Goal: Communication & Community: Answer question/provide support

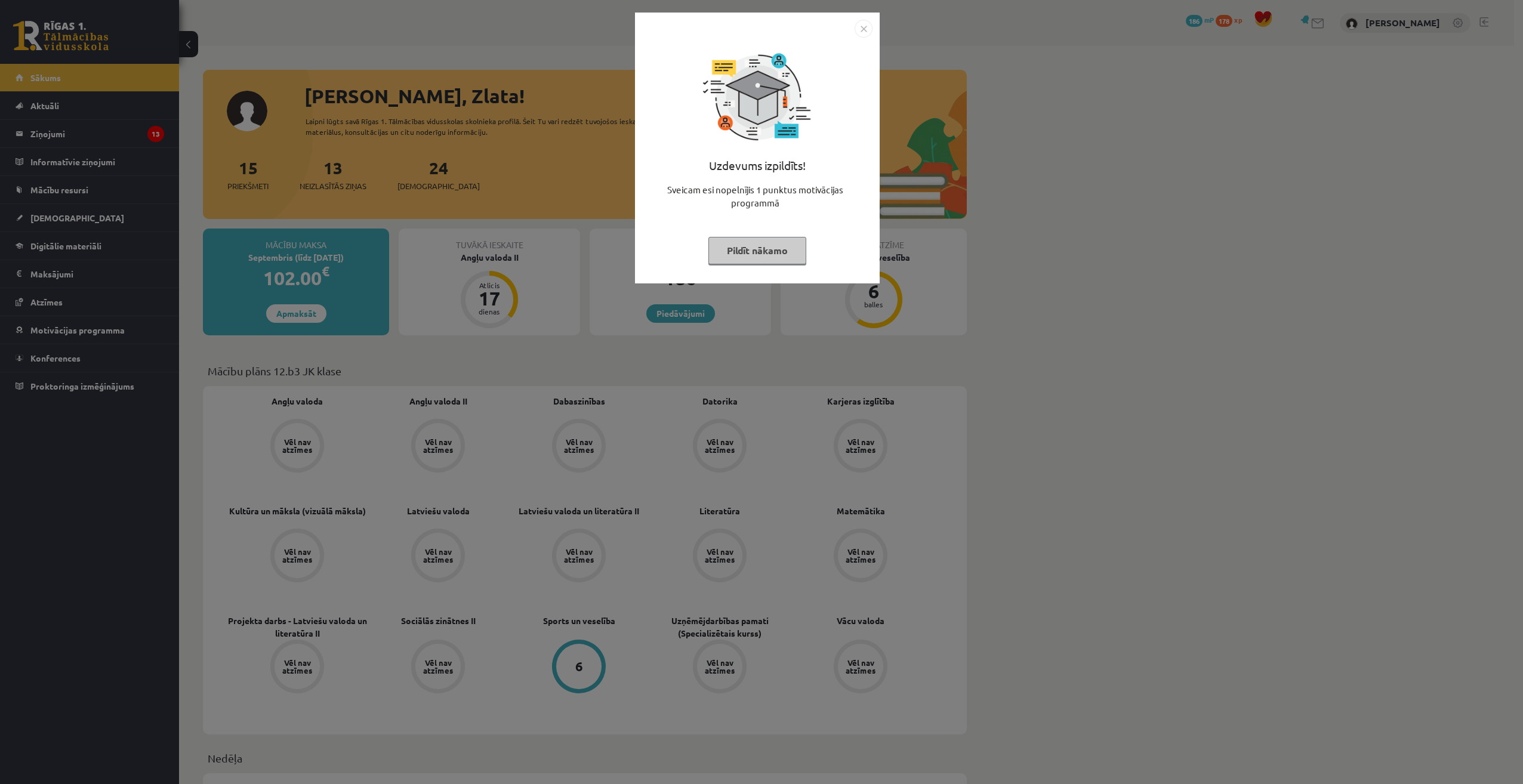
click at [864, 27] on img "Close" at bounding box center [863, 29] width 18 height 18
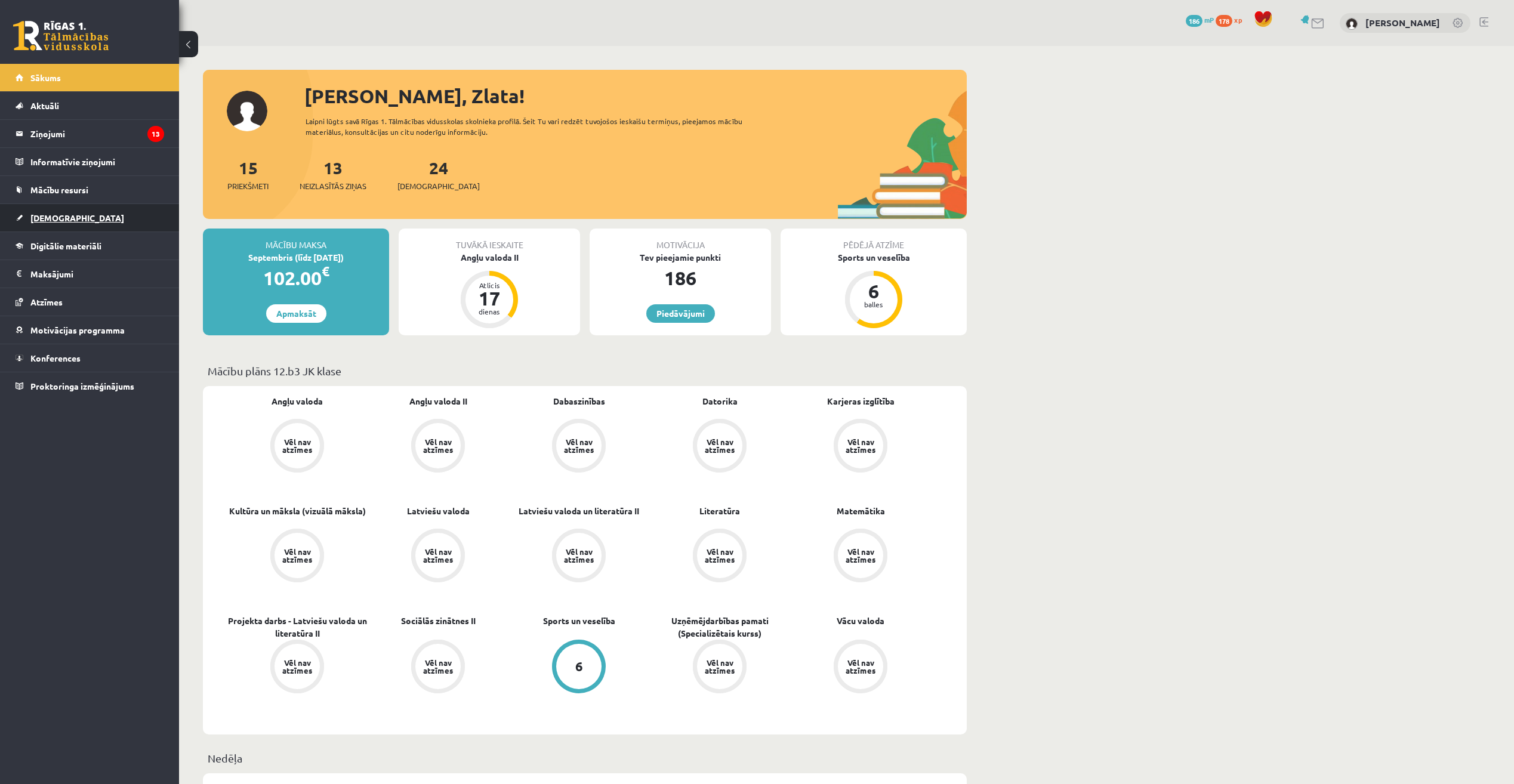
click at [41, 212] on link "[DEMOGRAPHIC_DATA]" at bounding box center [90, 218] width 149 height 27
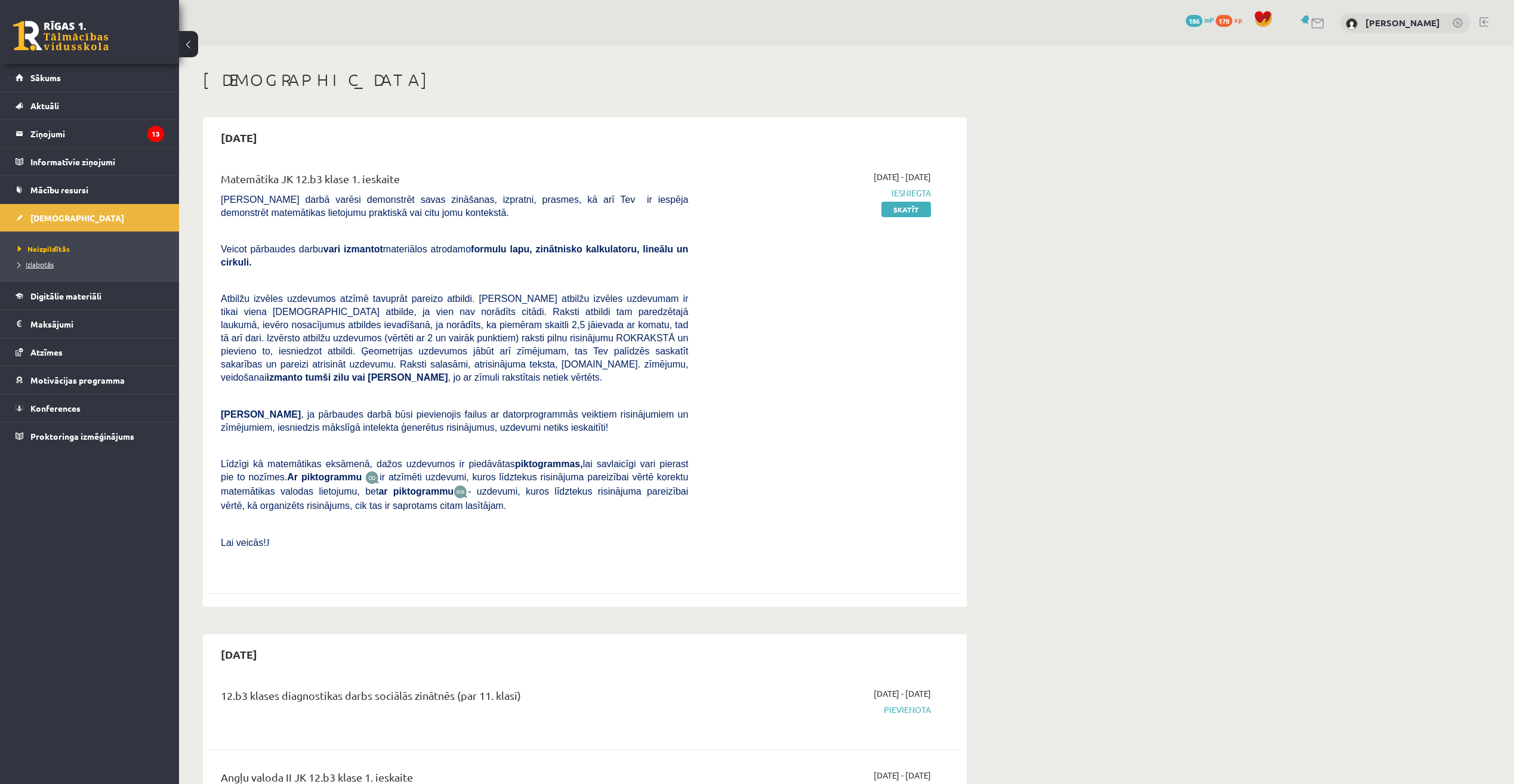
click at [54, 261] on link "Izlabotās" at bounding box center [93, 264] width 149 height 11
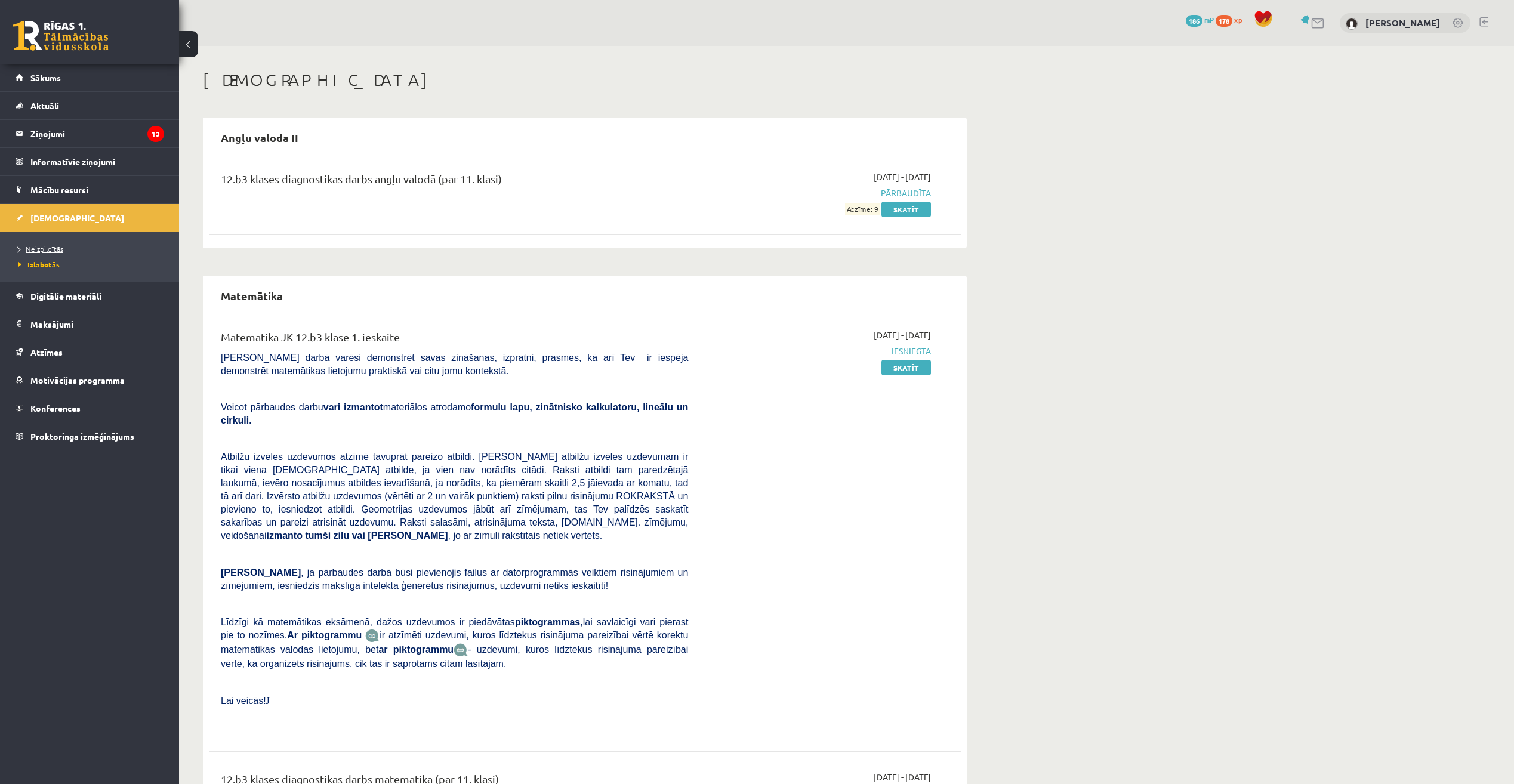
click at [53, 244] on link "Neizpildītās" at bounding box center [93, 249] width 149 height 11
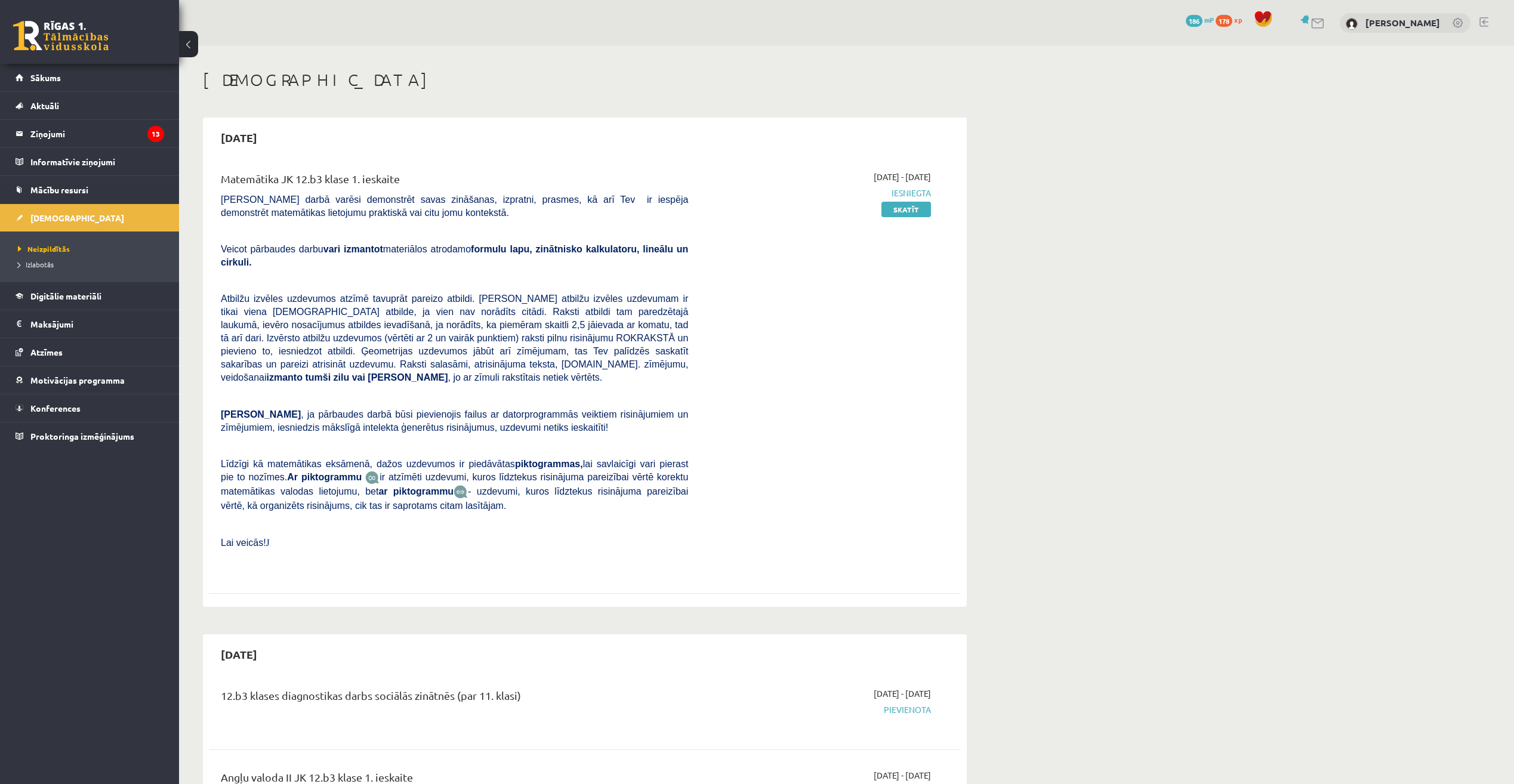
click at [51, 270] on li "Izlabotās" at bounding box center [93, 264] width 149 height 16
click at [49, 264] on span "Izlabotās" at bounding box center [39, 264] width 42 height 10
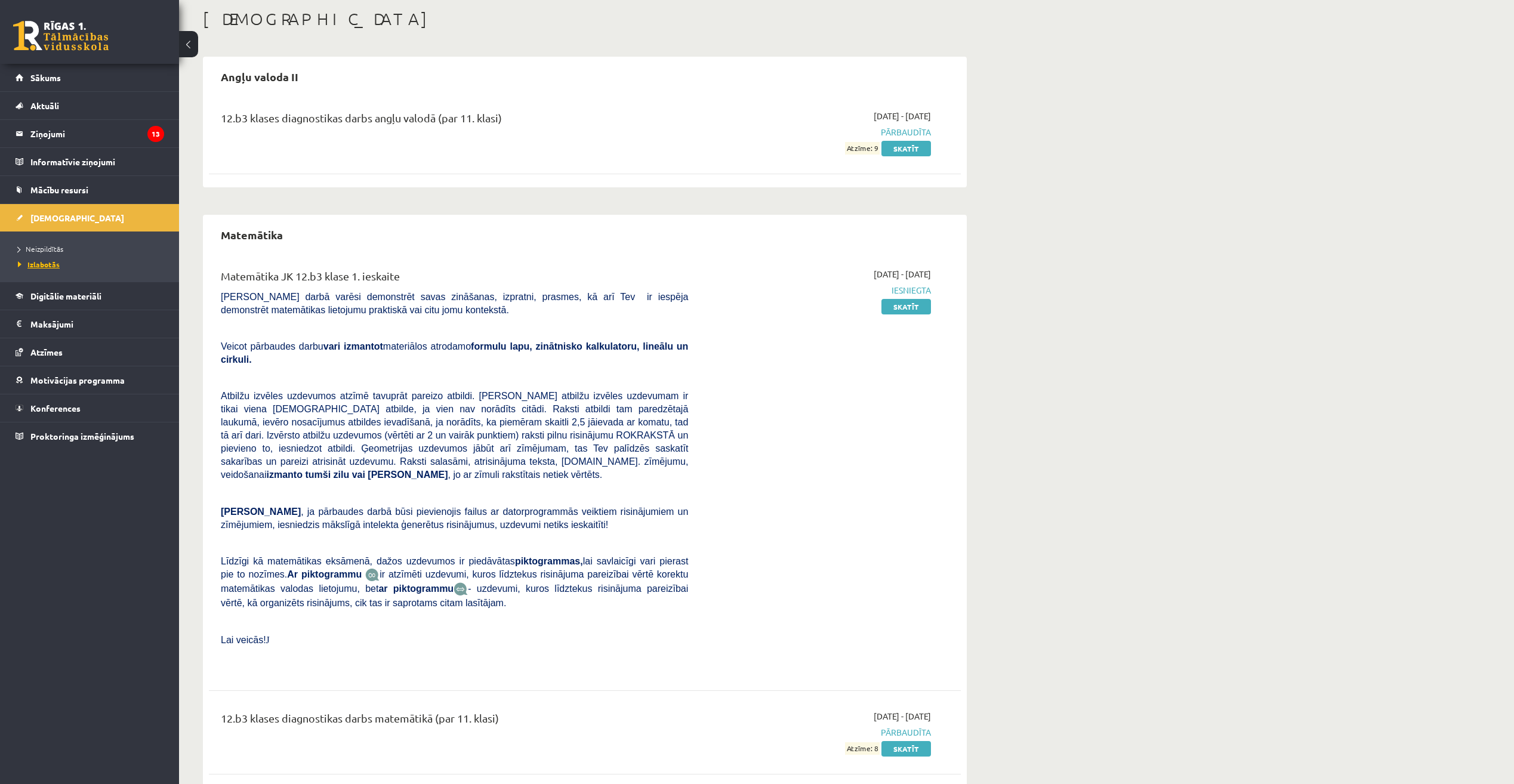
scroll to position [62, 0]
click at [52, 252] on link "Neizpildītās" at bounding box center [93, 249] width 149 height 11
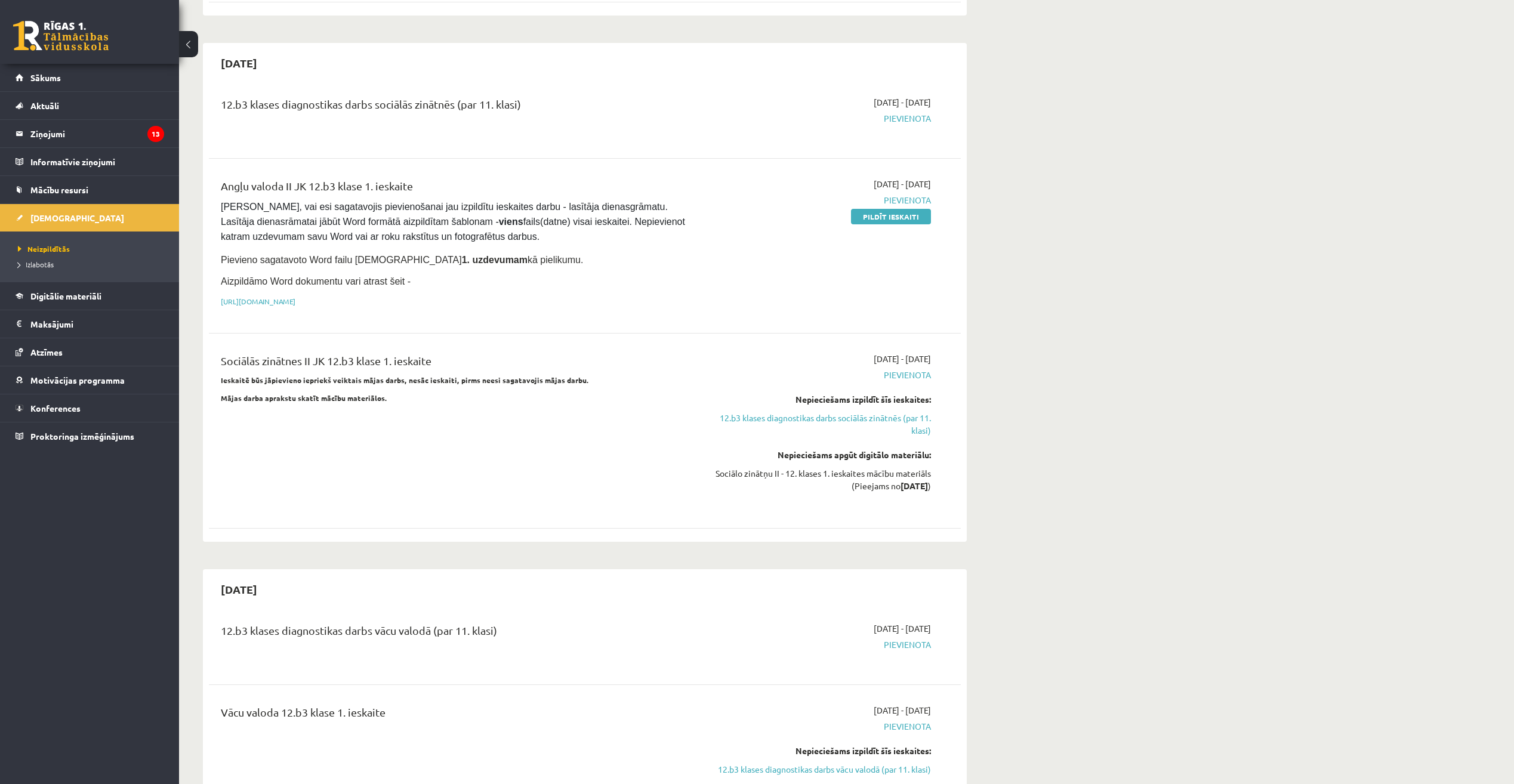
scroll to position [597, 0]
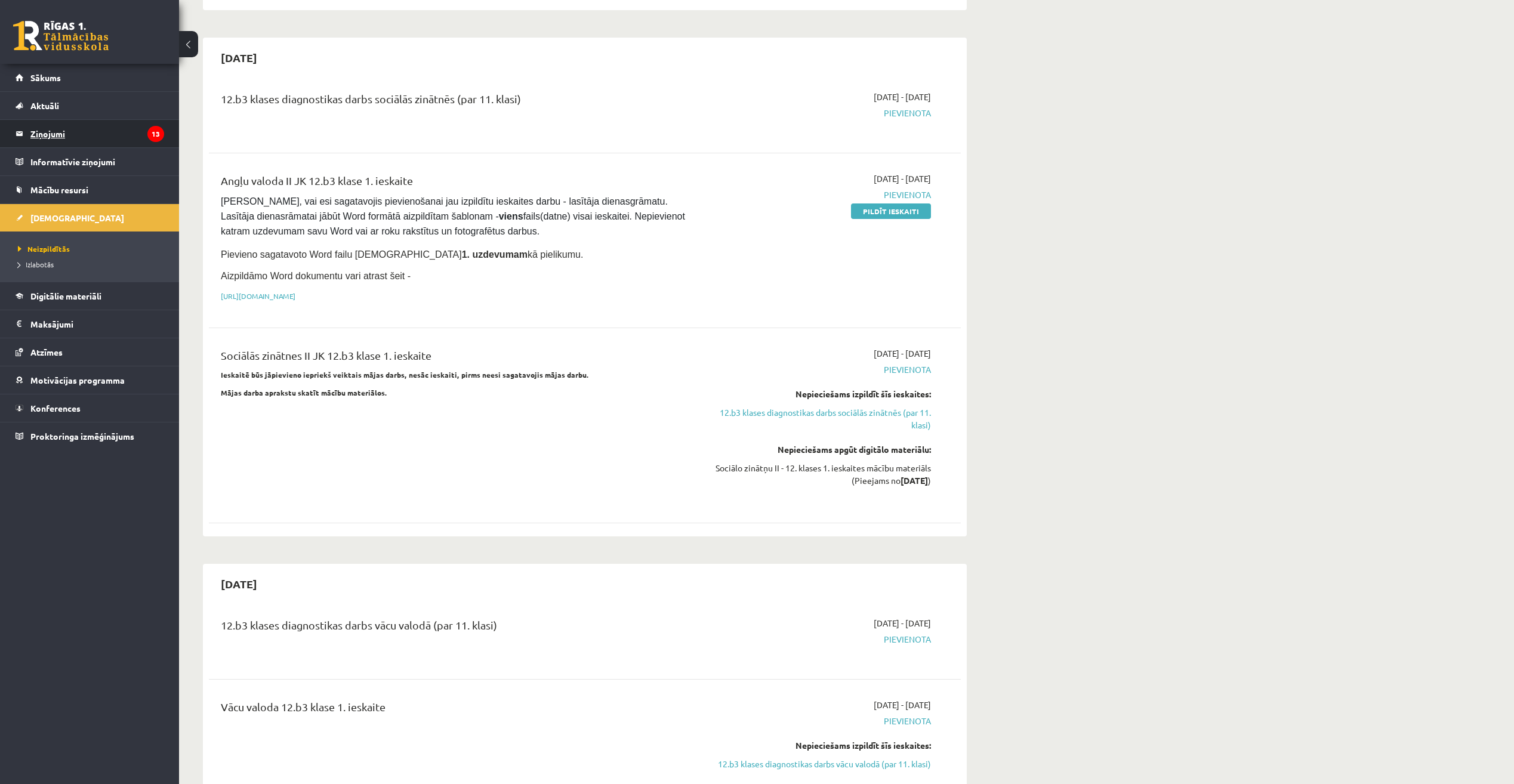
click at [44, 137] on legend "Ziņojumi 13" at bounding box center [97, 133] width 134 height 27
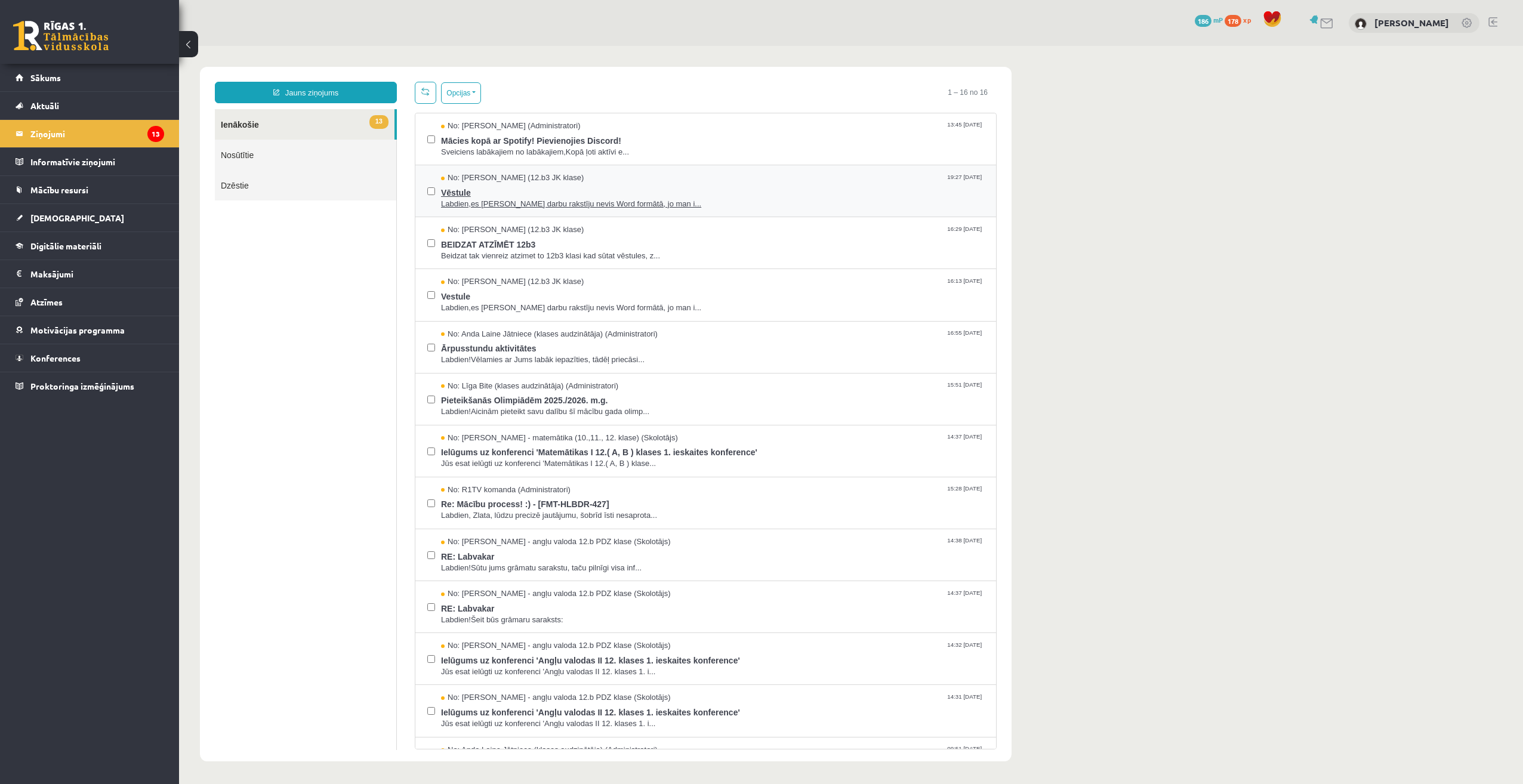
click at [619, 207] on span "Labdien,es [PERSON_NAME] darbu rakstīju nevis Word formātā, jo man i..." at bounding box center [712, 204] width 543 height 11
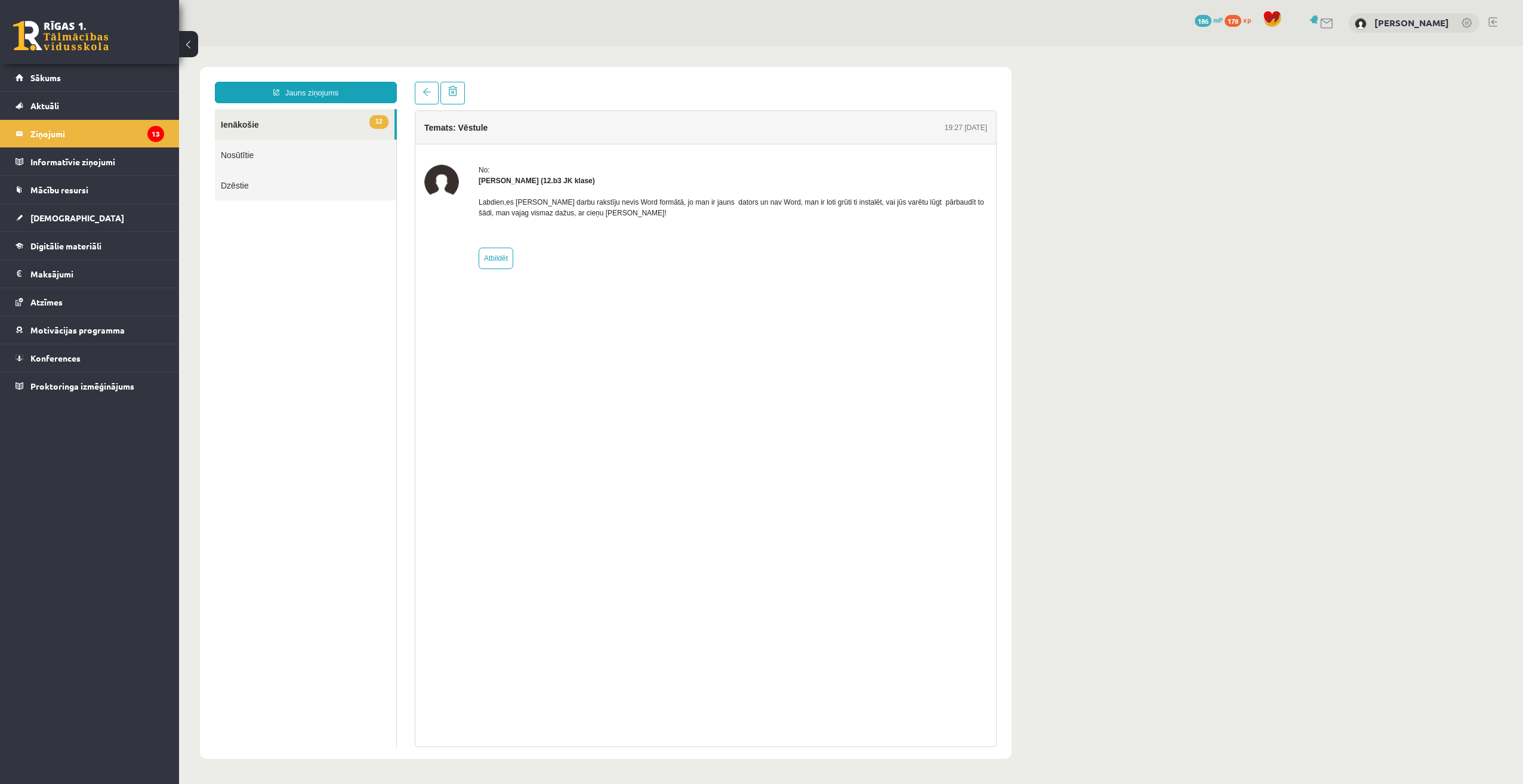
click at [274, 117] on link "12 Ienākošie" at bounding box center [304, 125] width 180 height 30
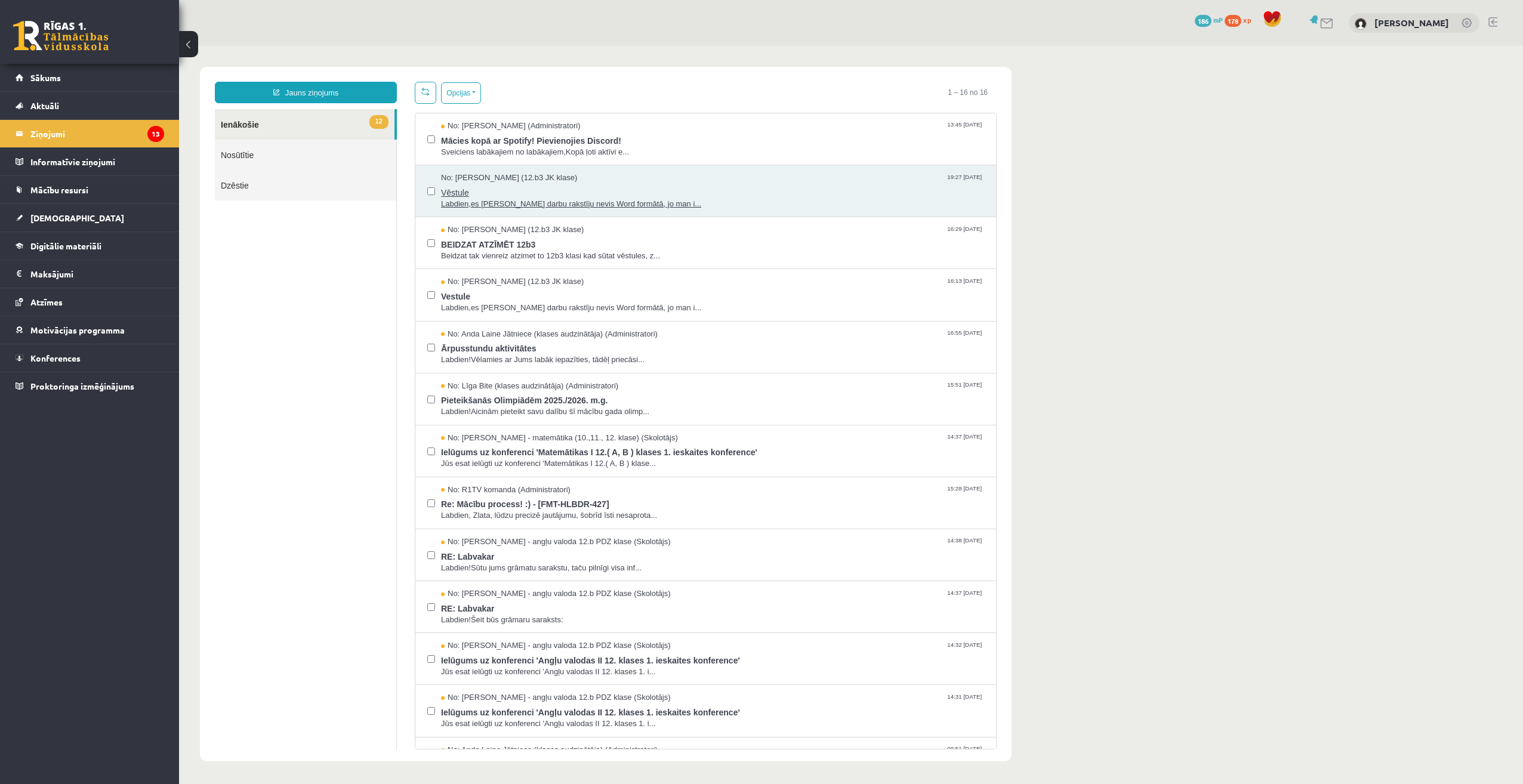
click at [570, 199] on span "Labdien,es [PERSON_NAME] darbu rakstīju nevis Word formātā, jo man i..." at bounding box center [712, 204] width 543 height 11
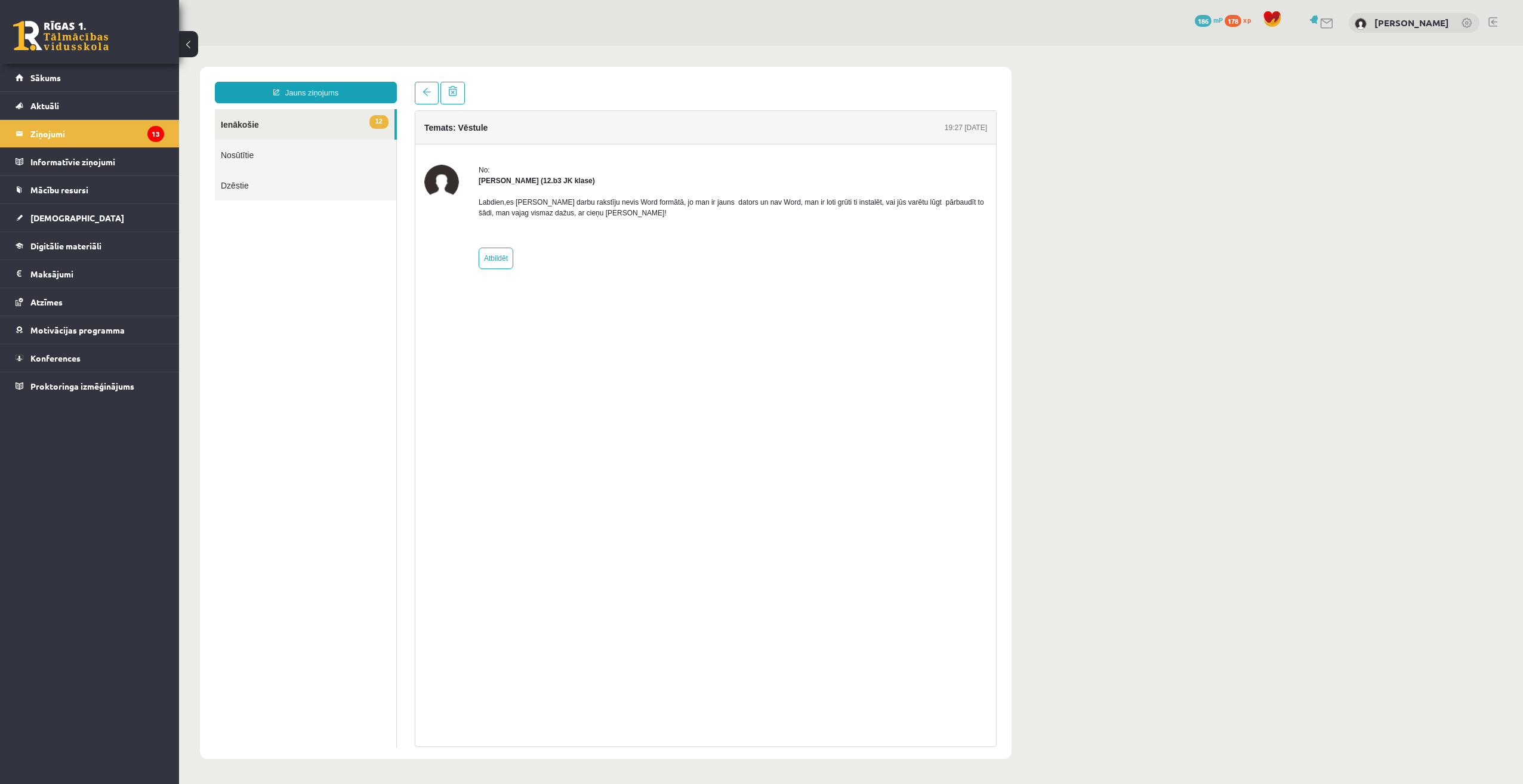
click at [269, 123] on link "12 Ienākošie" at bounding box center [304, 125] width 180 height 30
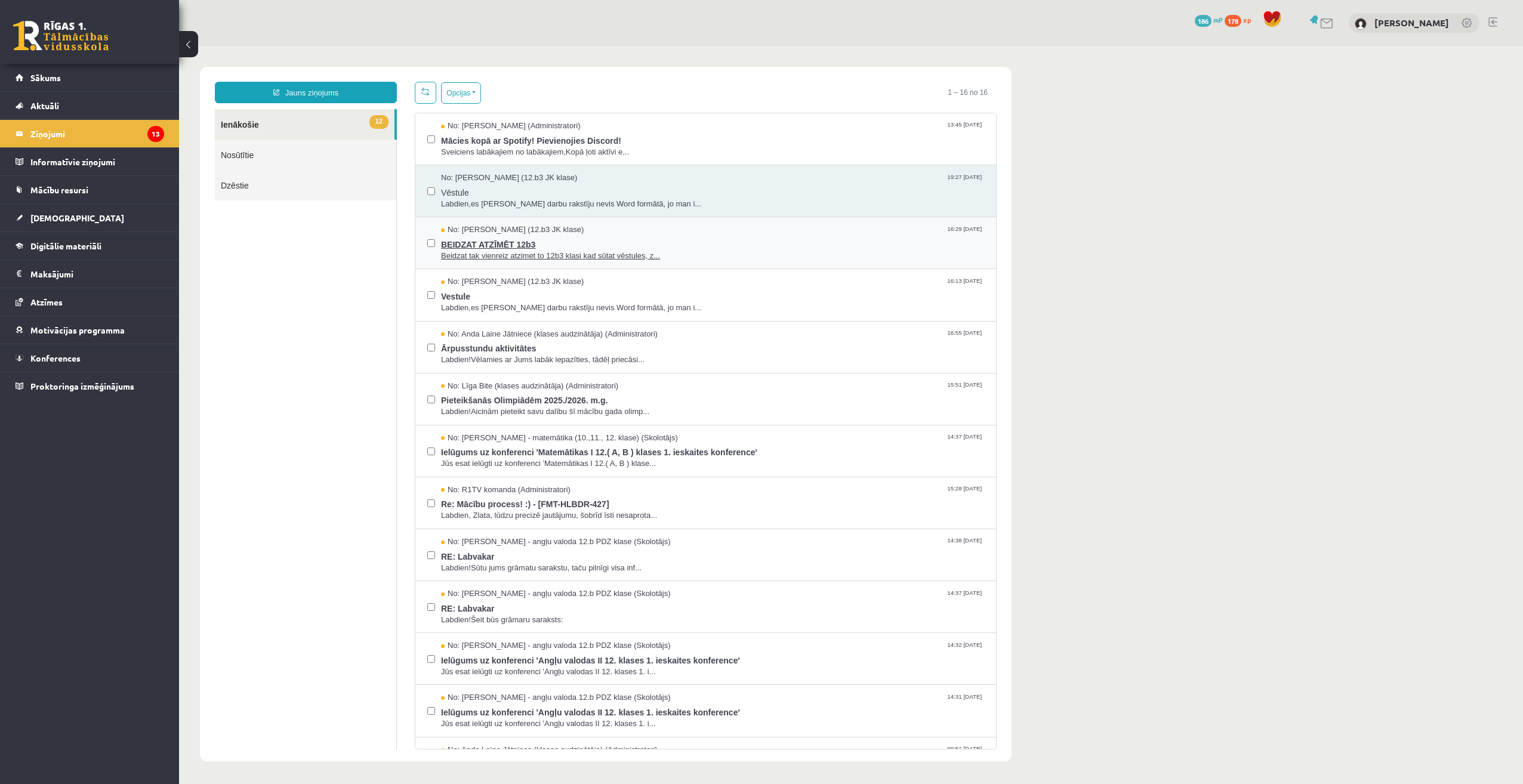
click at [527, 242] on span "BEIDZAT ATZĪMĒT 12b3" at bounding box center [712, 243] width 543 height 15
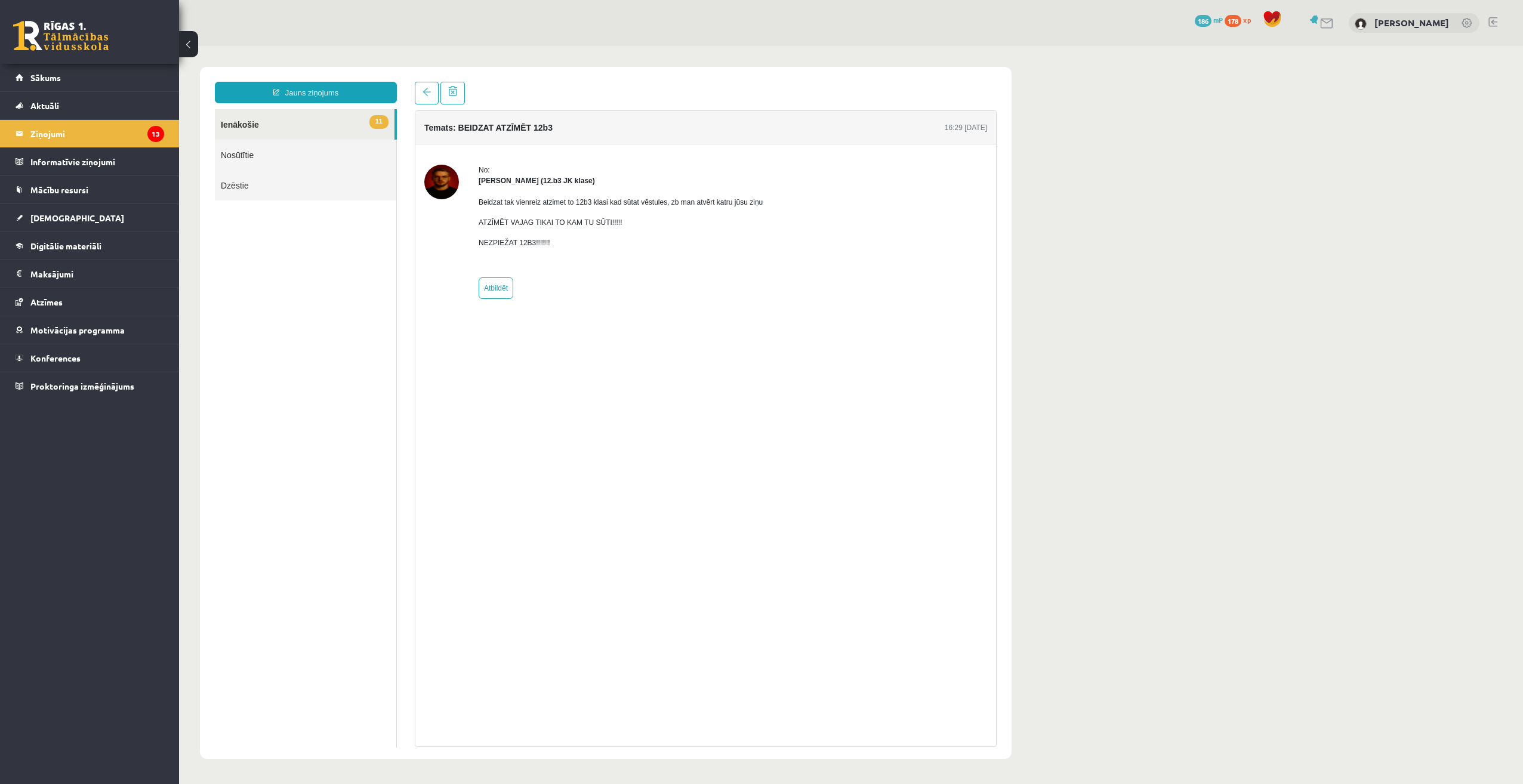
click at [311, 130] on link "11 Ienākošie" at bounding box center [304, 125] width 180 height 30
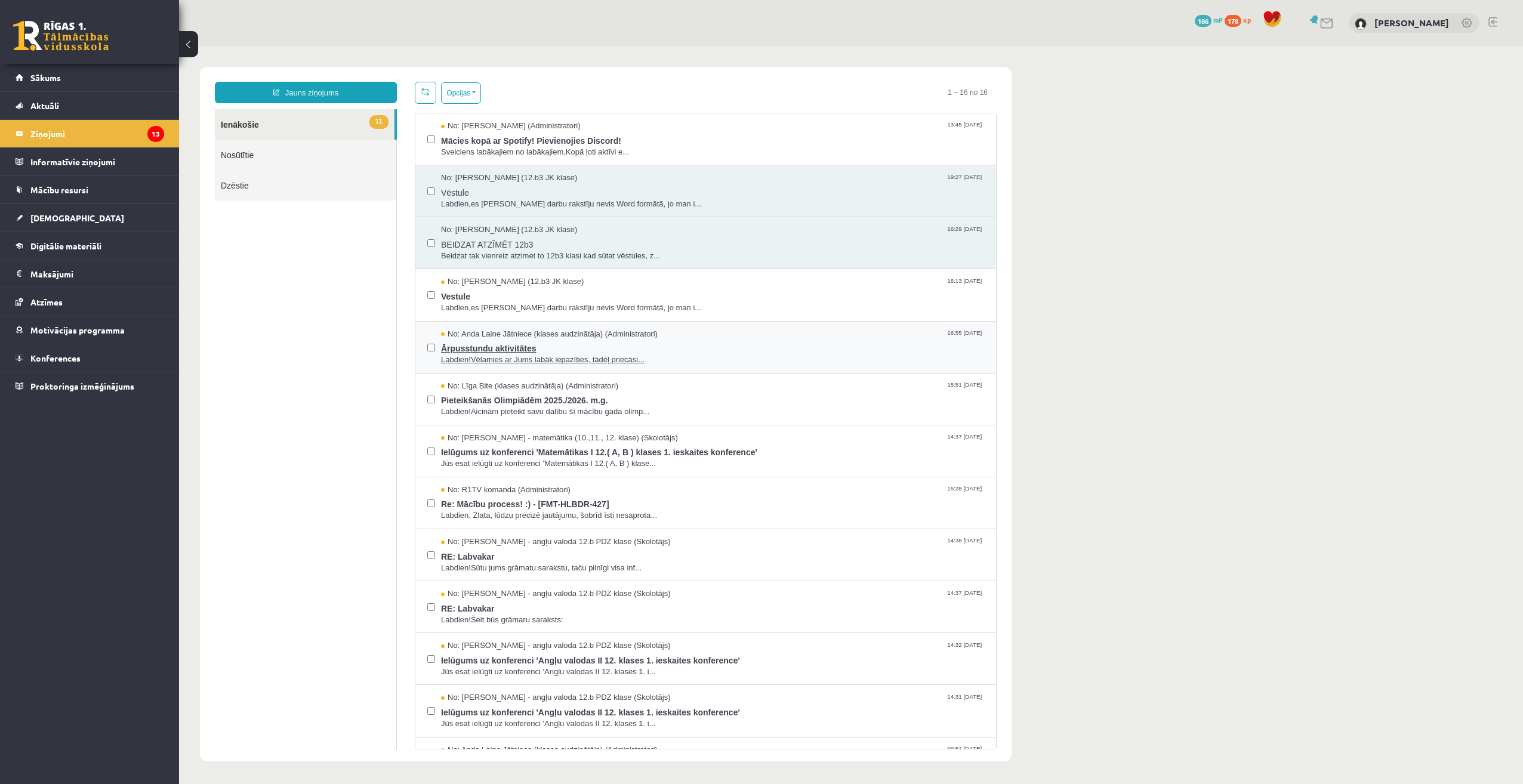
click at [541, 360] on span "Labdien!Vēlamies ar Jums labāk iepazīties, tādēļ priecāsi..." at bounding box center [712, 360] width 543 height 11
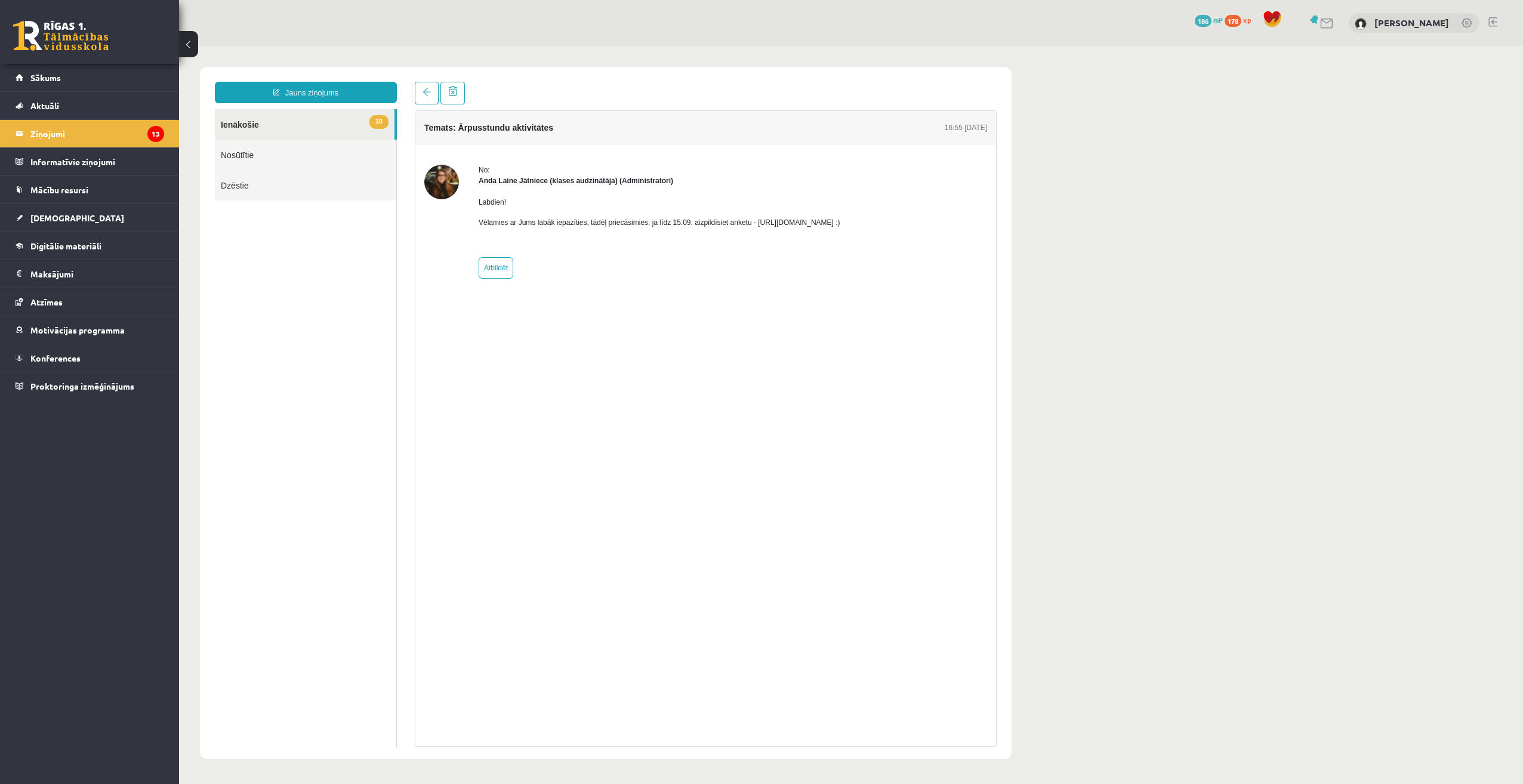
click at [321, 123] on link "10 Ienākošie" at bounding box center [304, 125] width 180 height 30
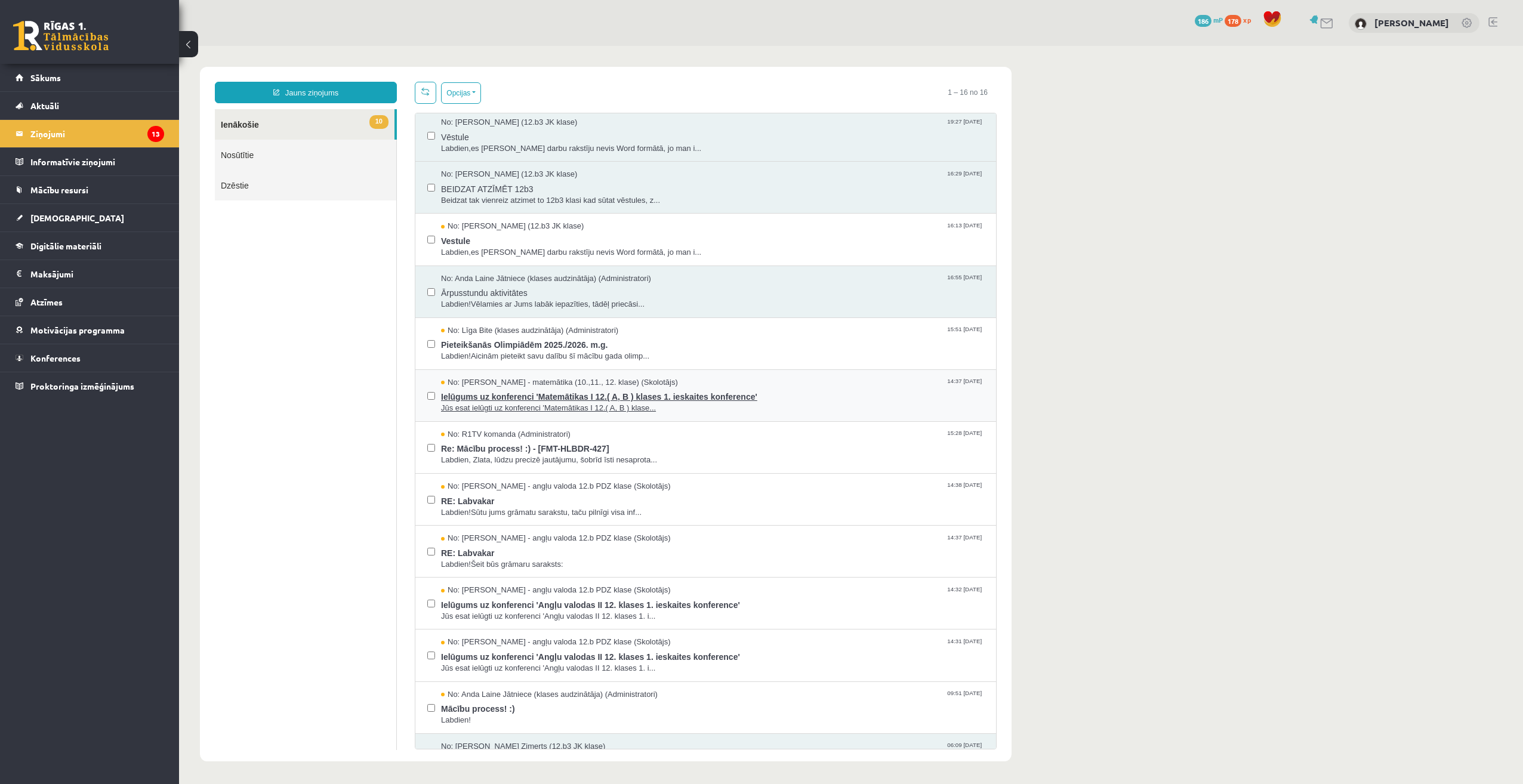
scroll to position [60, 0]
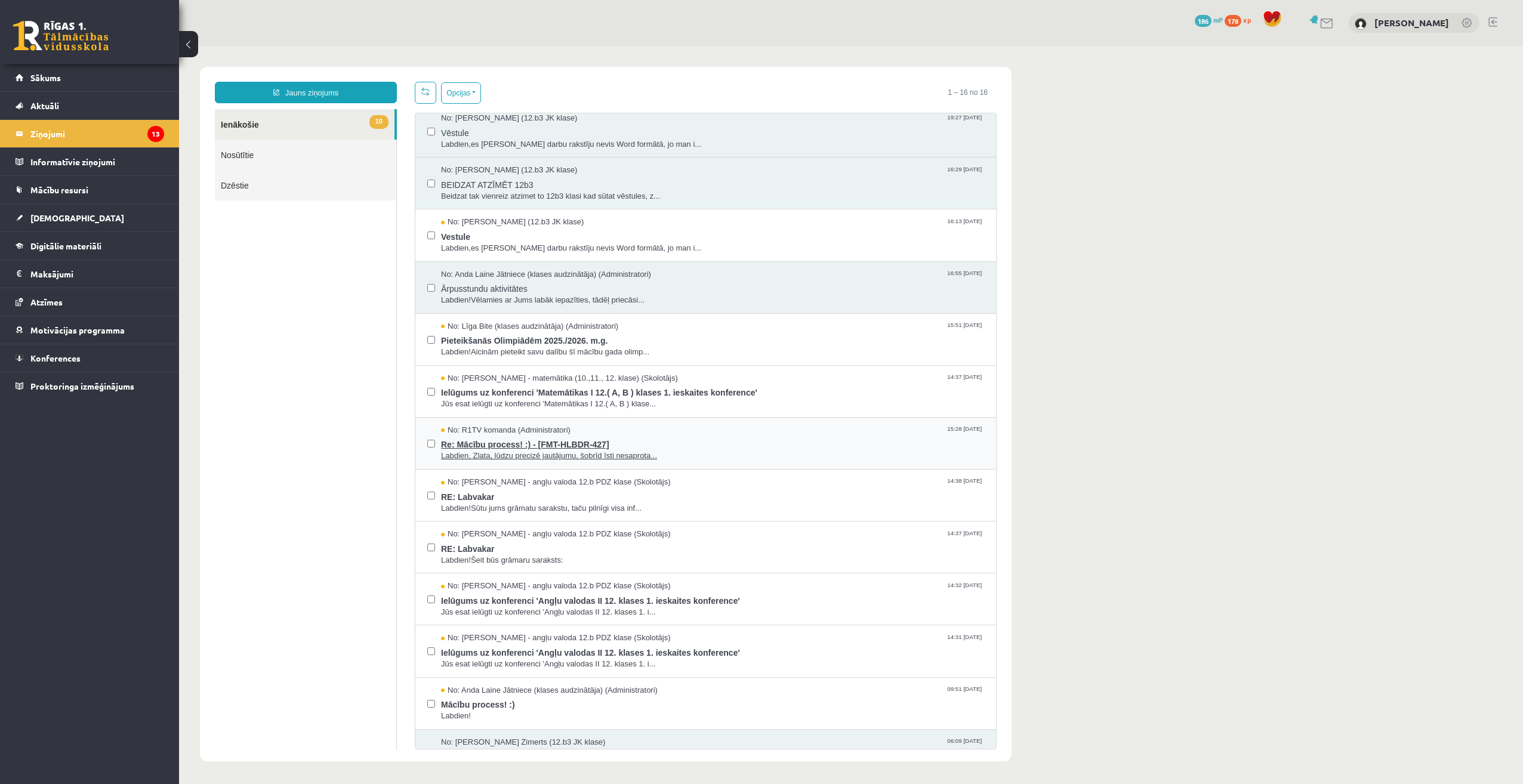
click at [566, 435] on span "Re: Mācību process! :) - [FMT-HLBDR-427]" at bounding box center [712, 442] width 543 height 15
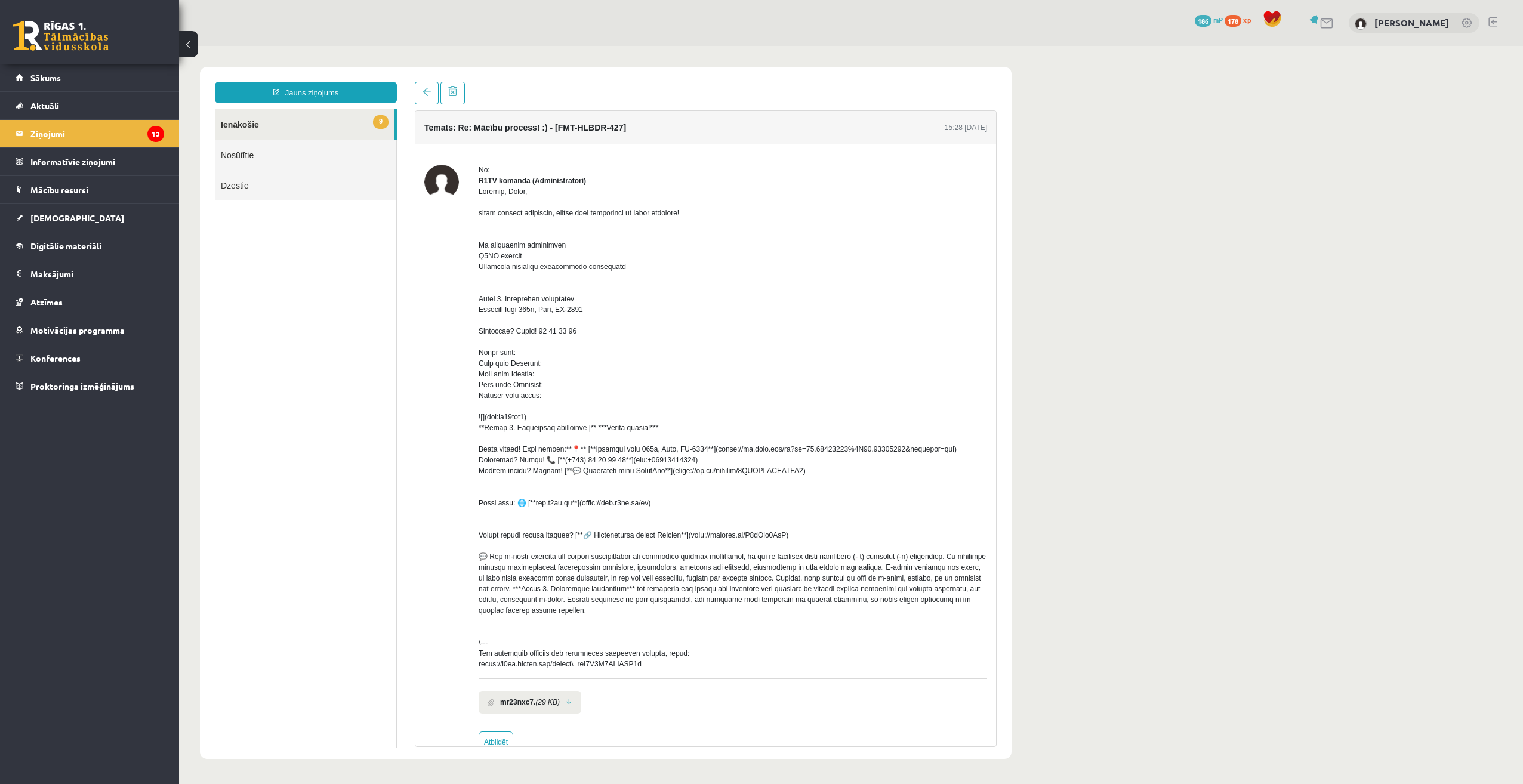
scroll to position [0, 0]
click at [418, 94] on link at bounding box center [426, 93] width 24 height 23
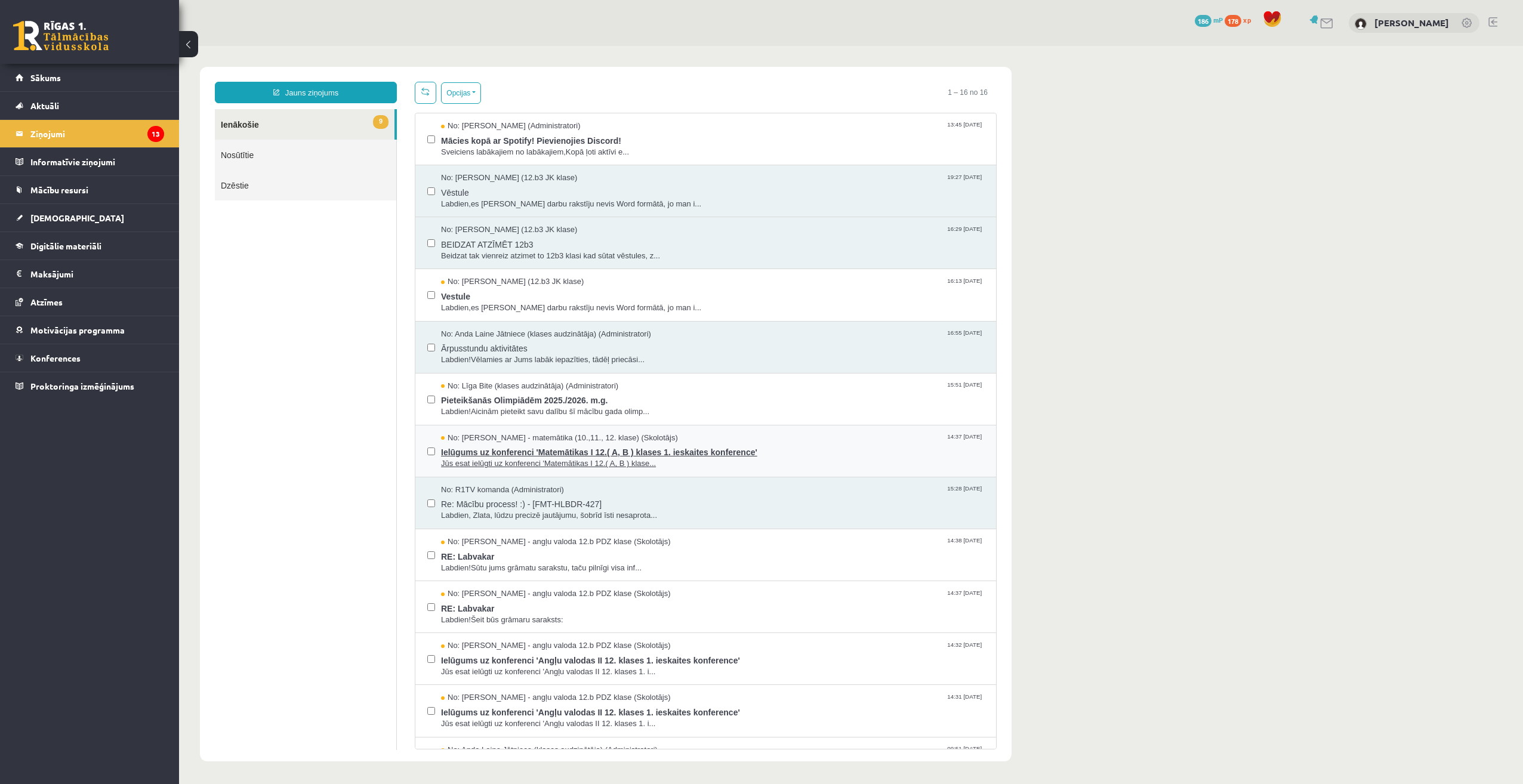
click at [565, 453] on span "Ielūgums uz konferenci 'Matemātikas I 12.( A, B ) klases 1. ieskaites konferenc…" at bounding box center [712, 450] width 543 height 15
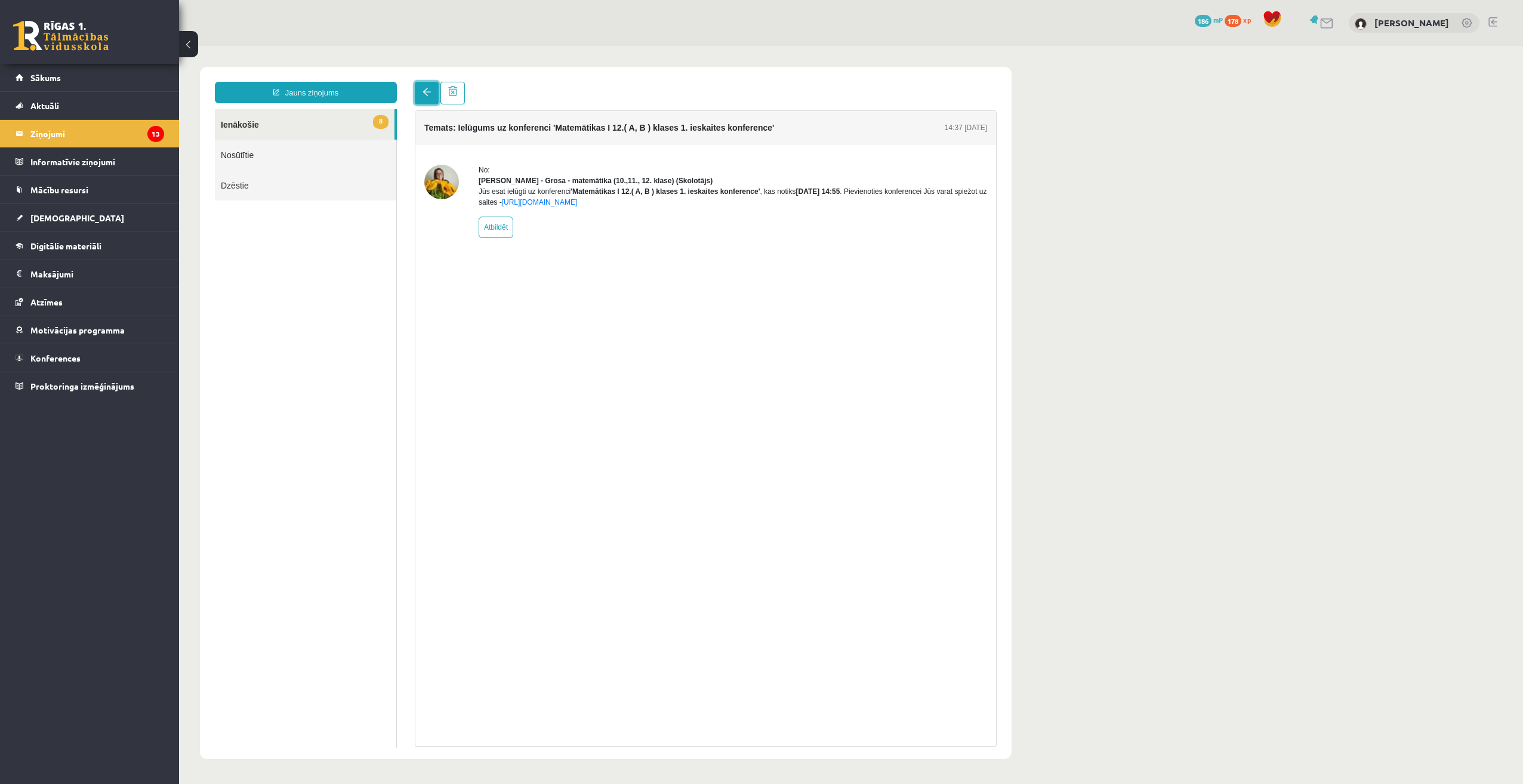
click at [430, 94] on span at bounding box center [427, 92] width 8 height 8
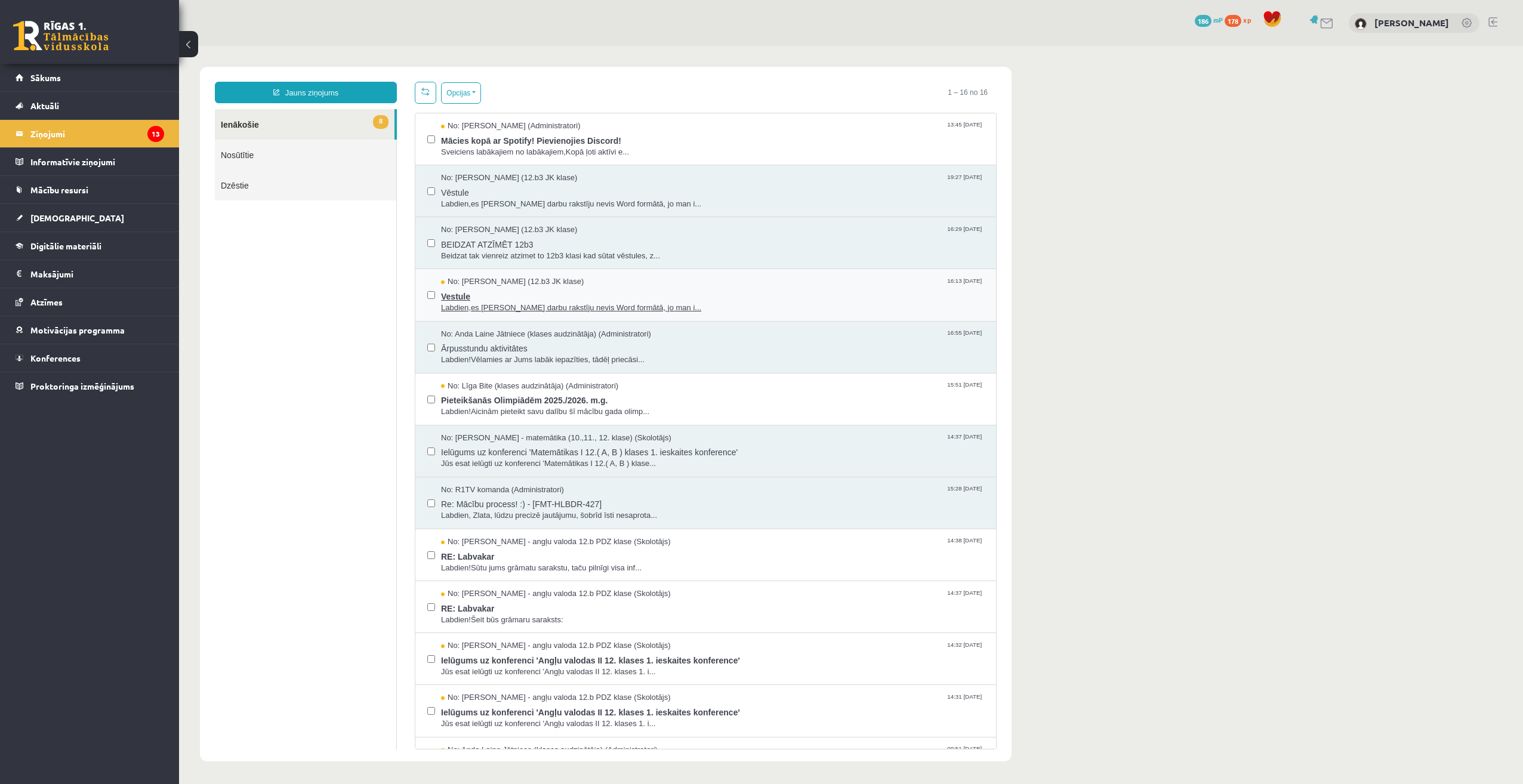
click at [511, 289] on span "Vestule" at bounding box center [712, 295] width 543 height 15
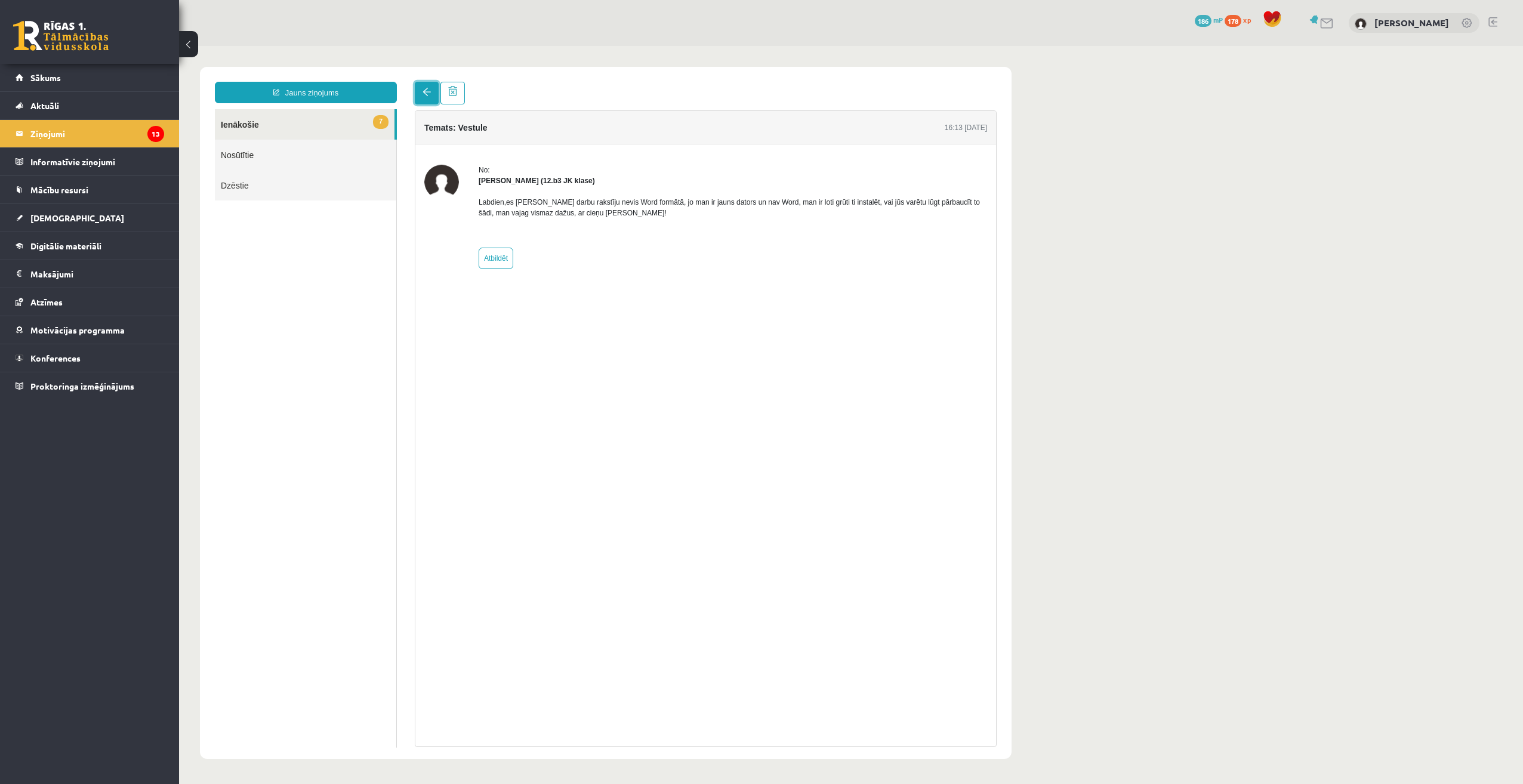
click at [434, 96] on link at bounding box center [426, 93] width 24 height 23
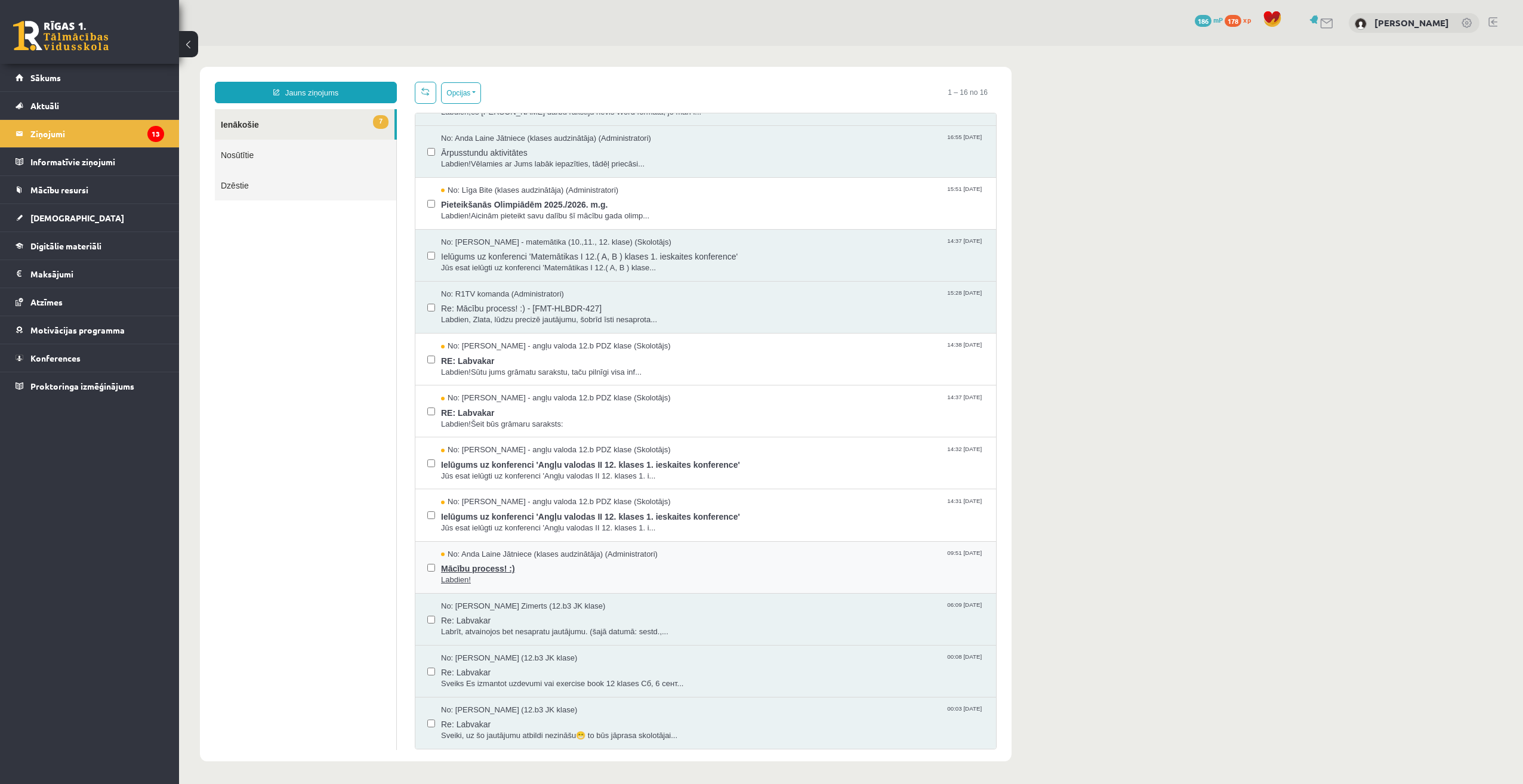
click at [523, 560] on span "Mācību process! :)" at bounding box center [712, 567] width 543 height 15
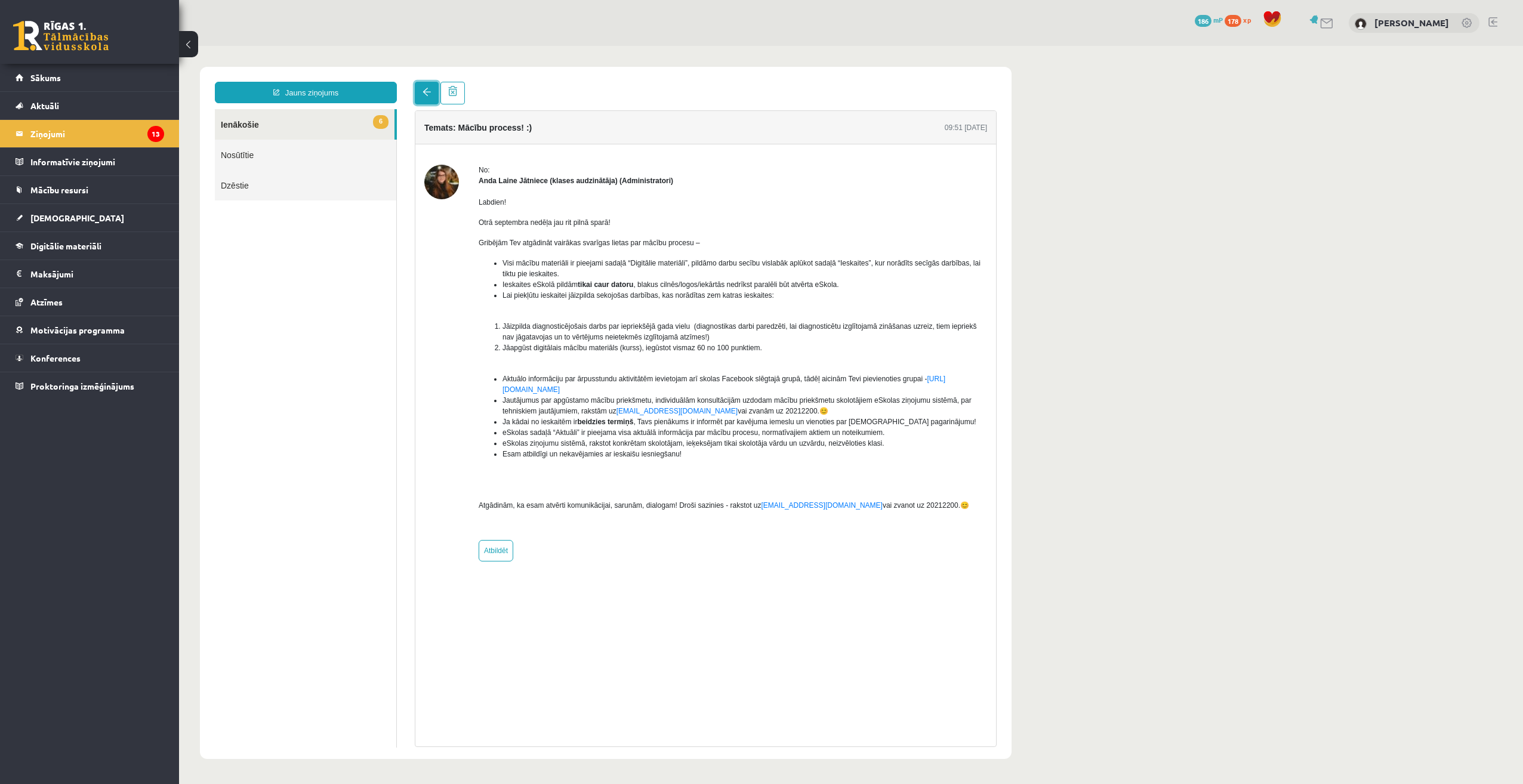
click at [423, 87] on link at bounding box center [426, 93] width 24 height 23
click at [424, 85] on link at bounding box center [426, 93] width 24 height 23
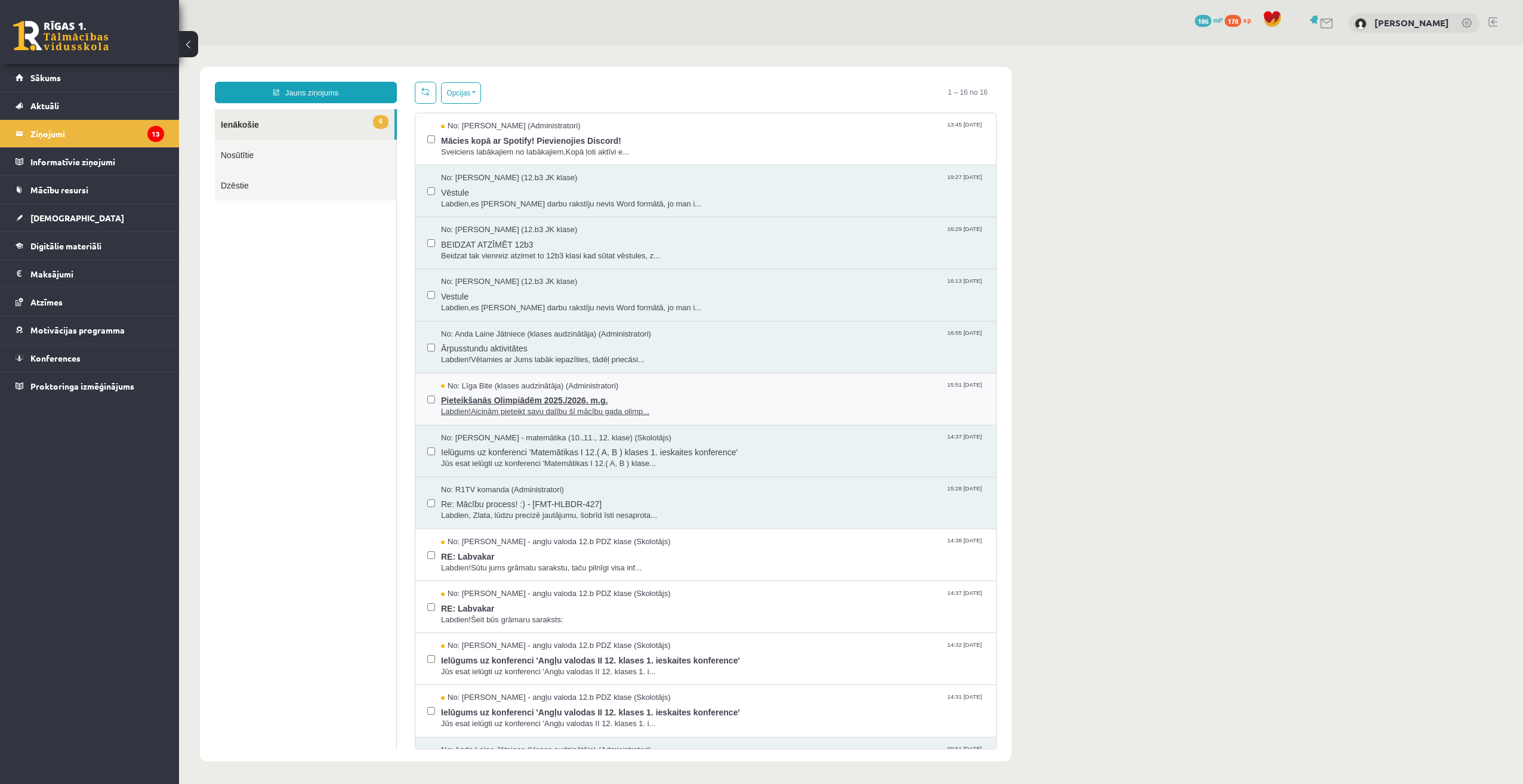
click at [547, 406] on span "Labdien!Aicinām pieteikt savu dalību šī mācību gada olimp..." at bounding box center [712, 412] width 543 height 11
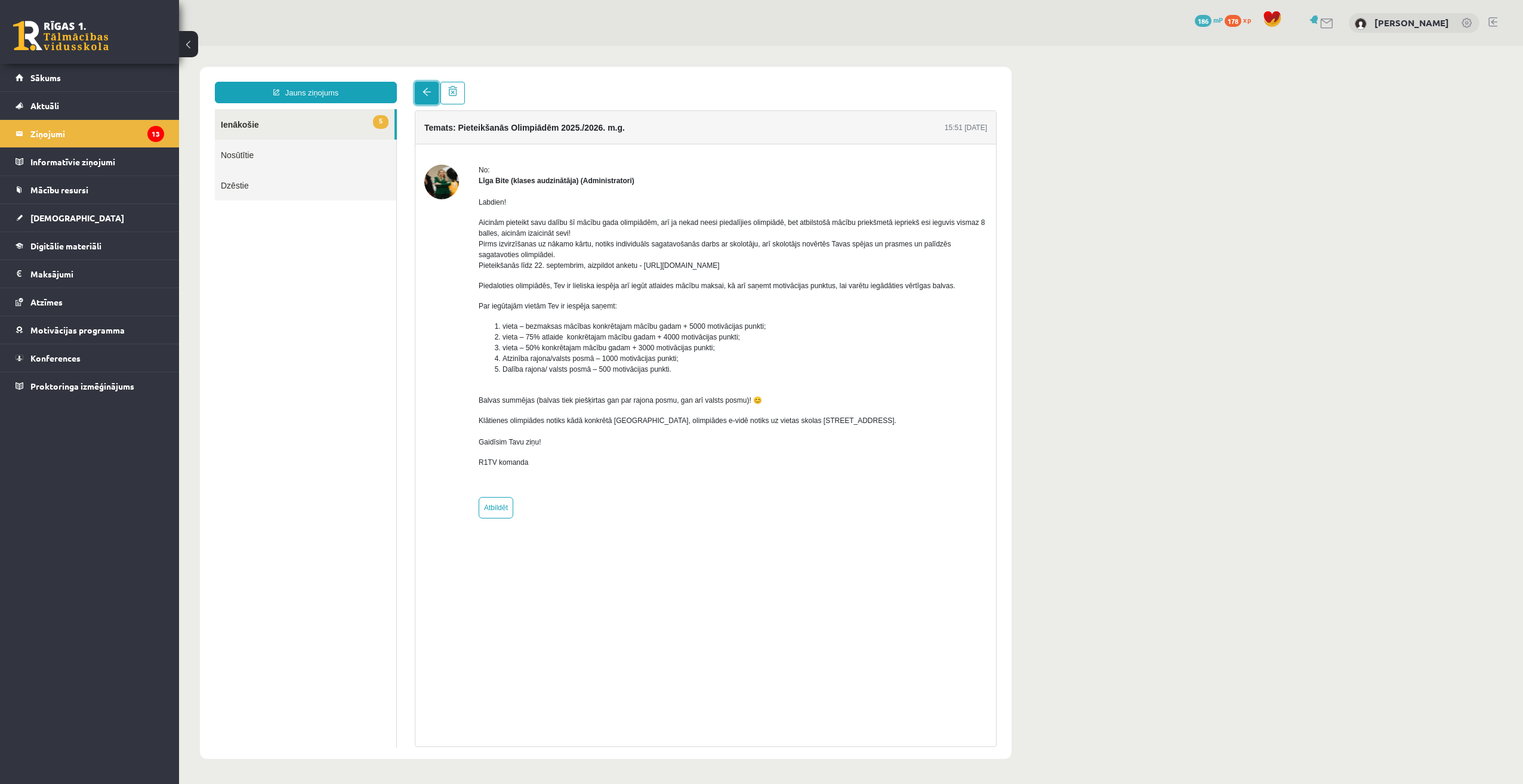
click at [420, 82] on link at bounding box center [426, 93] width 24 height 23
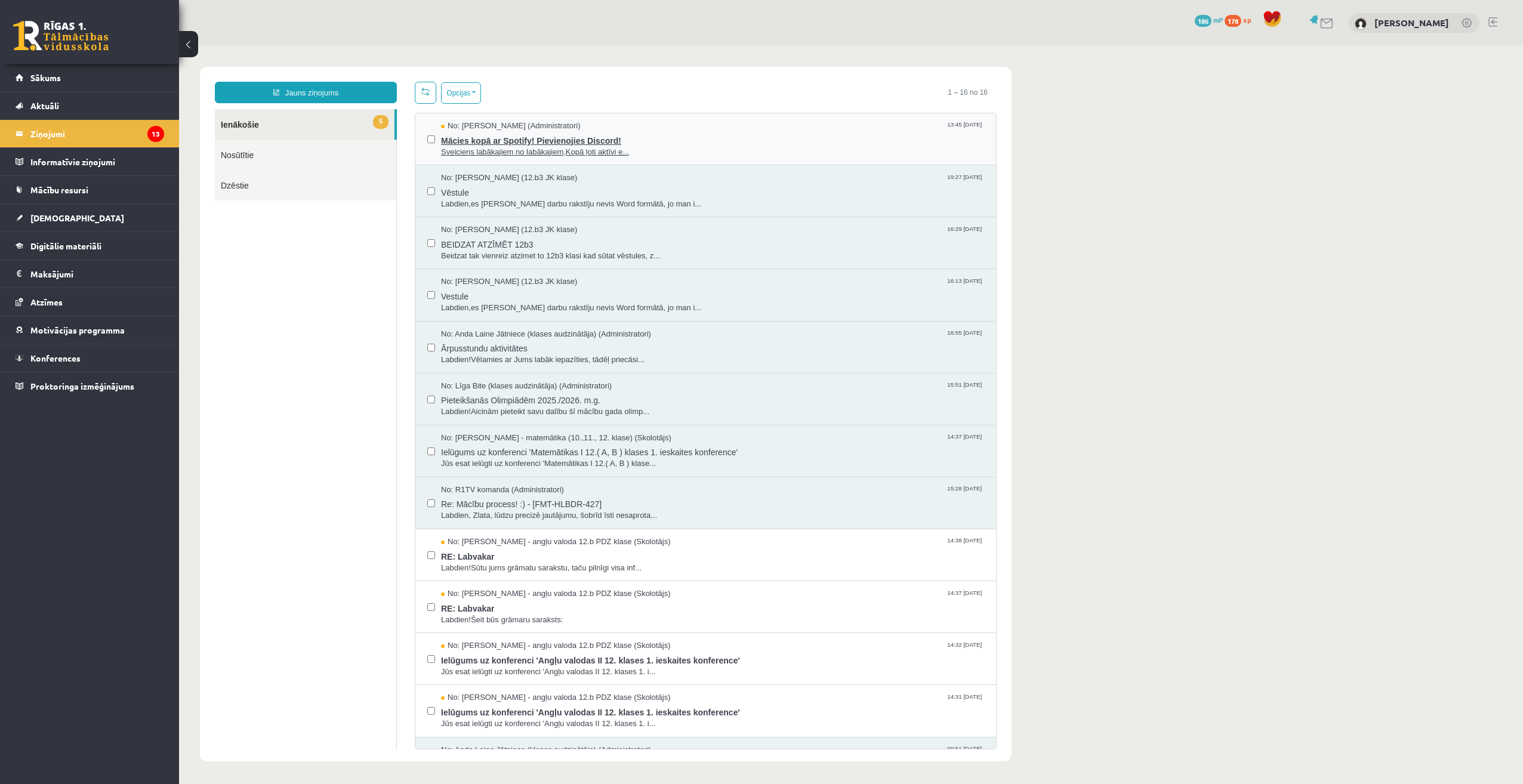
click at [539, 147] on span "Sveiciens labākajiem no labākajiem,Kopā ļoti aktīvi e..." at bounding box center [712, 152] width 543 height 11
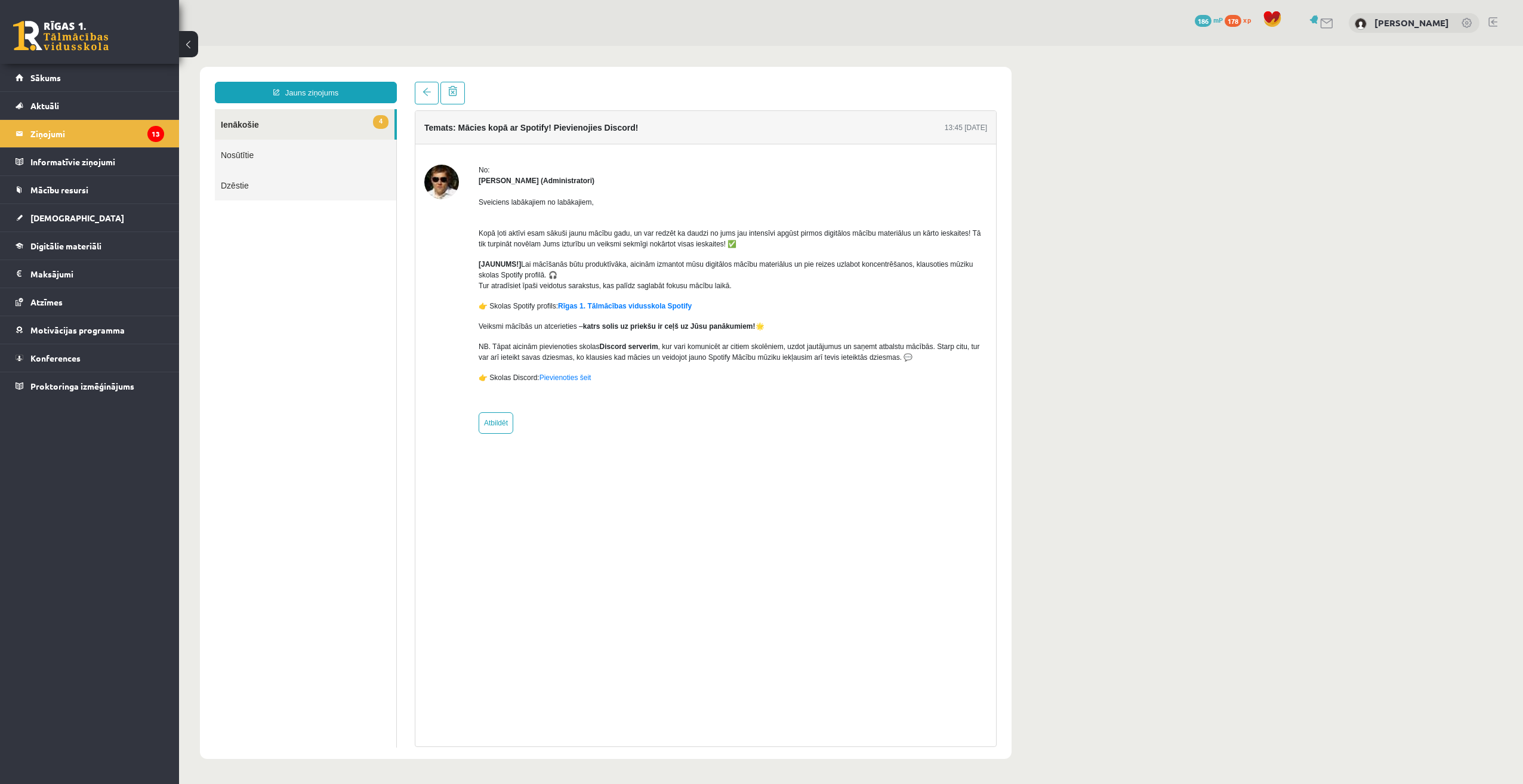
click at [404, 84] on div "Jauns ziņojums 4 Ienākošie Nosūtītie Dzēstie * ********* ********* *******" at bounding box center [305, 414] width 200 height 665
click at [415, 88] on link at bounding box center [426, 93] width 24 height 23
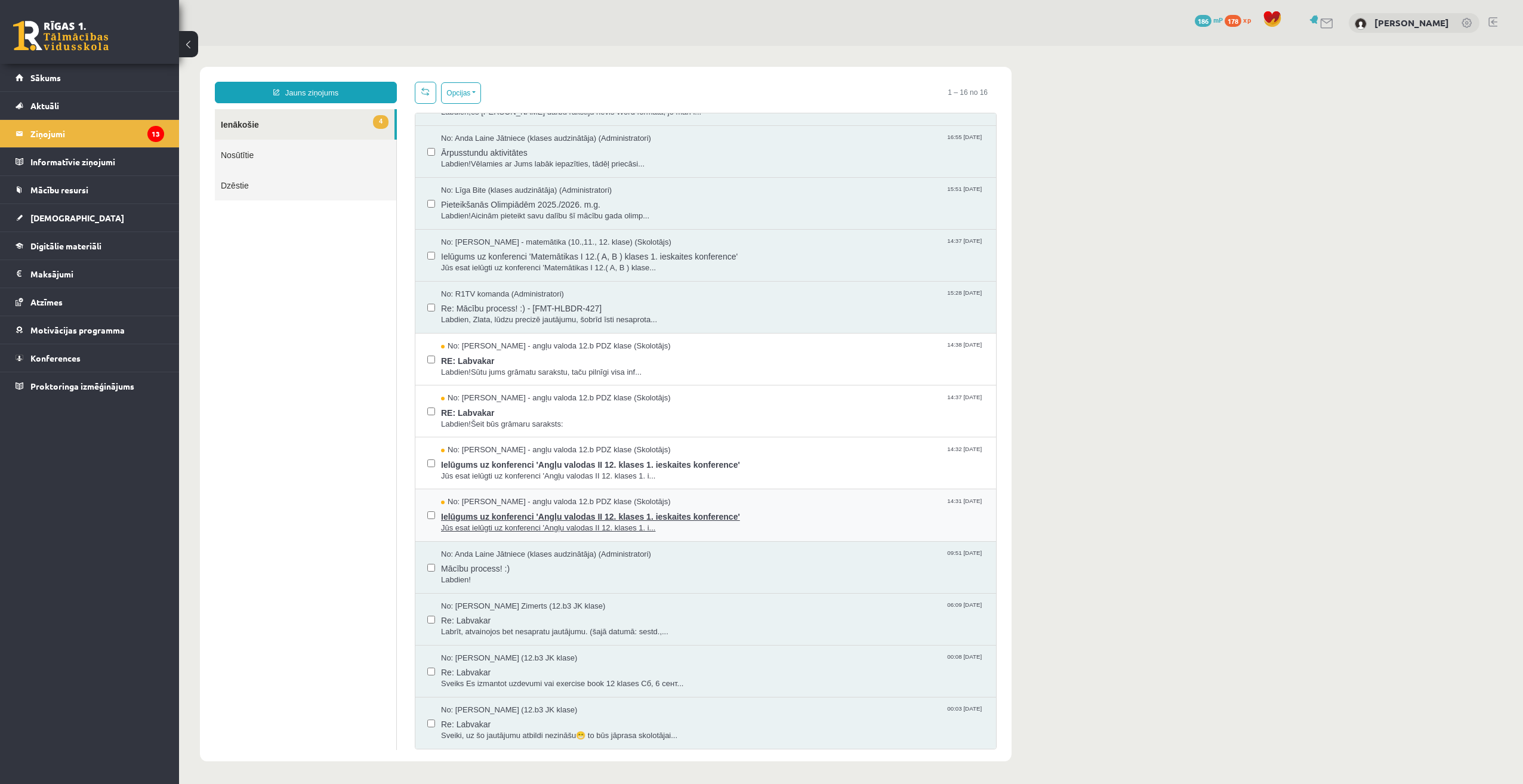
click at [608, 527] on span "Jūs esat ielūgti uz konferenci 'Angļu valodas II 12. klases 1. i..." at bounding box center [712, 528] width 543 height 11
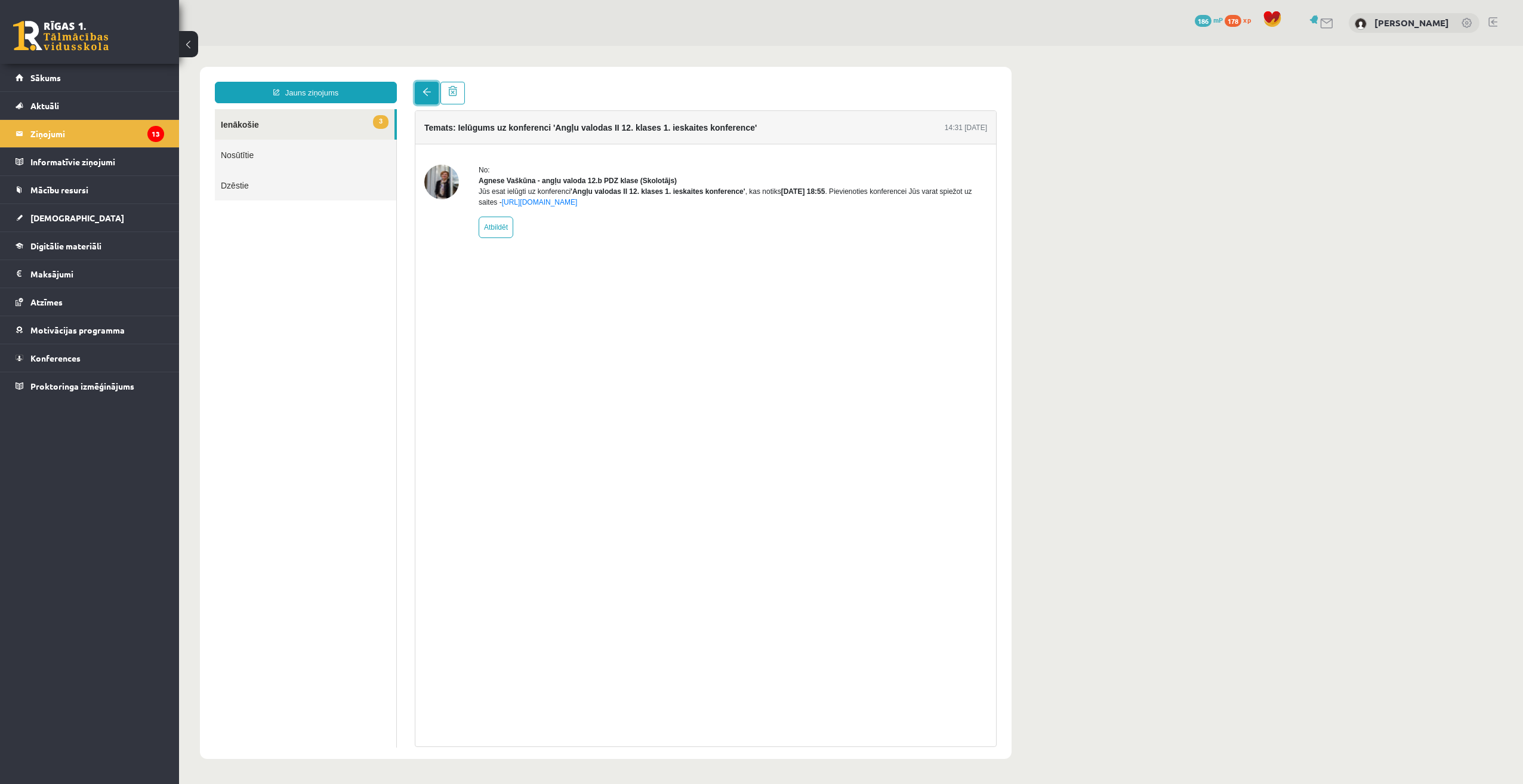
click at [429, 90] on span at bounding box center [427, 92] width 8 height 8
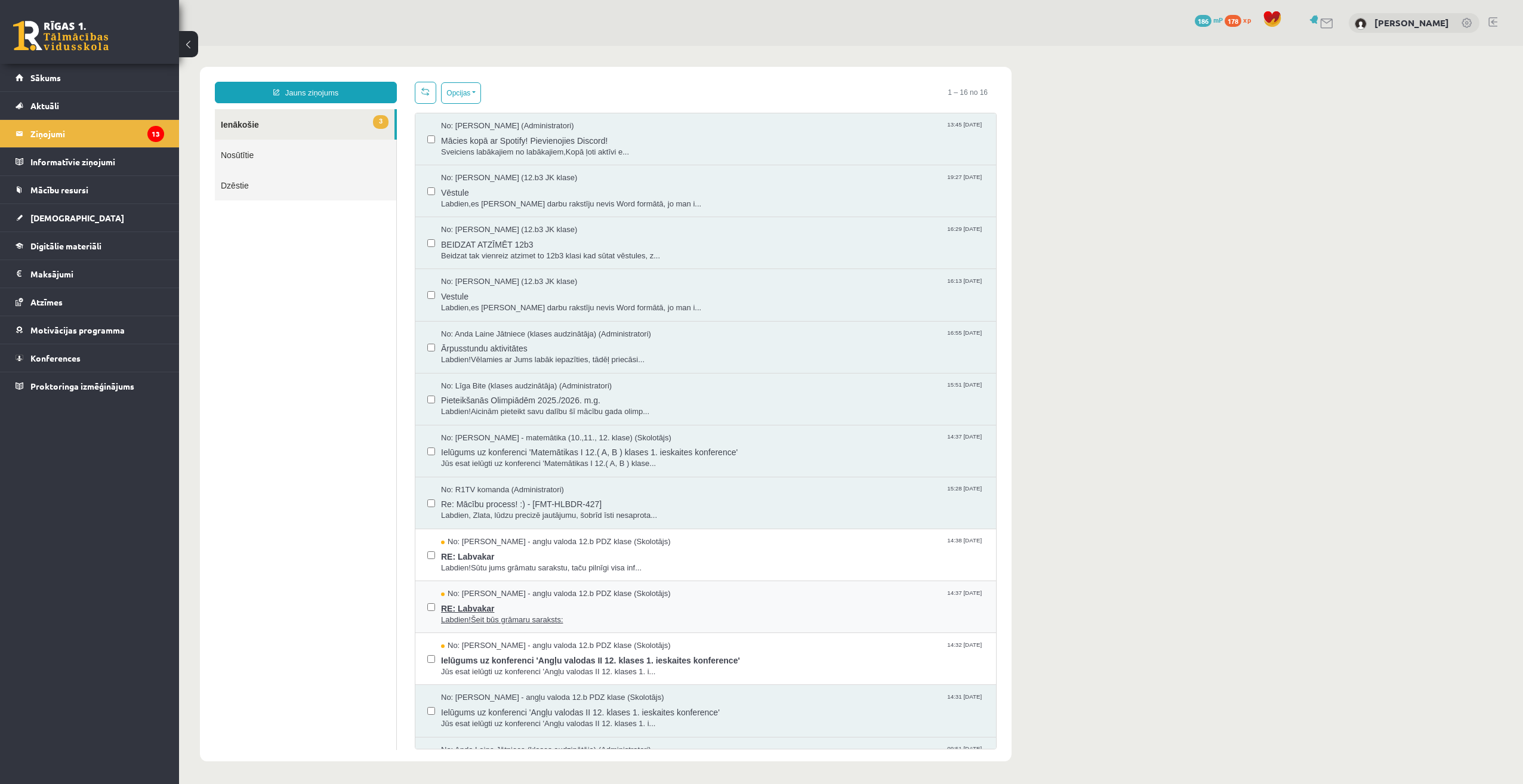
click at [550, 602] on span "RE: Labvakar" at bounding box center [712, 607] width 543 height 15
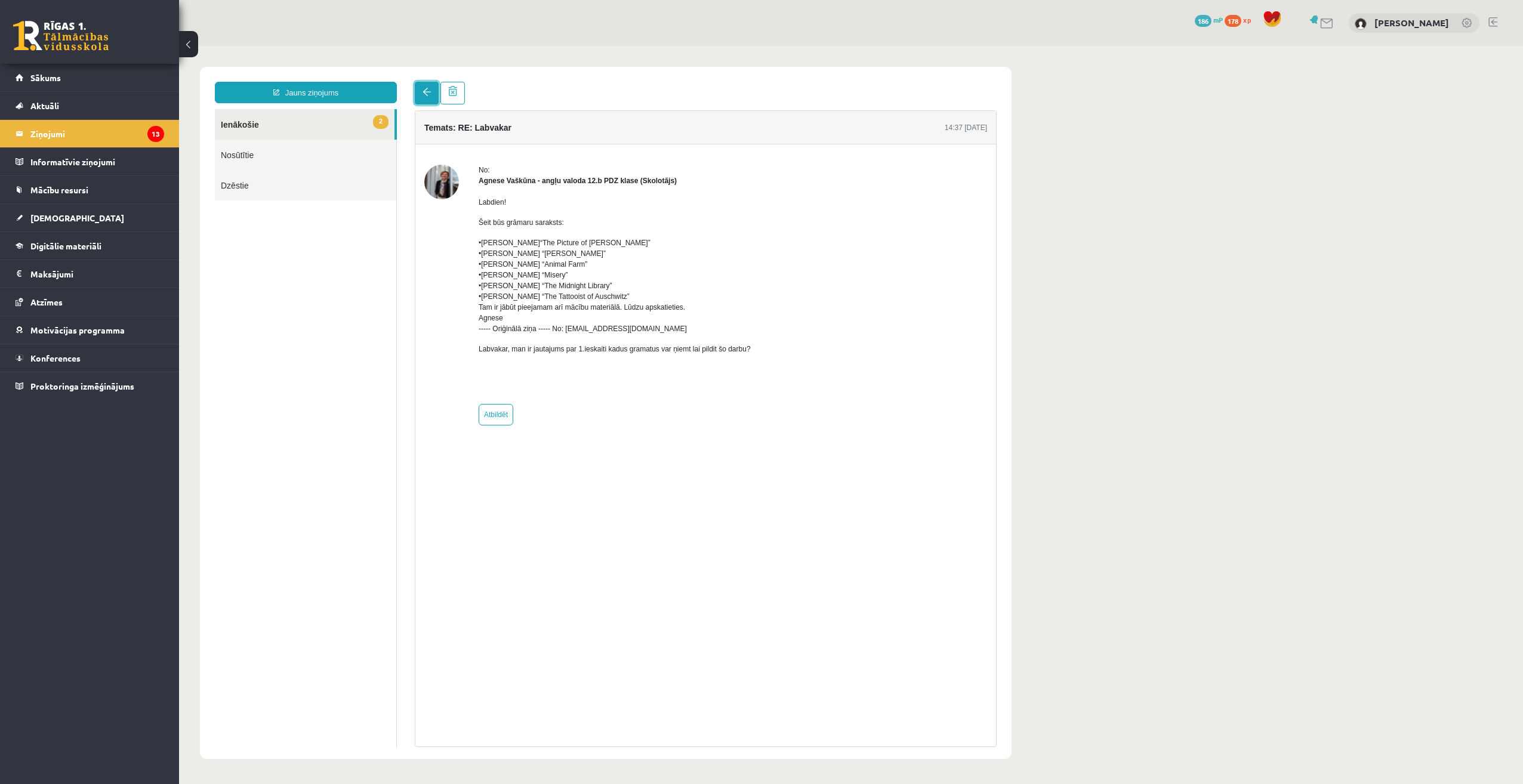
click at [429, 88] on span at bounding box center [427, 92] width 8 height 8
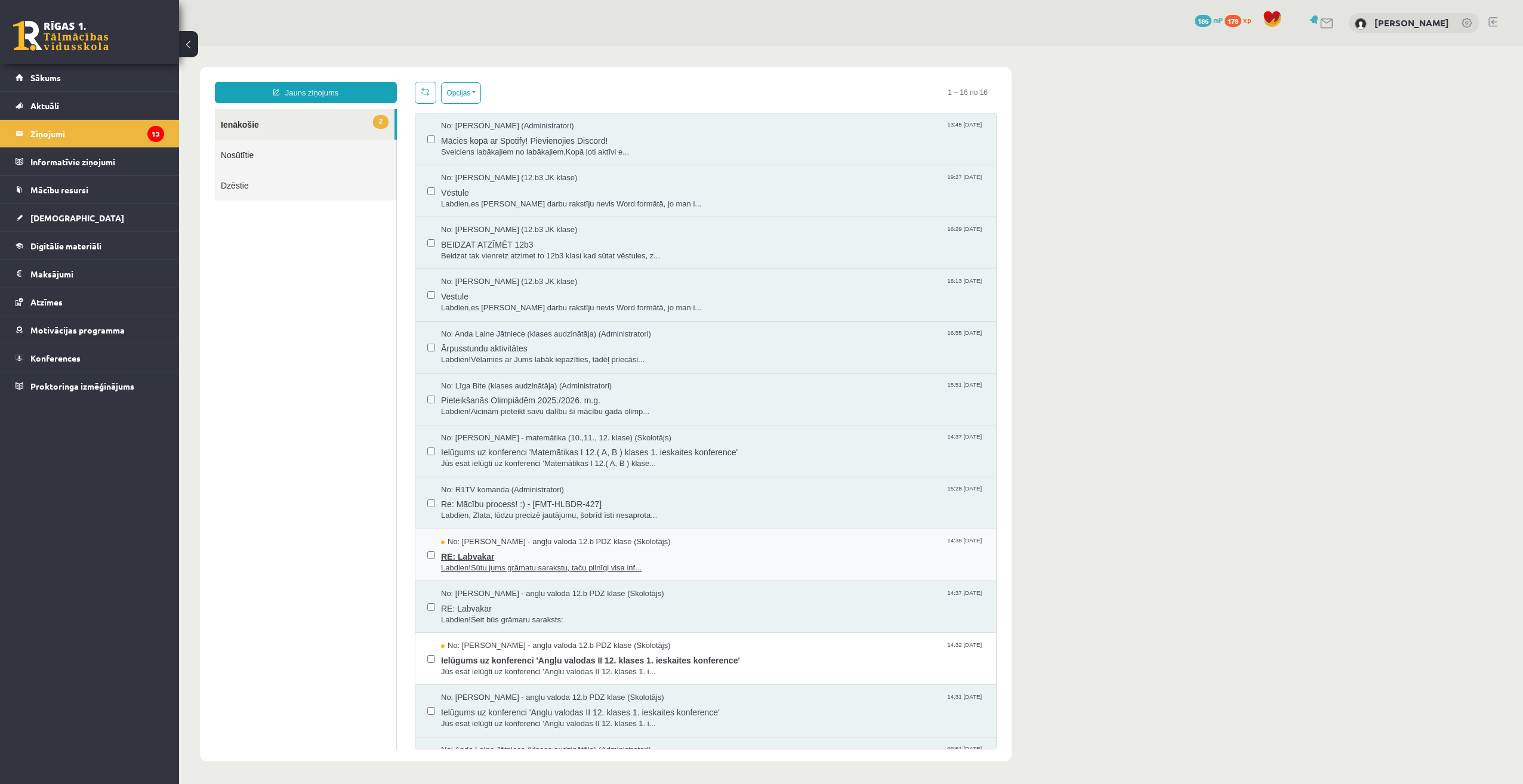
click at [528, 556] on span "RE: Labvakar" at bounding box center [712, 555] width 543 height 15
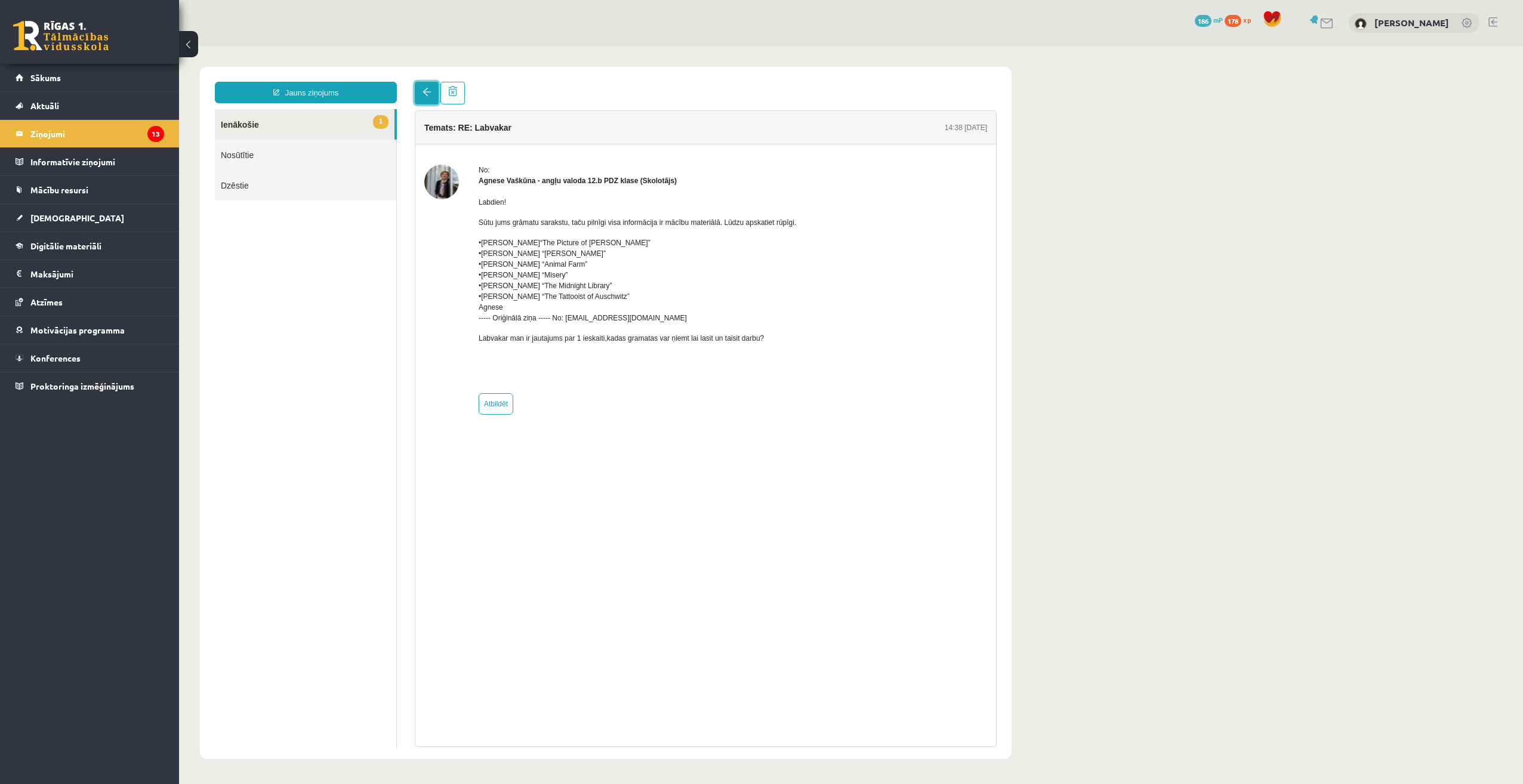
click at [434, 92] on link at bounding box center [426, 93] width 24 height 23
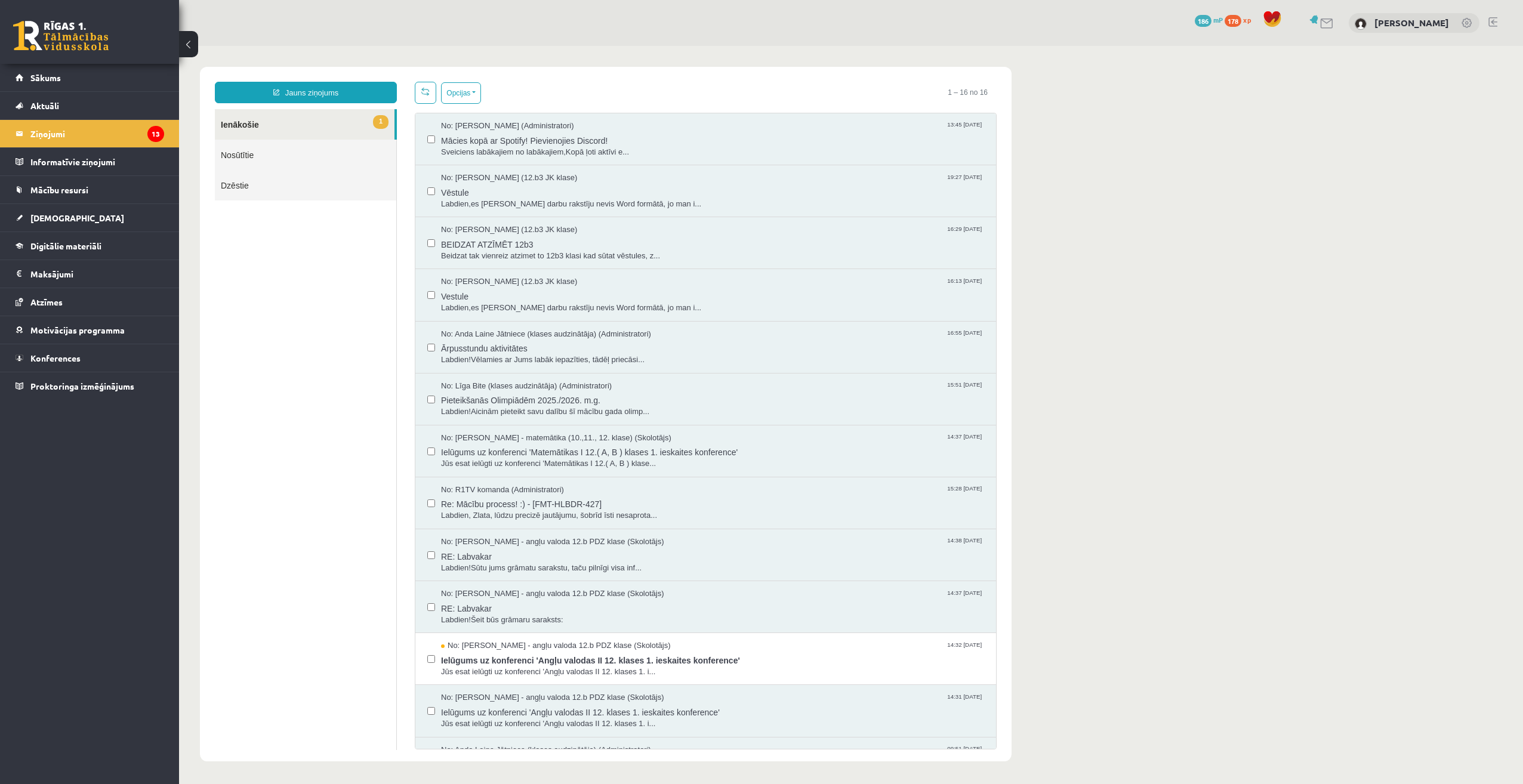
click at [429, 101] on link at bounding box center [426, 92] width 22 height 22
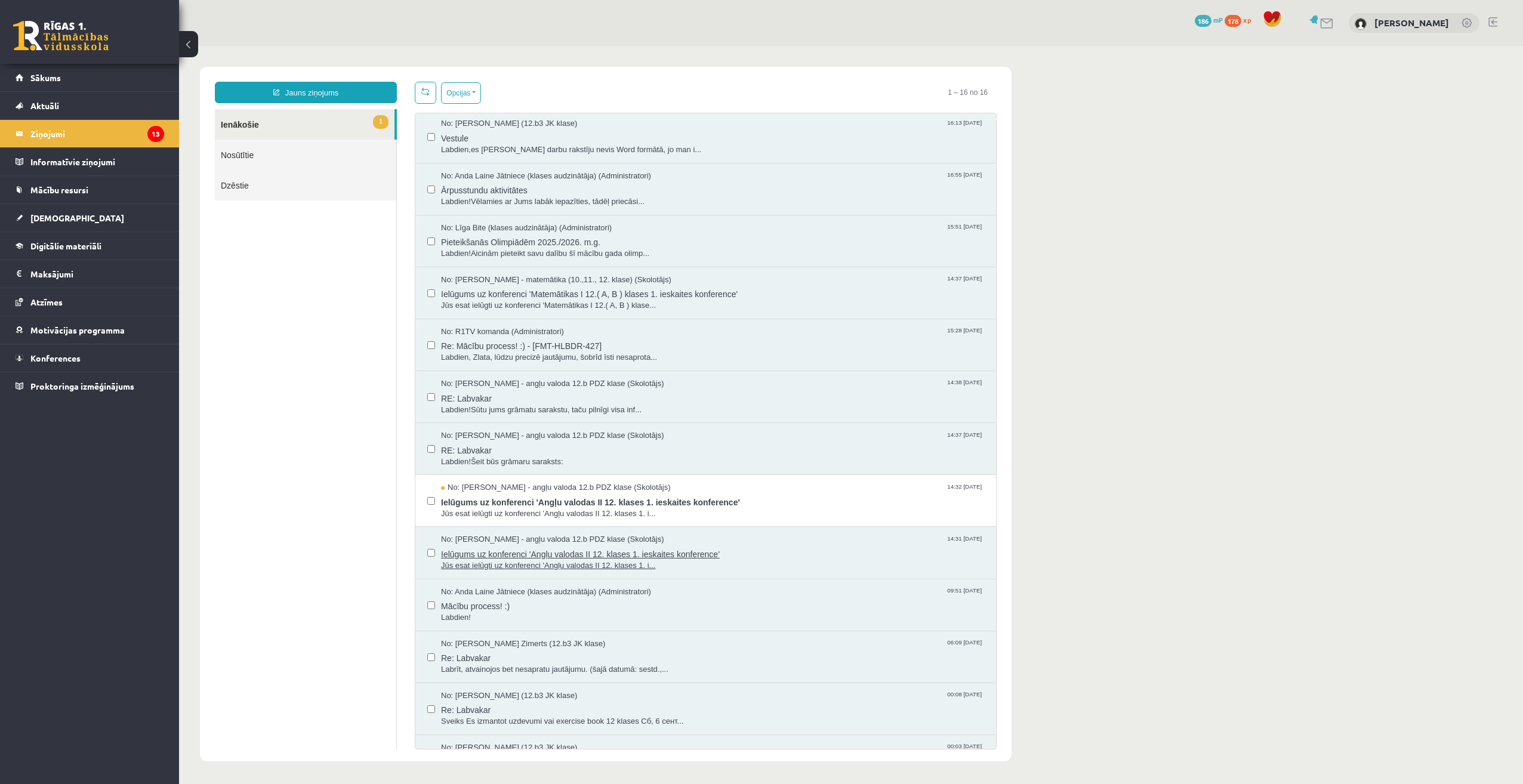
scroll to position [179, 0]
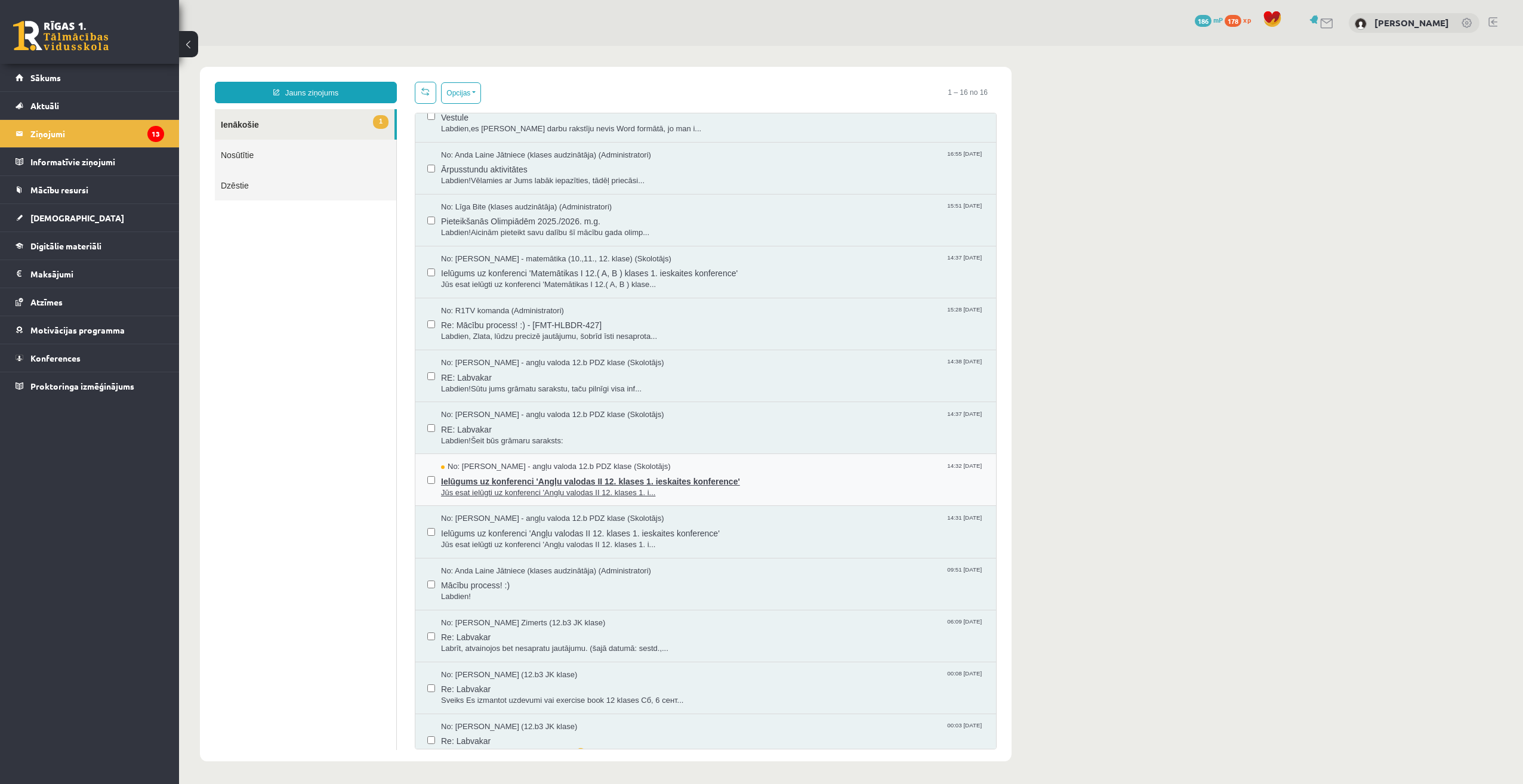
click at [584, 476] on span "Ielūgums uz konferenci 'Angļu valodas II 12. klases 1. ieskaites konference'" at bounding box center [712, 480] width 543 height 15
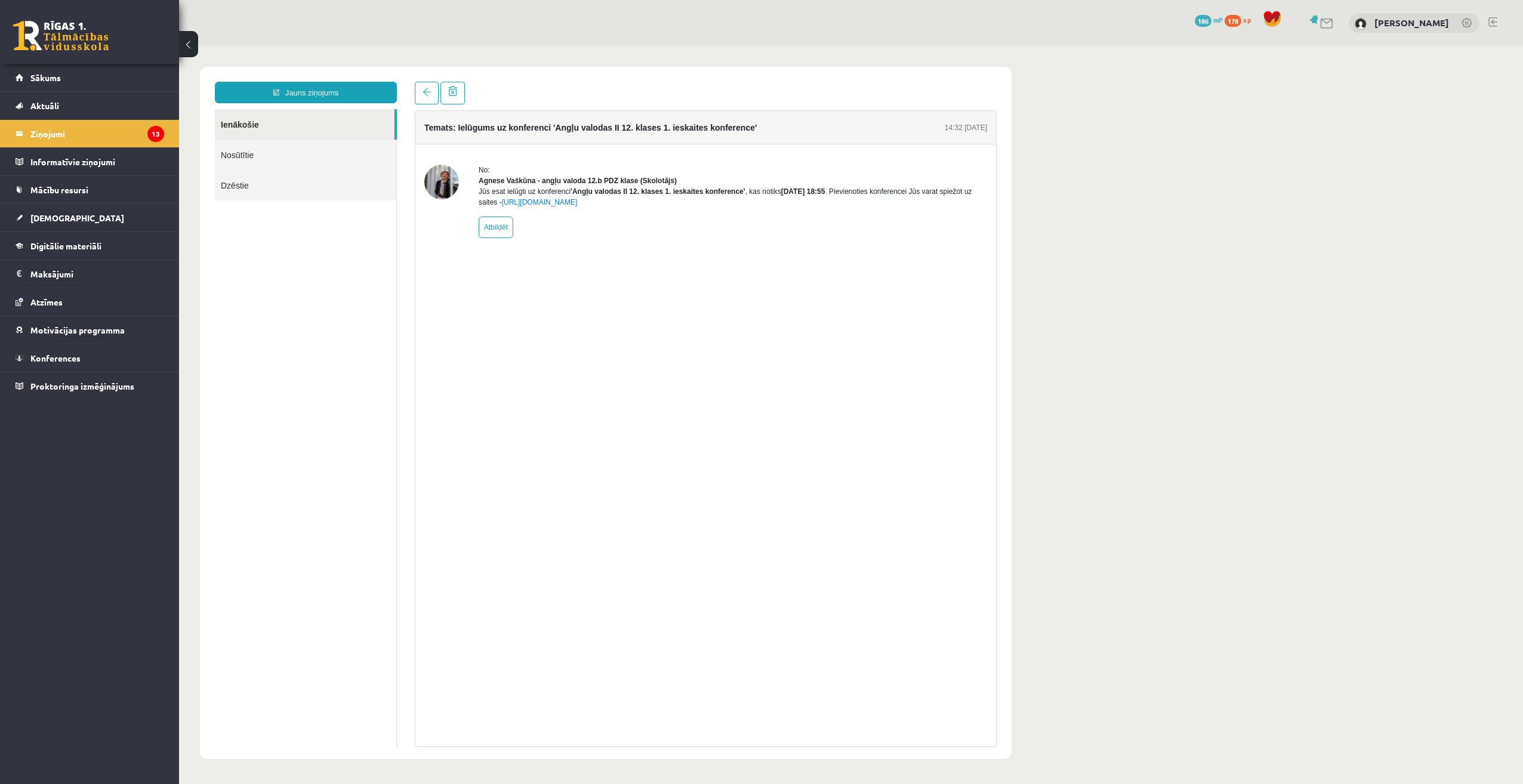
scroll to position [0, 0]
click at [426, 89] on span at bounding box center [427, 92] width 8 height 8
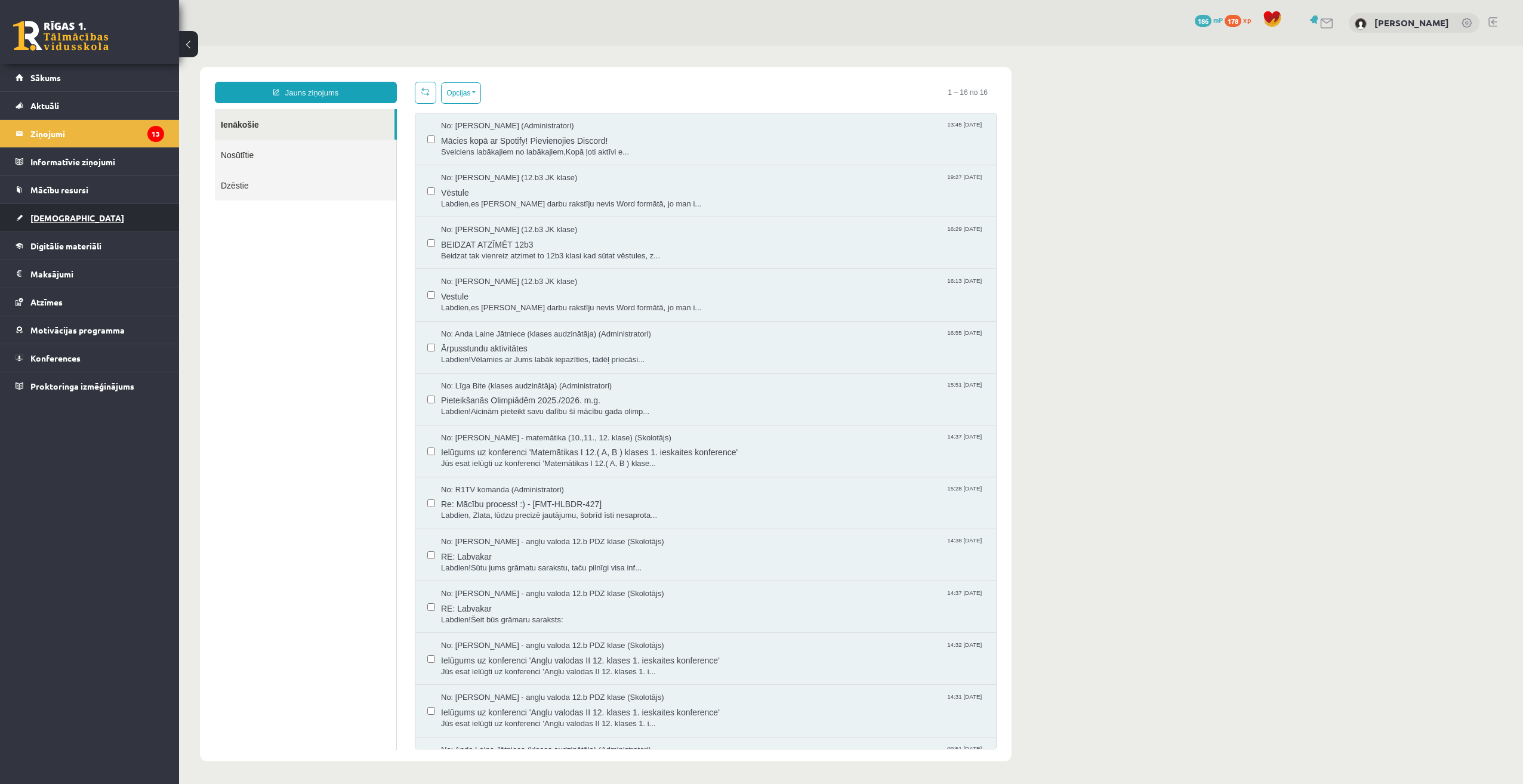
click at [71, 216] on link "[DEMOGRAPHIC_DATA]" at bounding box center [90, 218] width 149 height 27
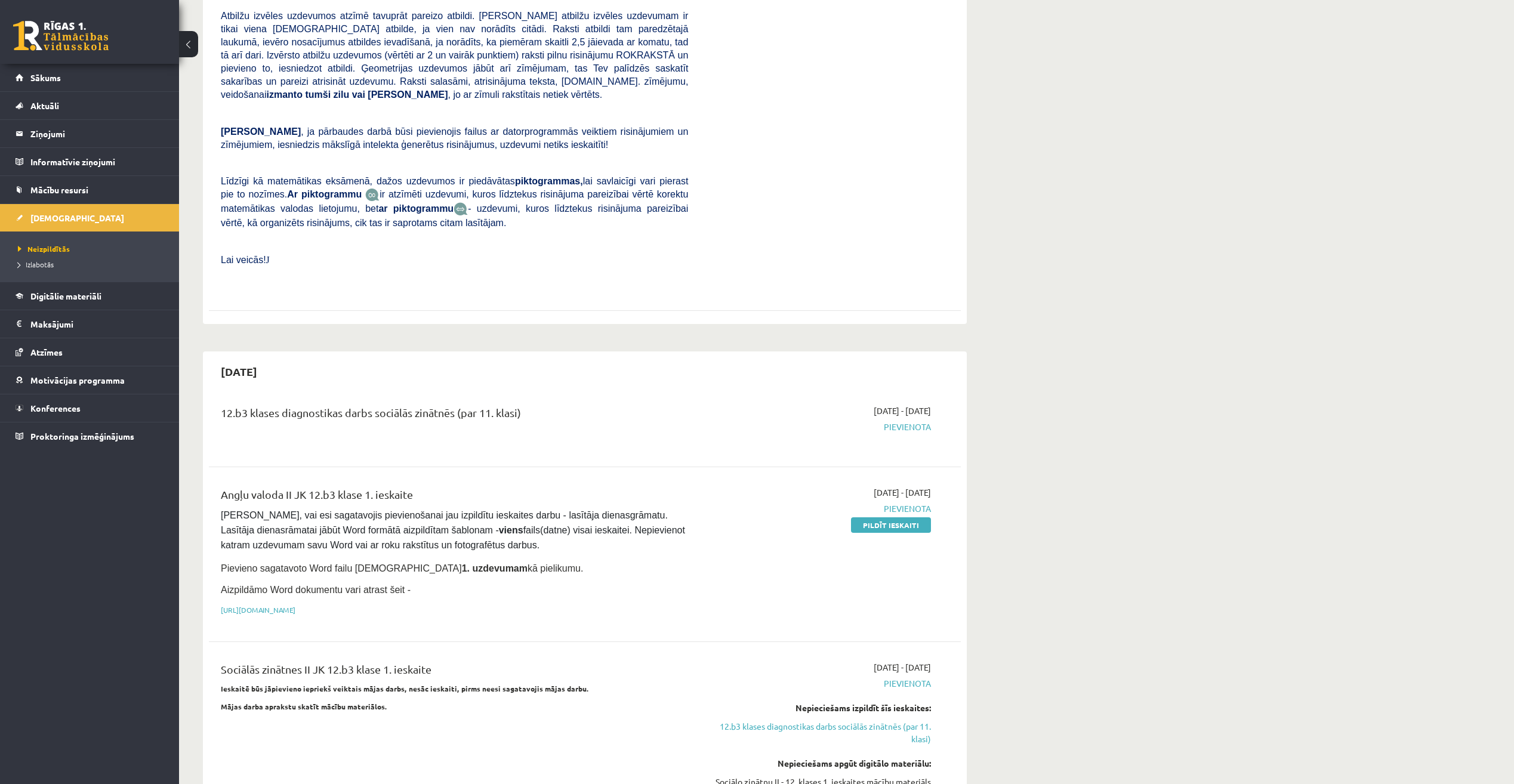
scroll to position [239, 0]
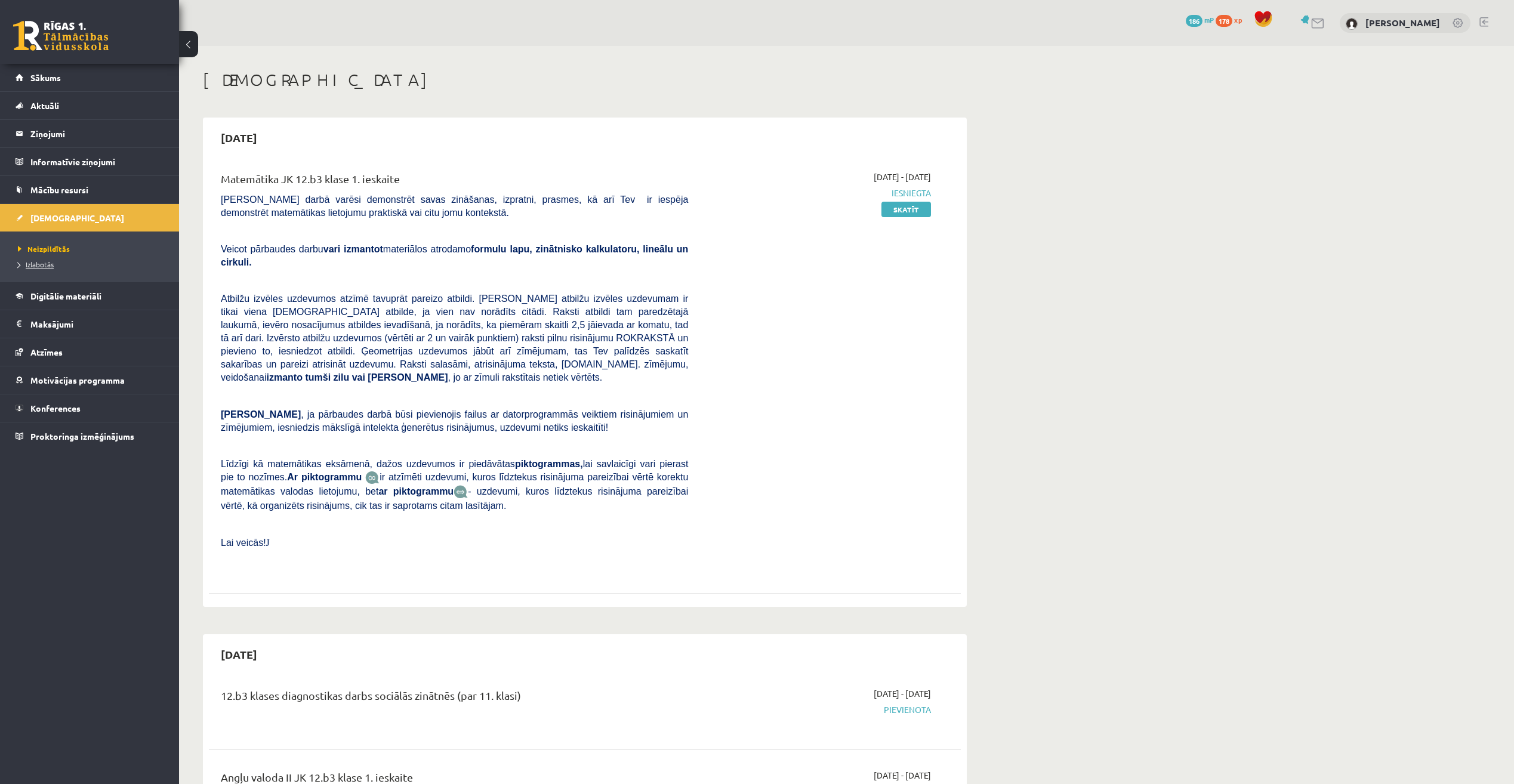
click at [62, 265] on link "Izlabotās" at bounding box center [93, 264] width 149 height 11
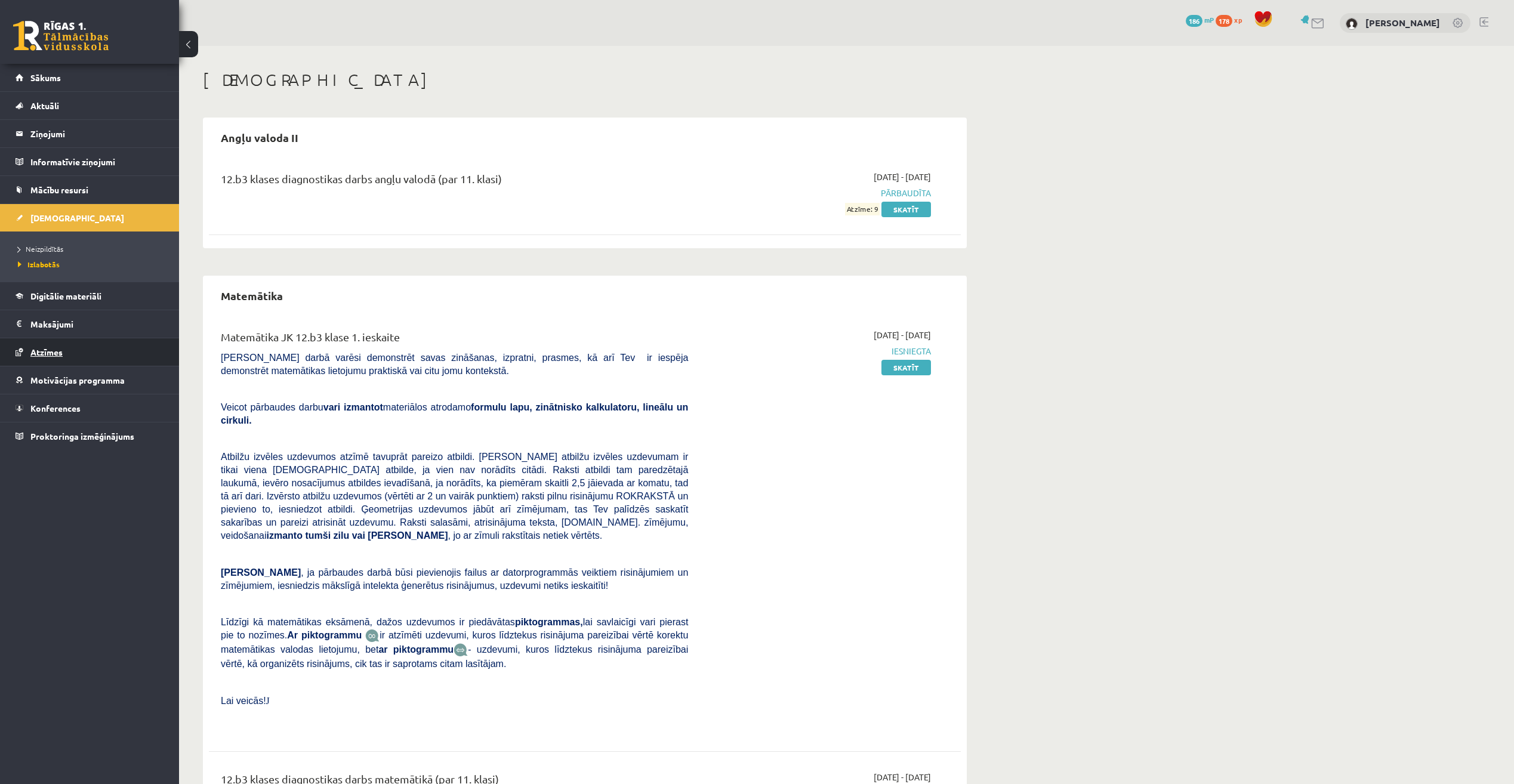
click at [64, 348] on link "Atzīmes" at bounding box center [90, 352] width 149 height 27
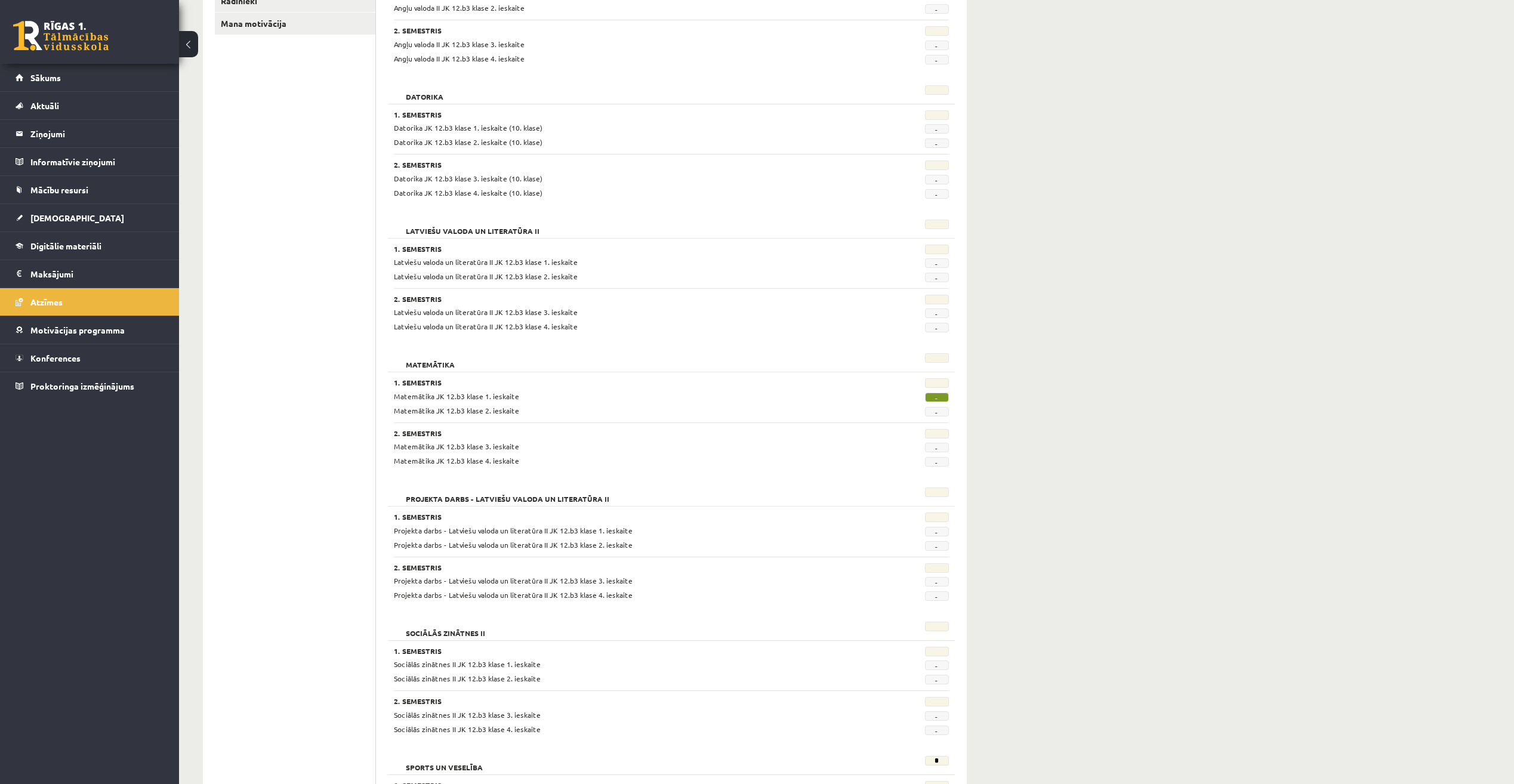
scroll to position [298, 0]
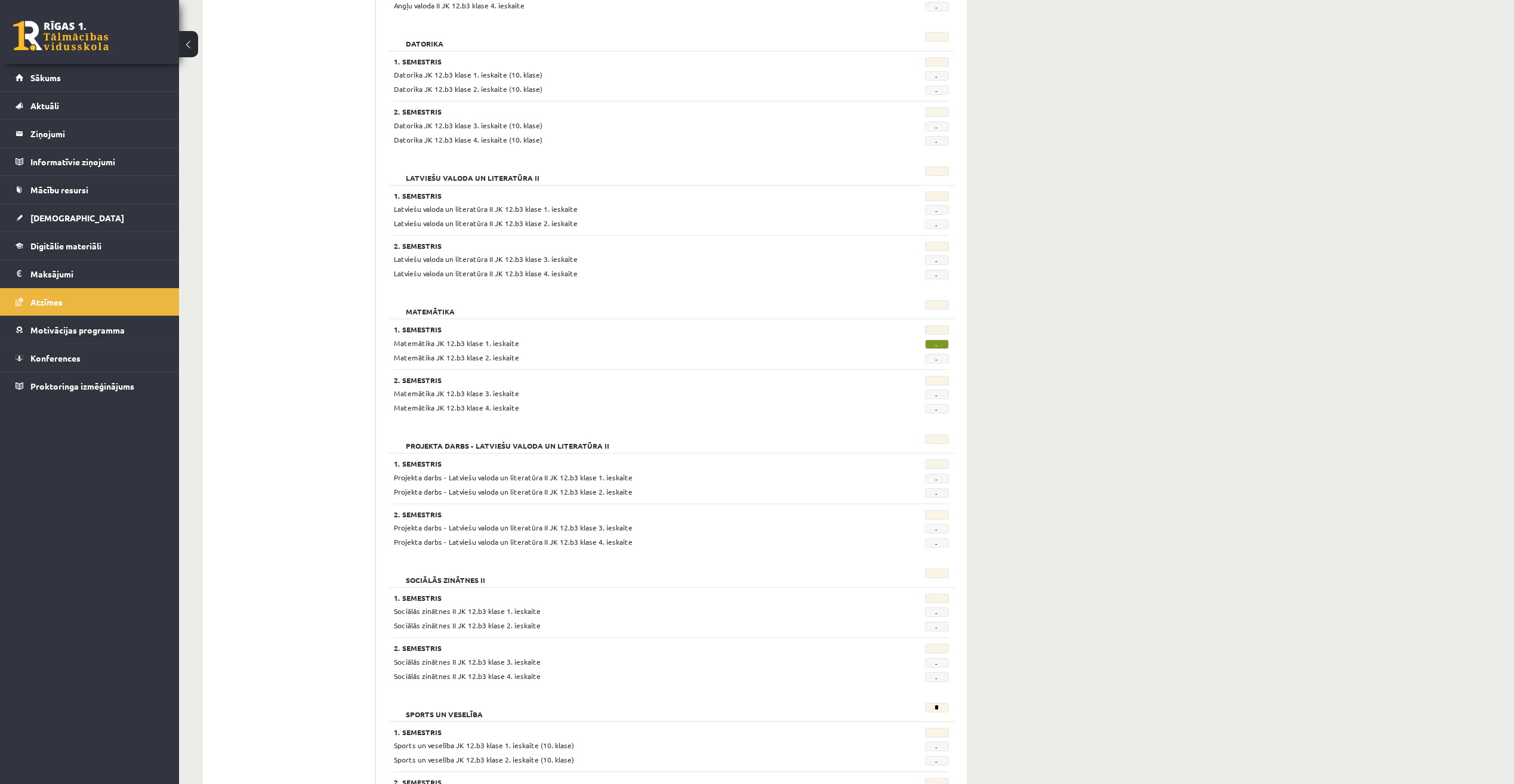
click at [932, 342] on span "-" at bounding box center [937, 345] width 24 height 10
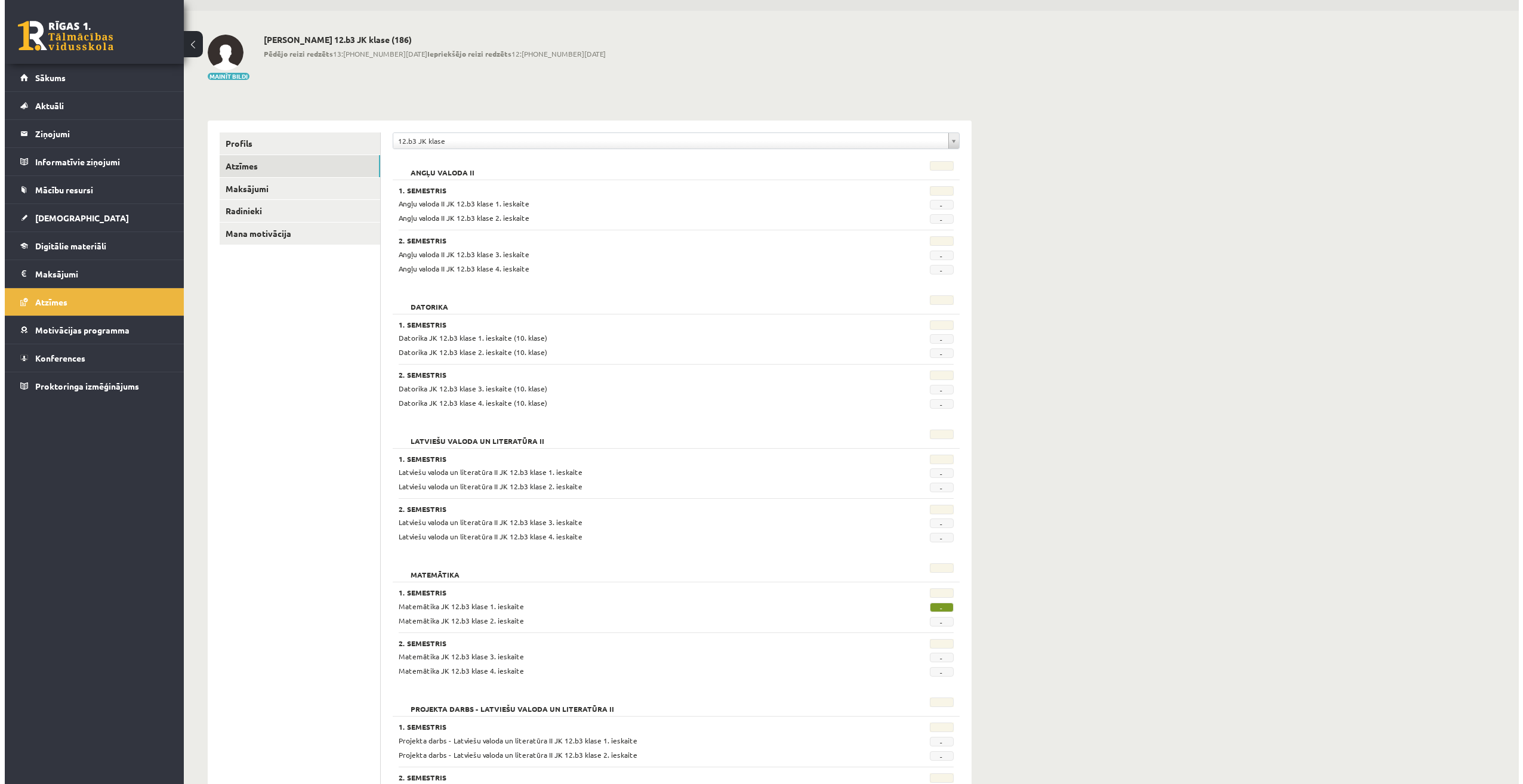
scroll to position [0, 0]
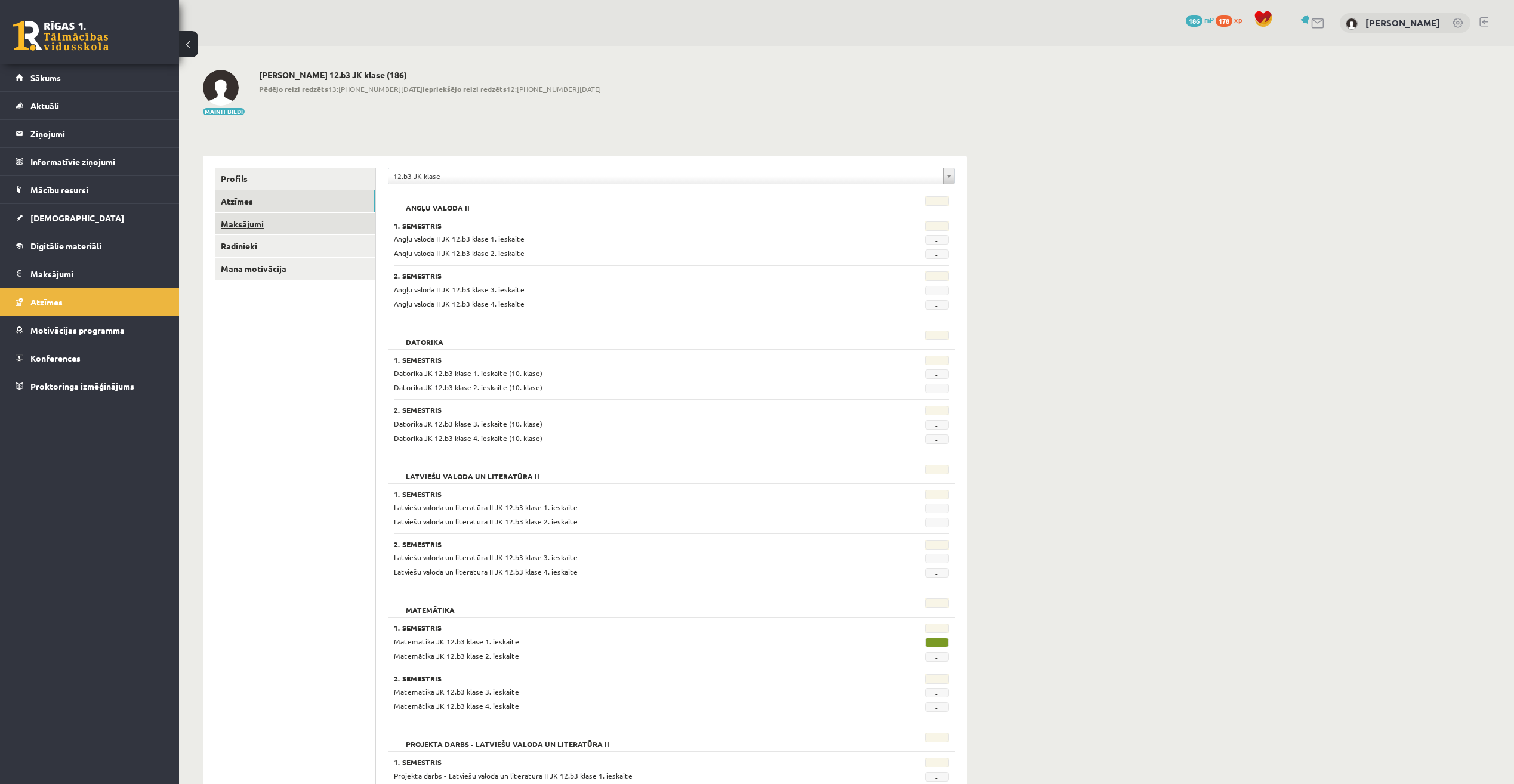
click at [256, 228] on link "Maksājumi" at bounding box center [294, 224] width 160 height 22
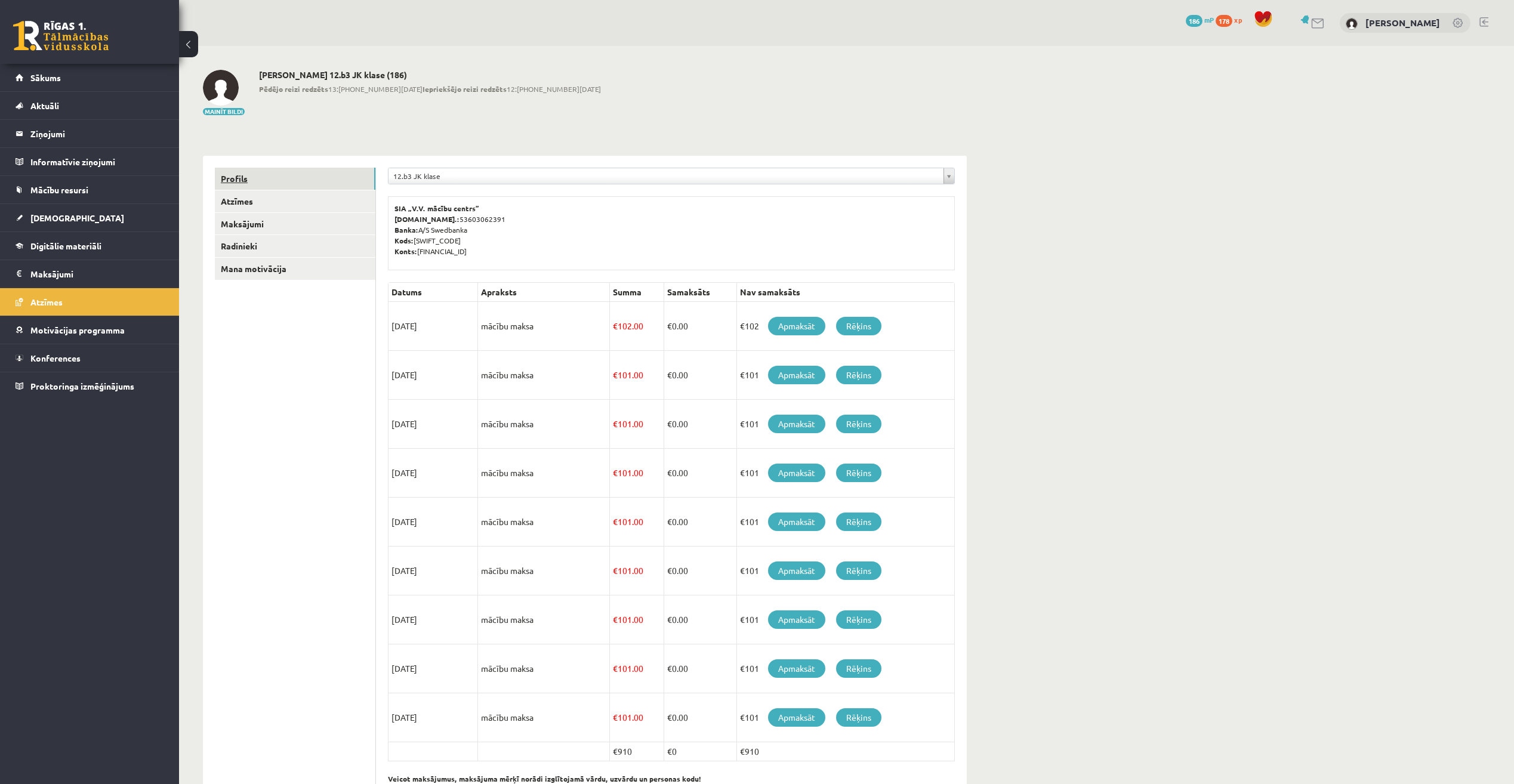
click at [253, 180] on link "Profils" at bounding box center [294, 178] width 160 height 22
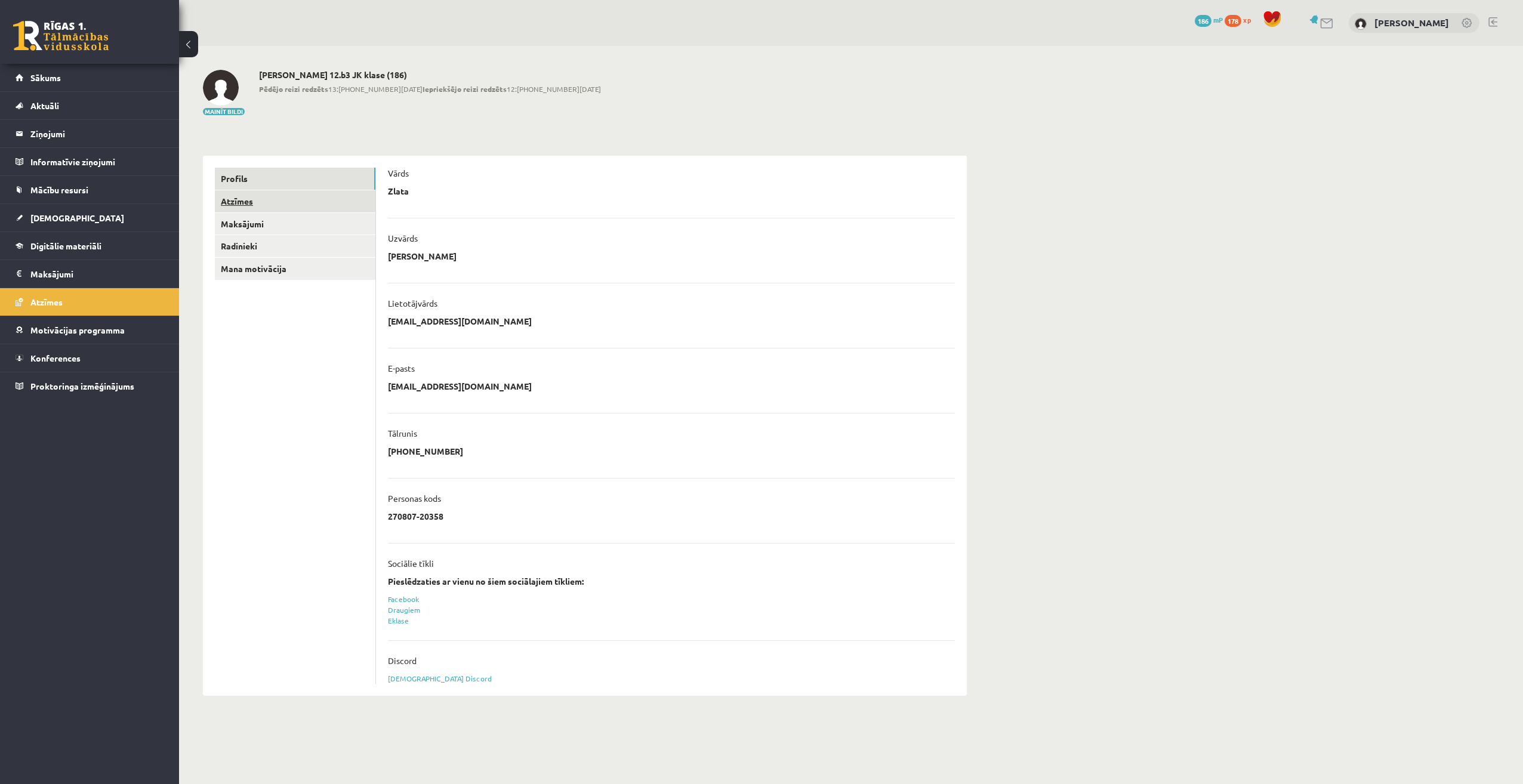
click at [250, 202] on link "Atzīmes" at bounding box center [294, 201] width 160 height 22
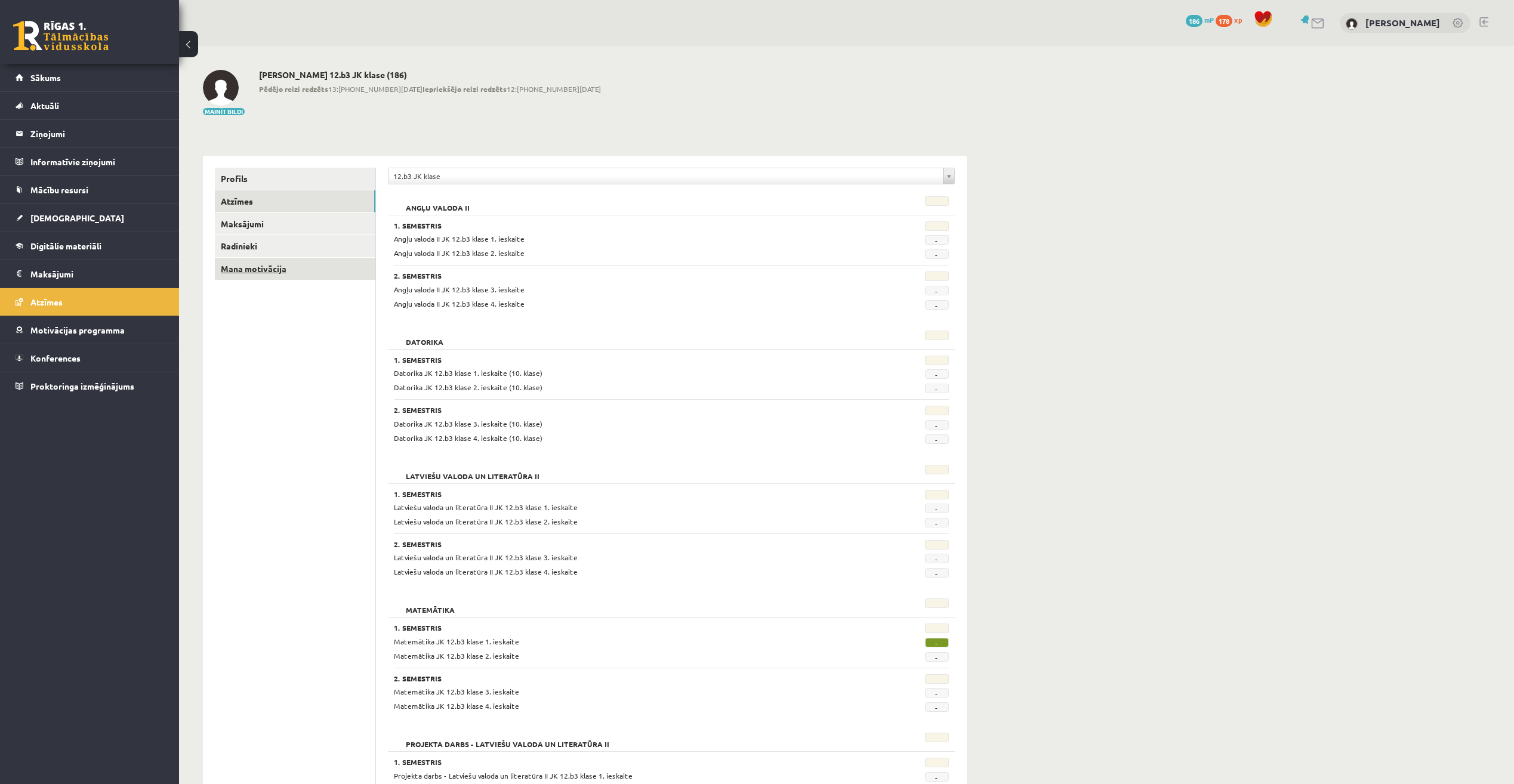
click at [292, 279] on link "Mana motivācija" at bounding box center [294, 268] width 160 height 22
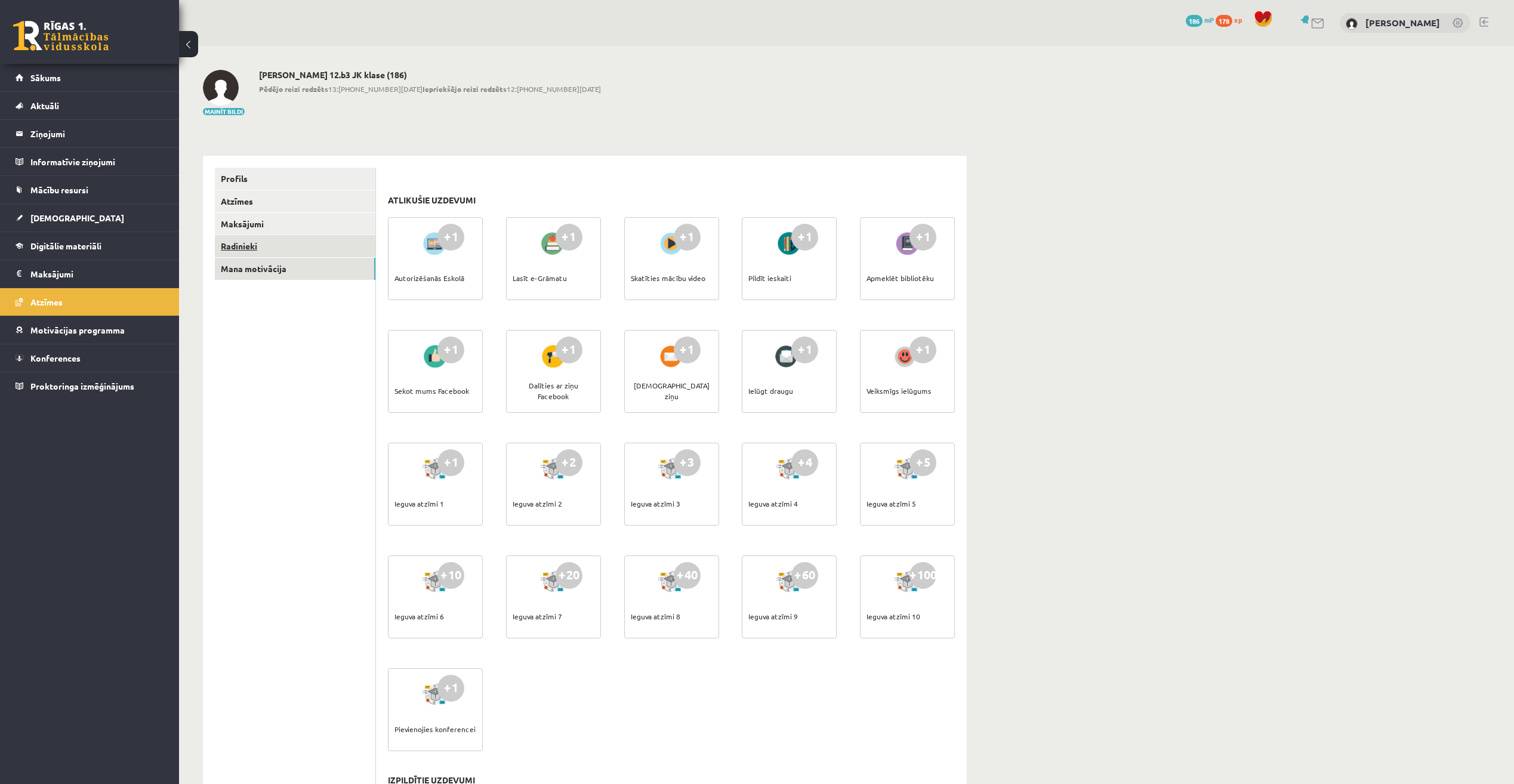
click at [279, 241] on link "Radinieki" at bounding box center [294, 246] width 160 height 22
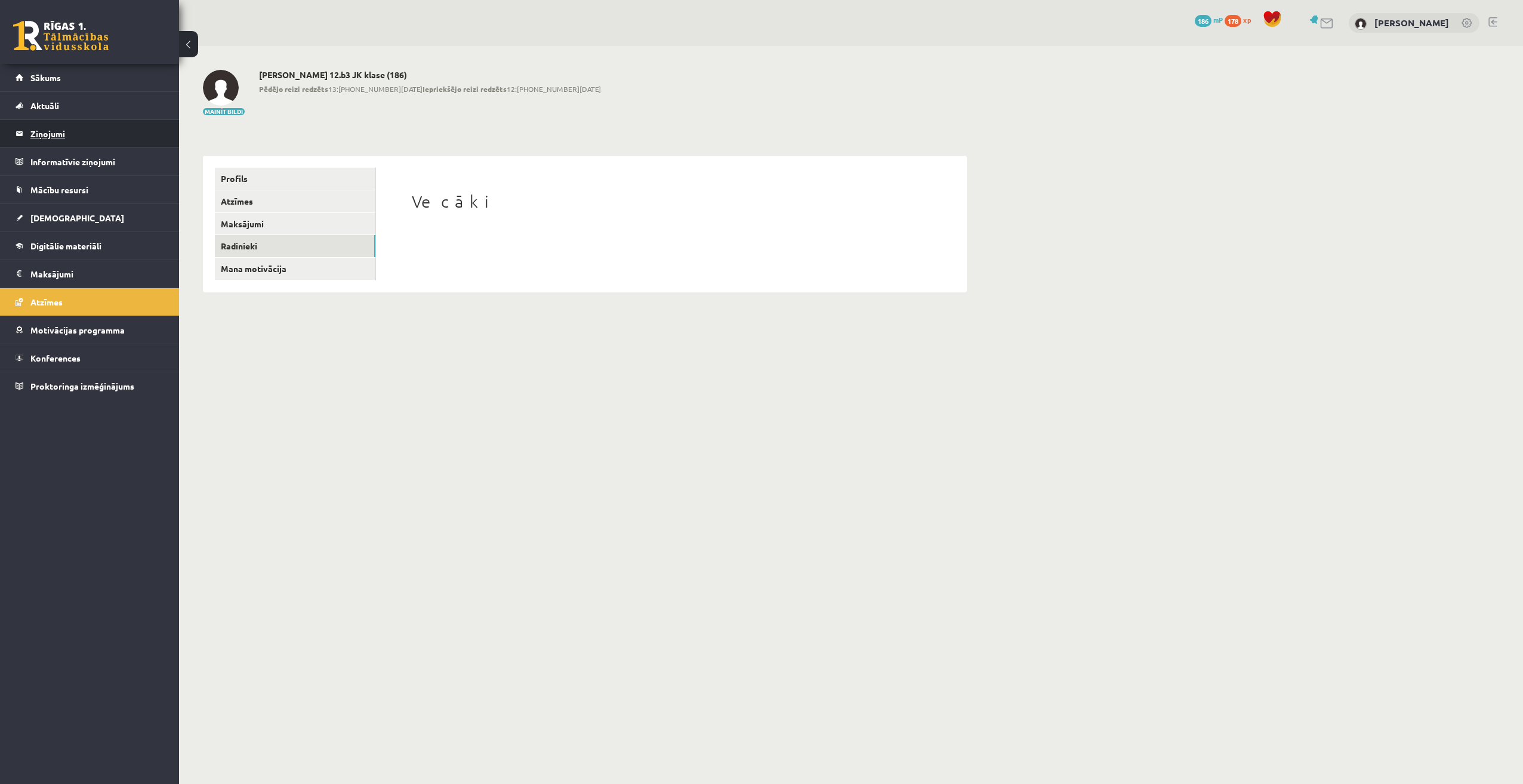
click at [55, 144] on legend "Ziņojumi 13" at bounding box center [97, 133] width 134 height 27
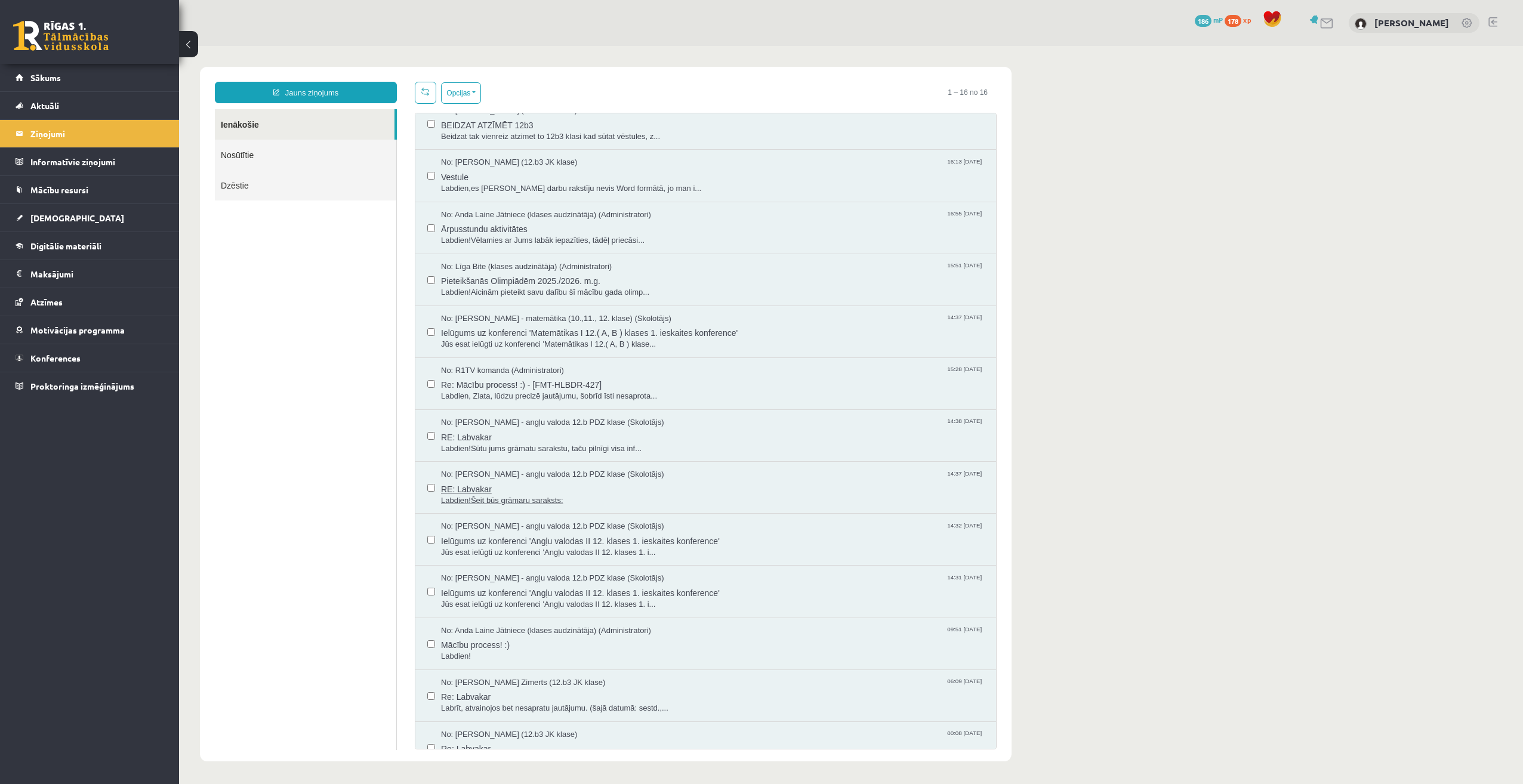
click at [568, 496] on span "Labdien!Šeit būs grāmaru saraksts:" at bounding box center [712, 501] width 543 height 11
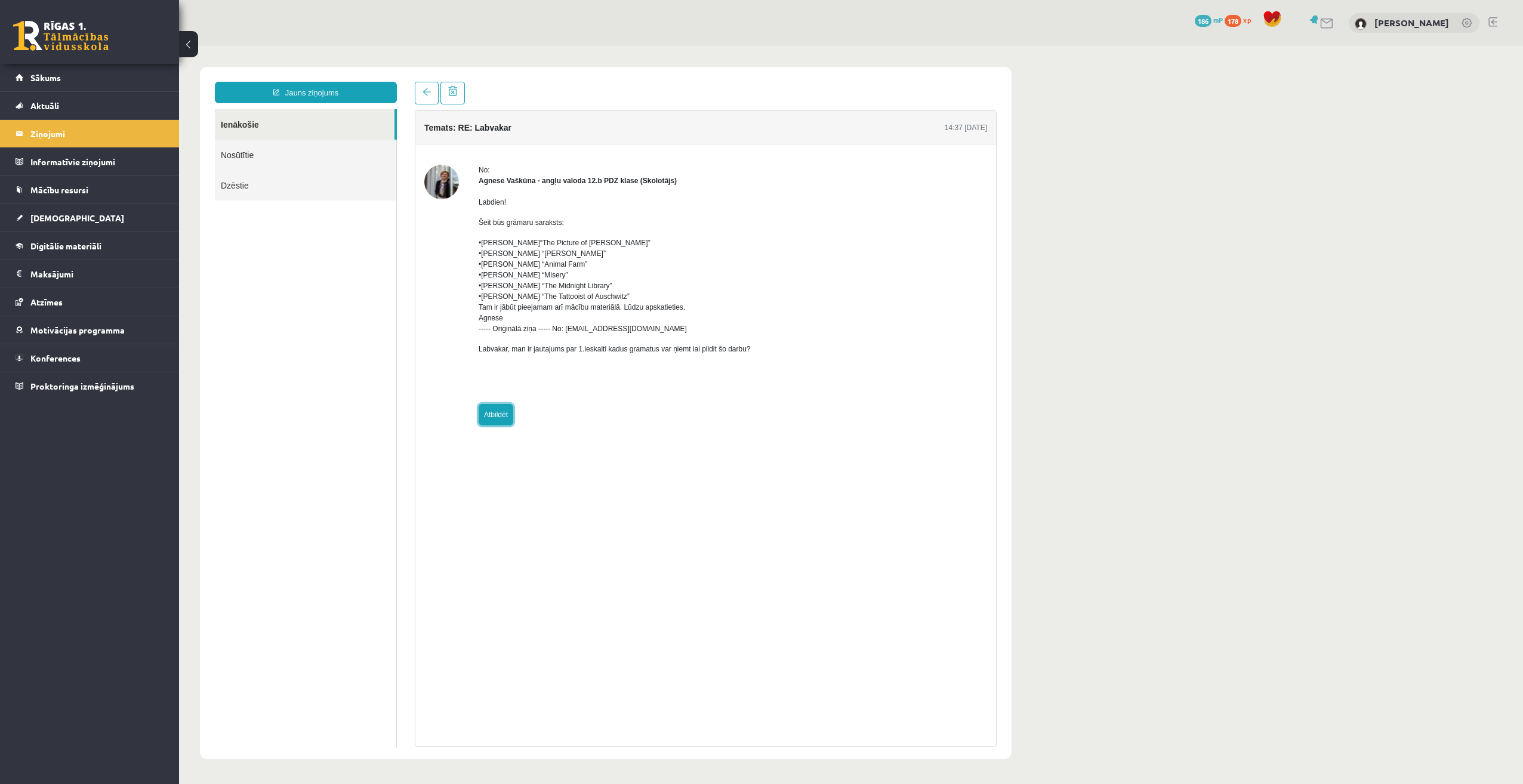
click at [499, 412] on link "Atbildēt" at bounding box center [495, 415] width 34 height 22
type input "**********"
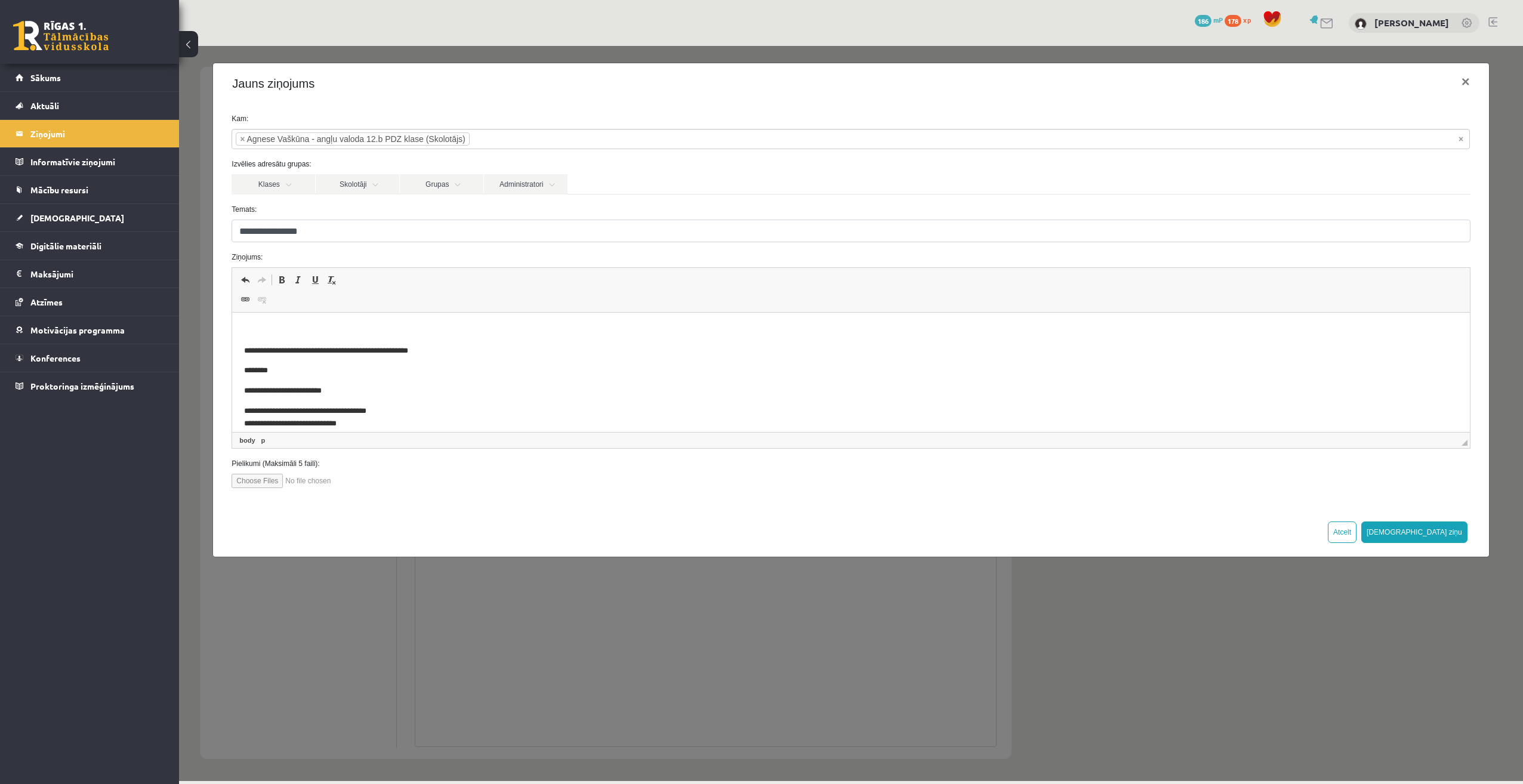
click at [330, 327] on p "Bagātinātā teksta redaktors, wiswyg-editor-47024903102060-1757846483-889" at bounding box center [851, 331] width 1213 height 13
click at [1452, 531] on button "[DEMOGRAPHIC_DATA] ziņu" at bounding box center [1414, 533] width 106 height 22
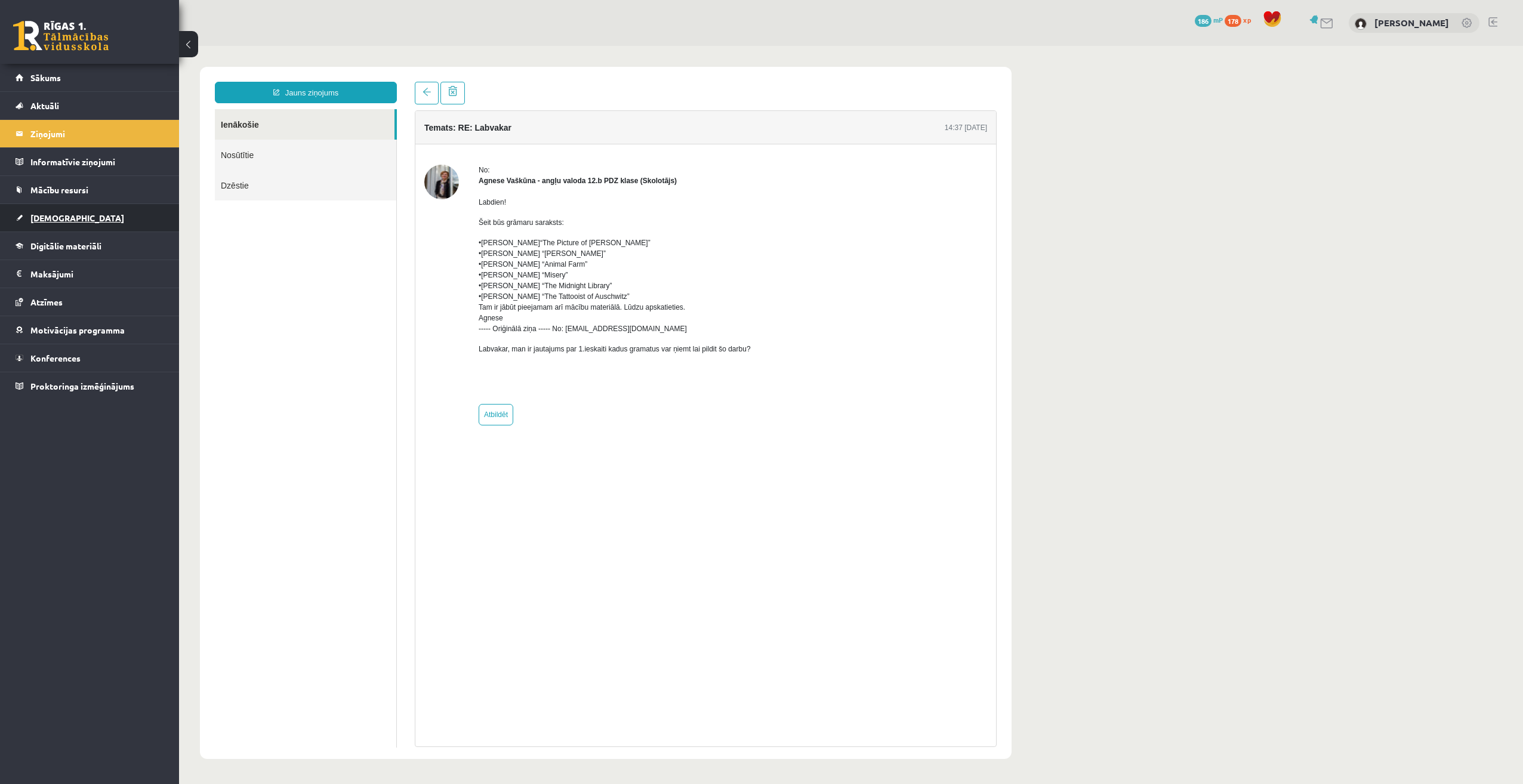
click at [57, 218] on span "[DEMOGRAPHIC_DATA]" at bounding box center [77, 218] width 94 height 11
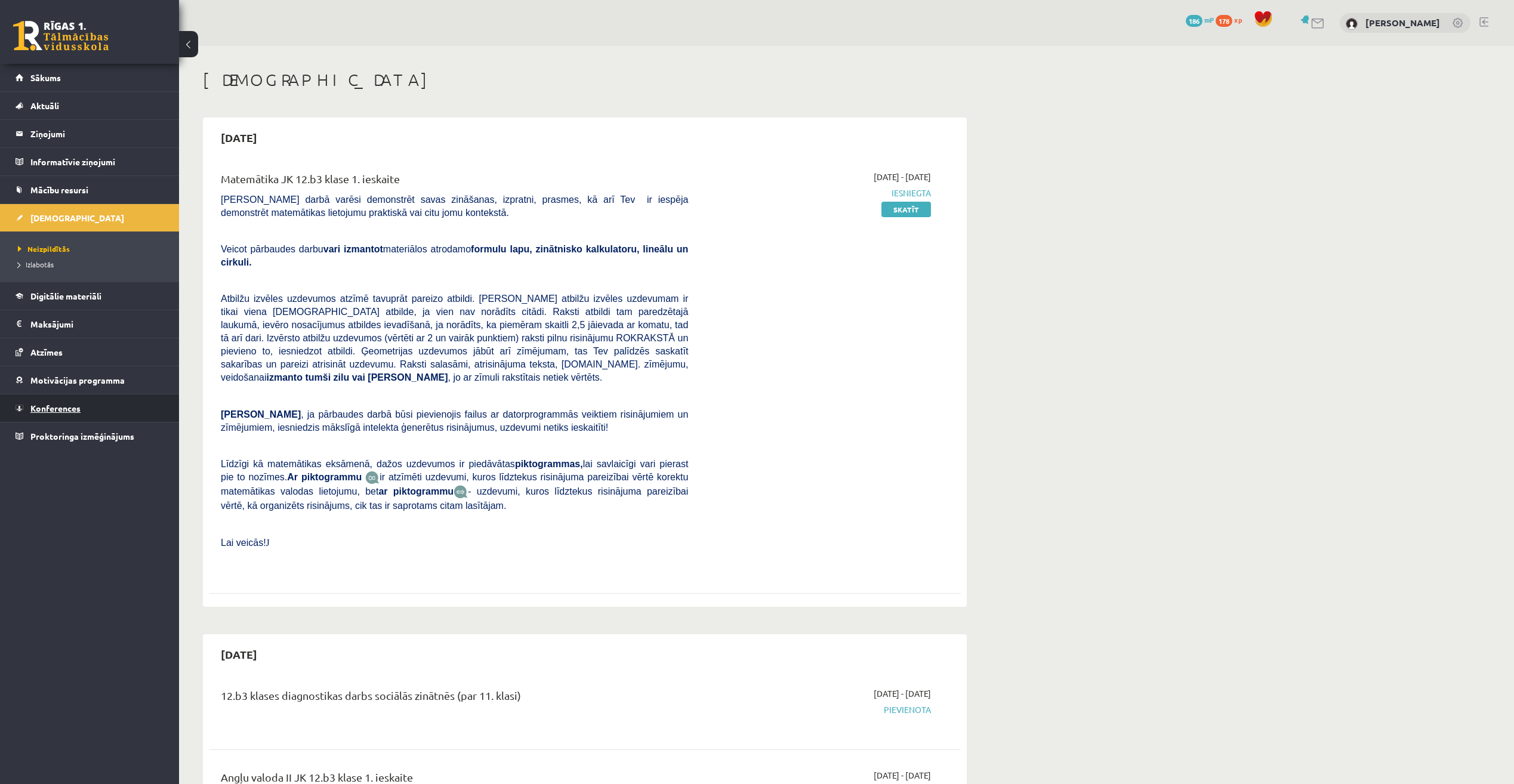
click at [61, 415] on link "Konferences" at bounding box center [90, 407] width 149 height 27
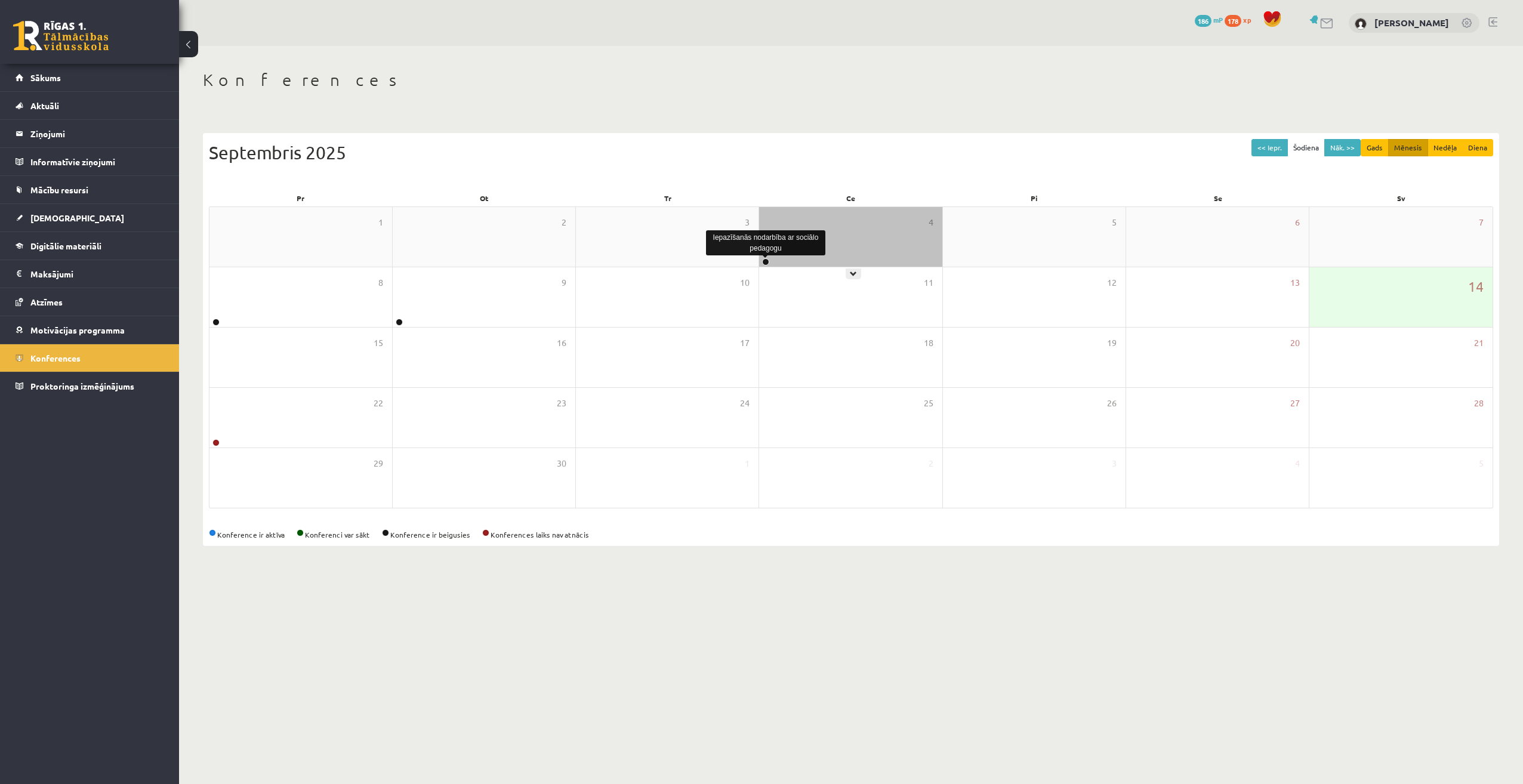
click at [764, 262] on link at bounding box center [765, 262] width 7 height 7
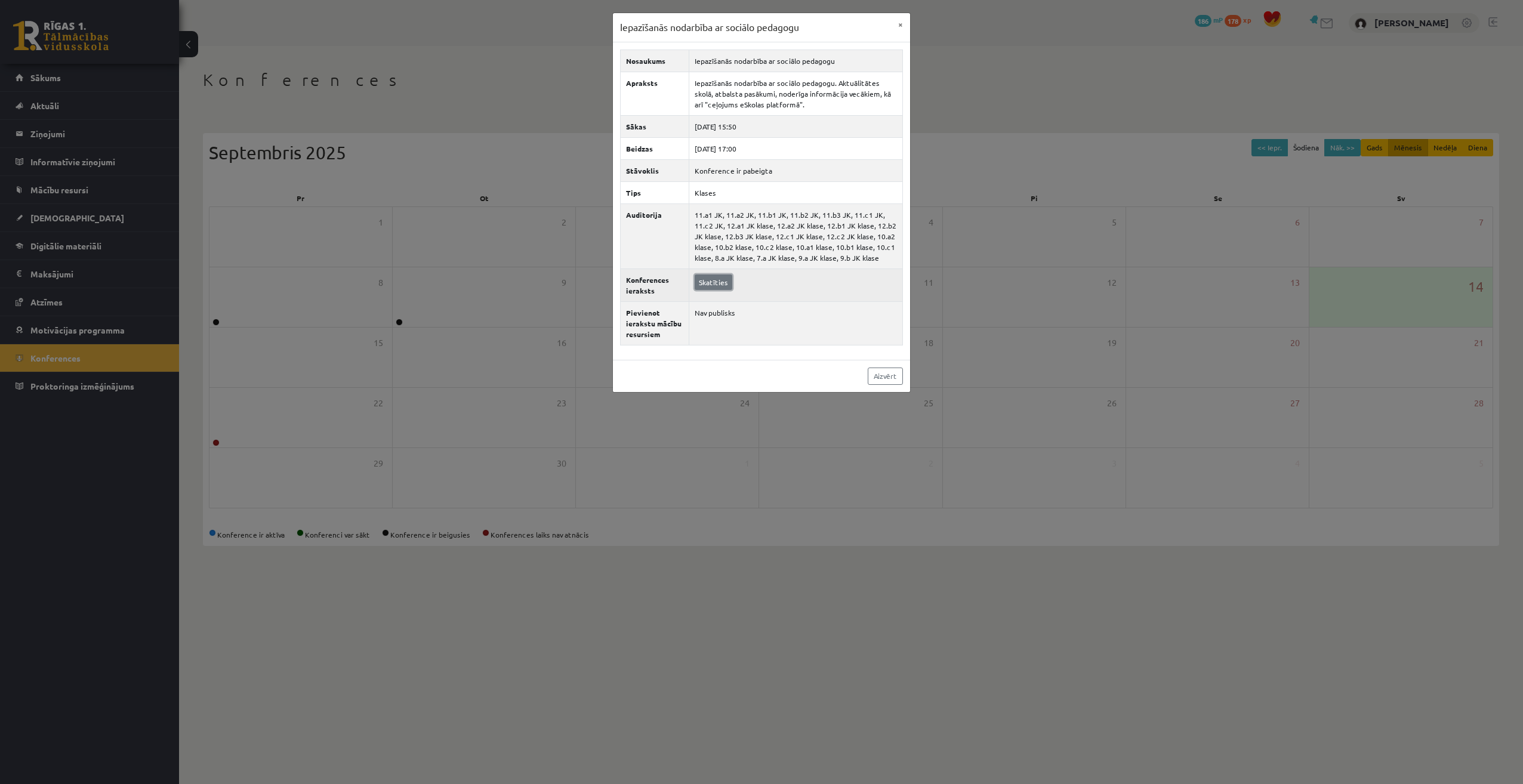
click at [723, 280] on link "Skatīties" at bounding box center [713, 282] width 37 height 16
click at [897, 20] on button "×" at bounding box center [900, 25] width 19 height 23
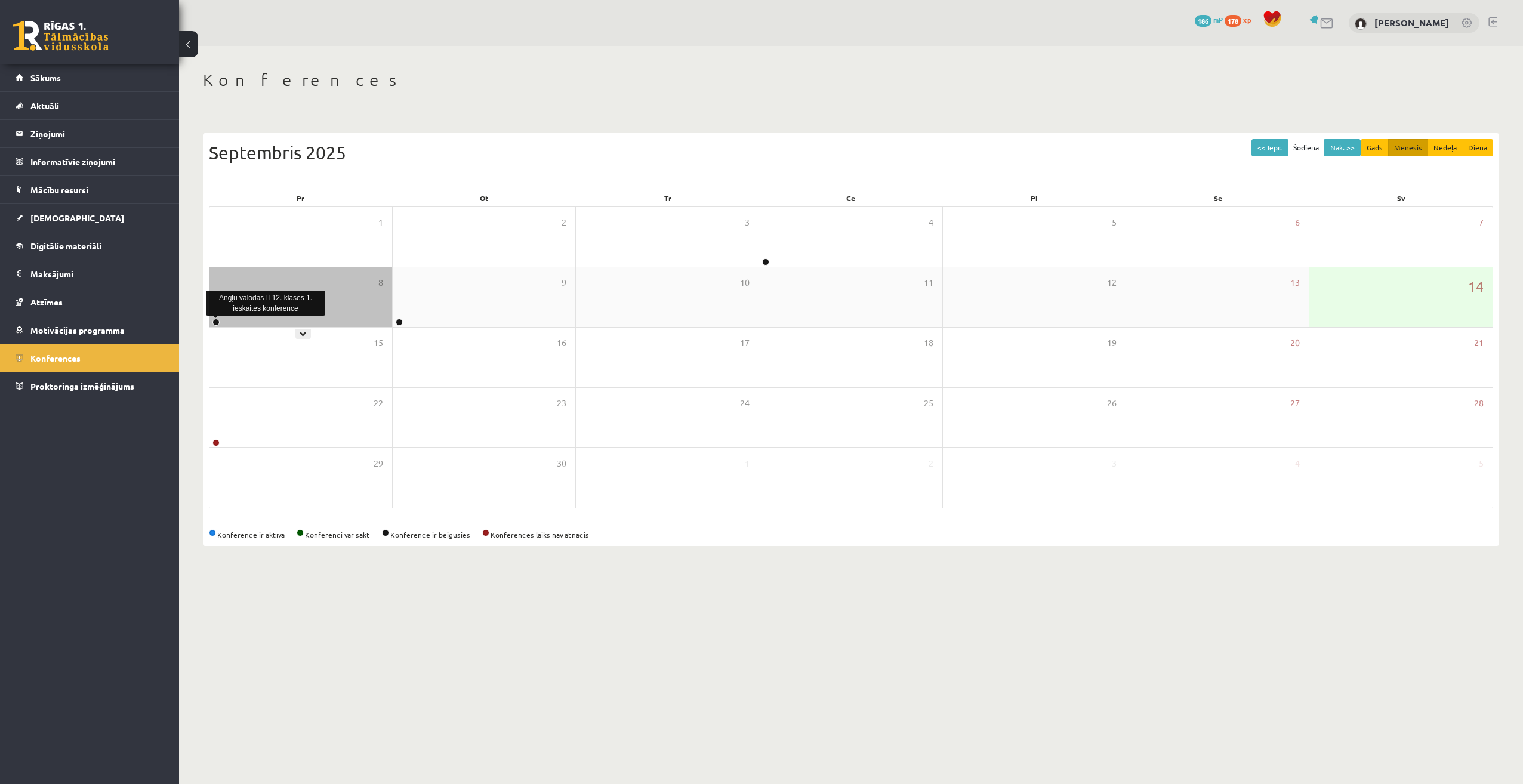
click at [219, 323] on link at bounding box center [216, 322] width 7 height 7
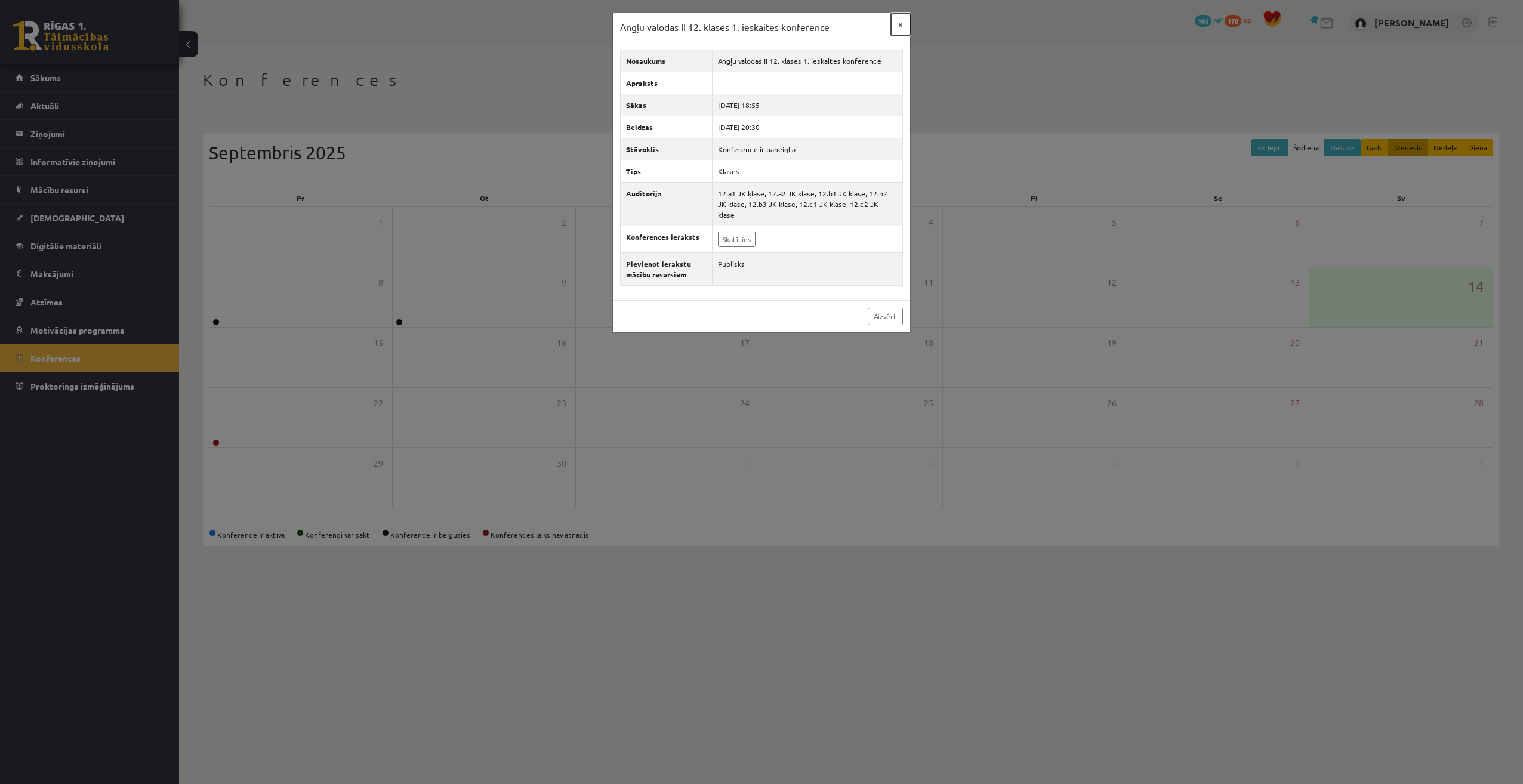
click at [905, 27] on button "×" at bounding box center [900, 25] width 19 height 23
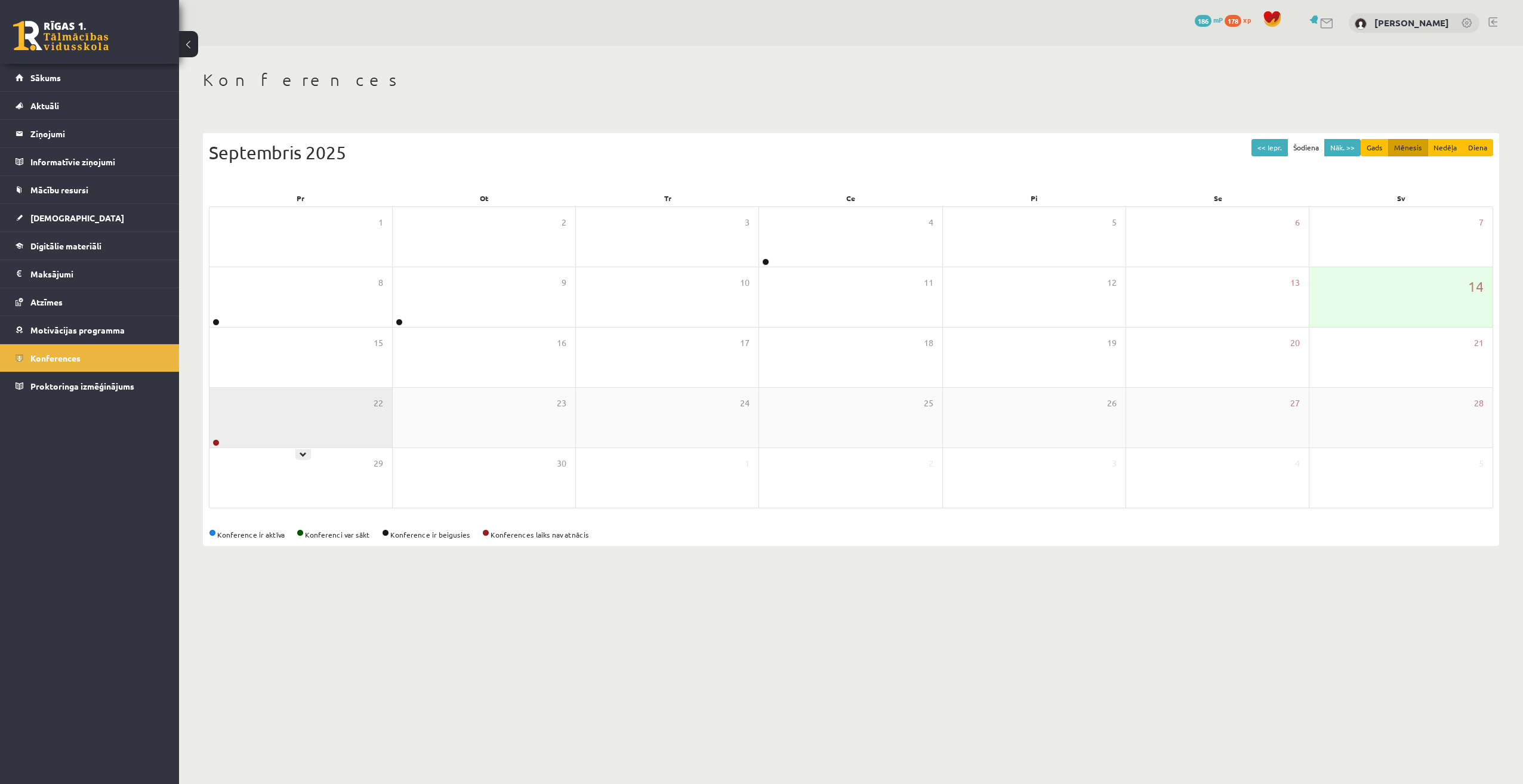
click at [253, 407] on div "22" at bounding box center [300, 417] width 183 height 60
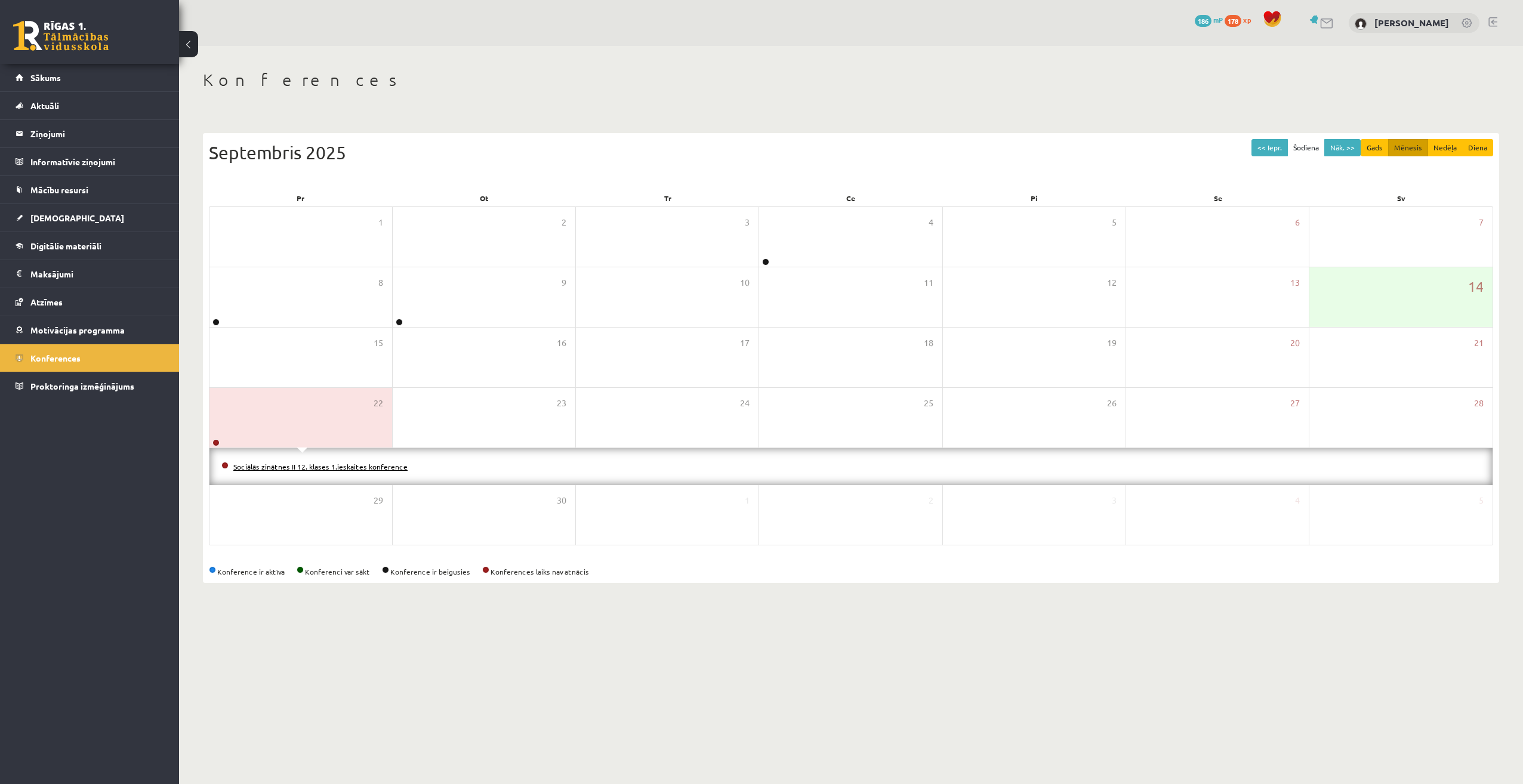
click at [255, 463] on link "Sociālās zinātnes II 12. klases 1.ieskaites konference" at bounding box center [320, 467] width 174 height 10
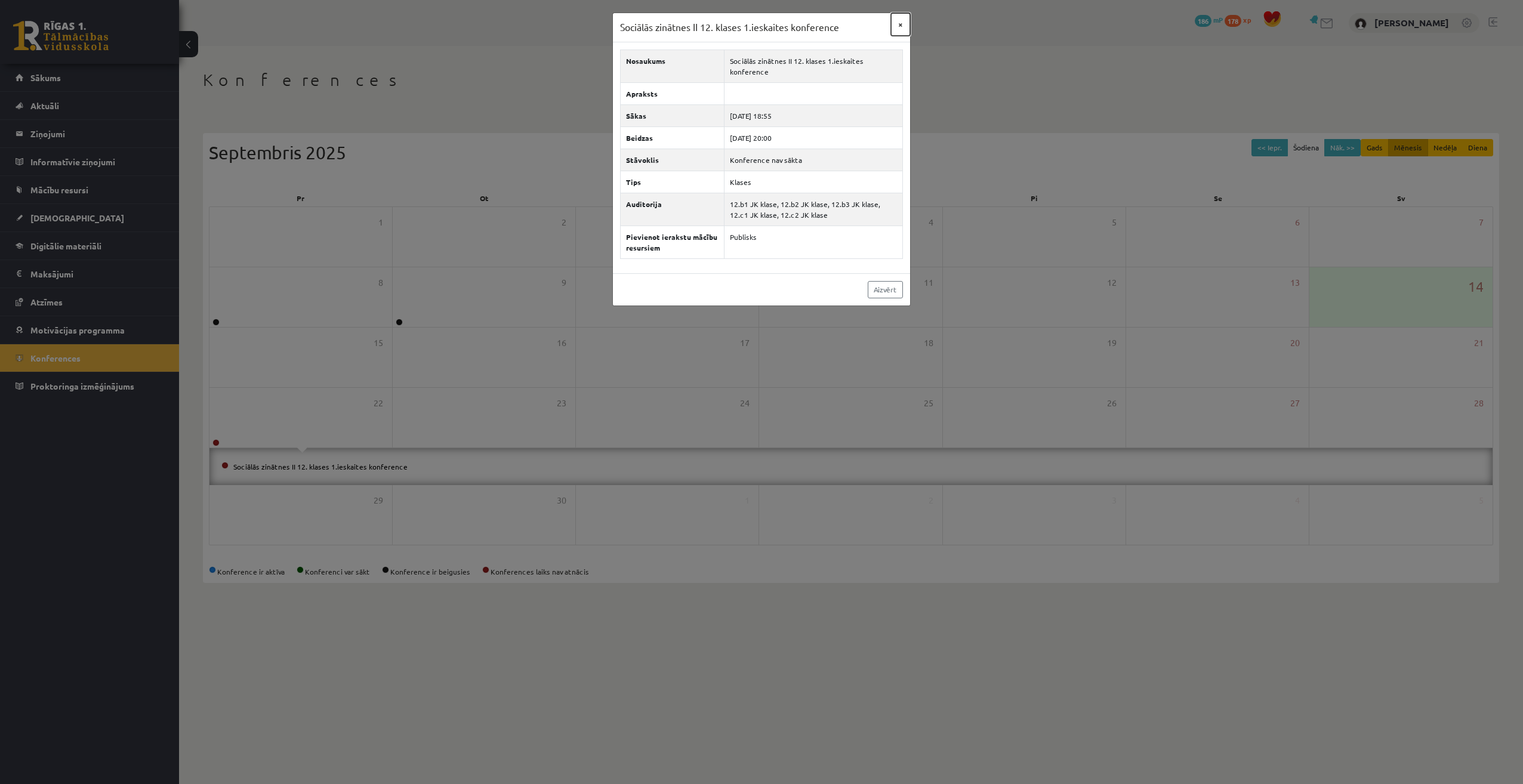
click at [906, 25] on button "×" at bounding box center [900, 25] width 19 height 23
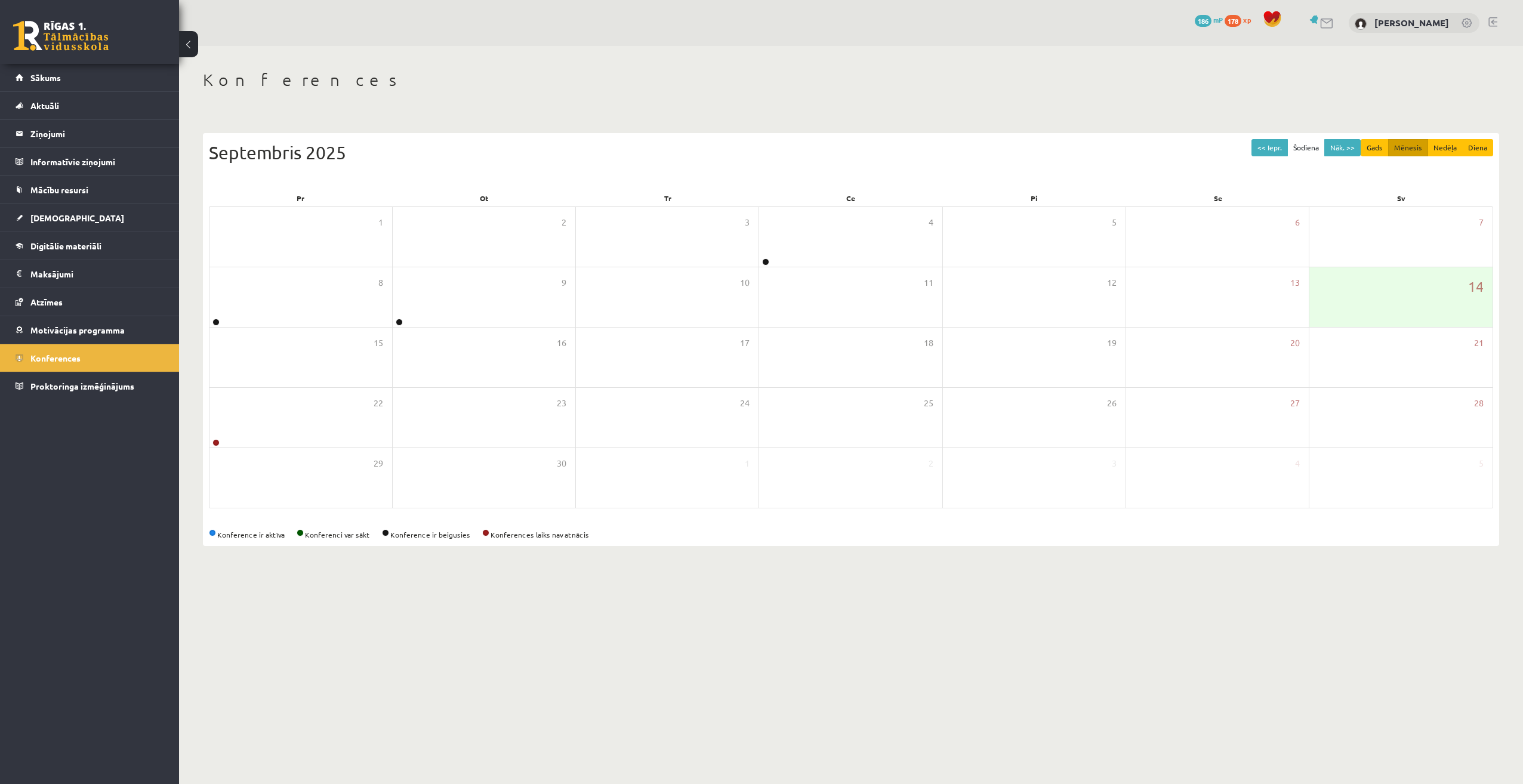
click at [531, 534] on div "Konference ir aktīva Konferenci var sākt Konference ir beigusies Konferences la…" at bounding box center [851, 534] width 1284 height 11
